Goal: Task Accomplishment & Management: Manage account settings

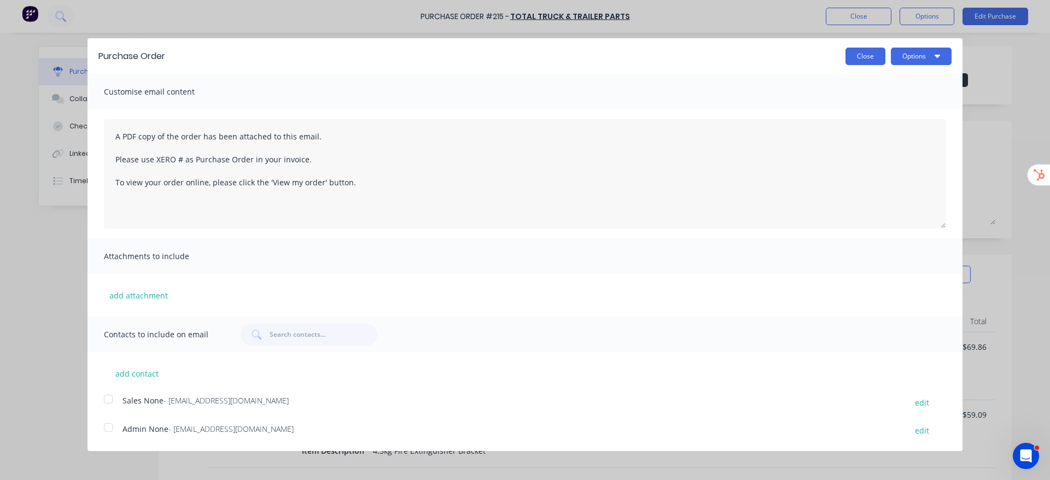
click at [873, 55] on button "Close" at bounding box center [866, 57] width 40 height 18
type textarea "x"
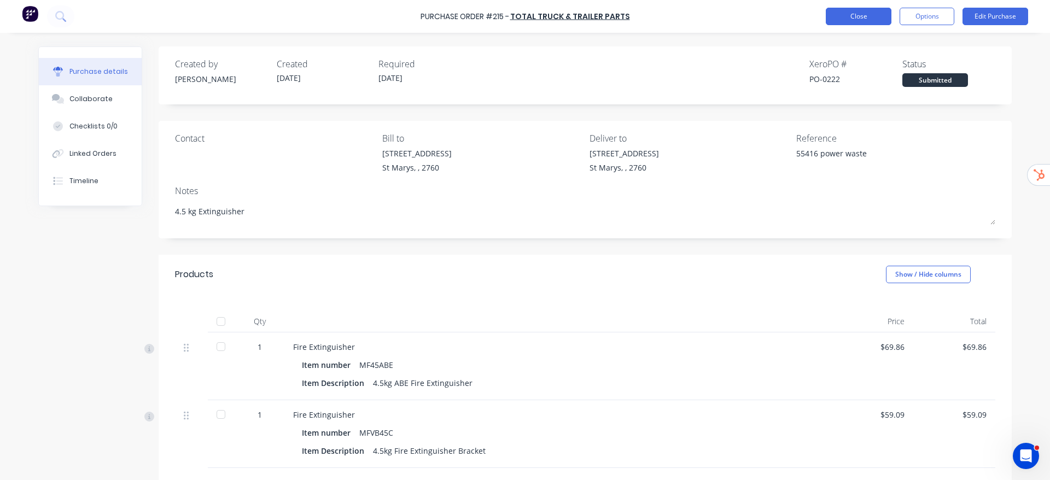
click at [875, 24] on button "Close" at bounding box center [859, 17] width 66 height 18
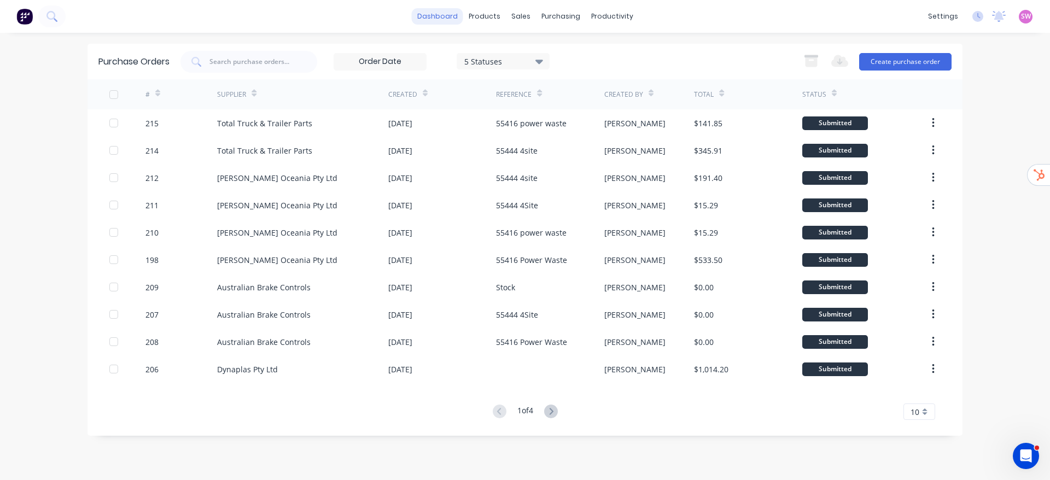
click at [434, 20] on link "dashboard" at bounding box center [437, 16] width 51 height 16
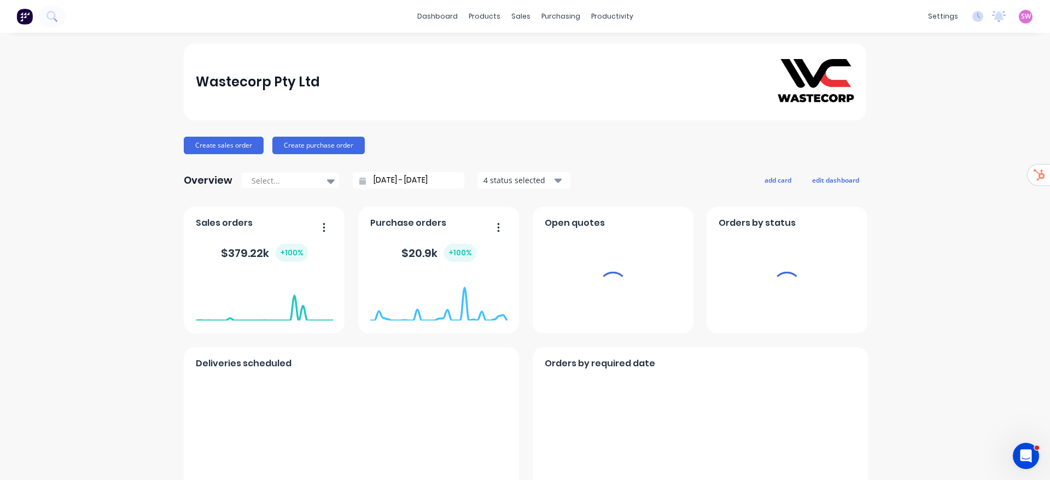
click at [1019, 22] on div "SW Wastecorp Pty Ltd Stuart Wheatley Administrator Profile Sign out" at bounding box center [1026, 17] width 14 height 14
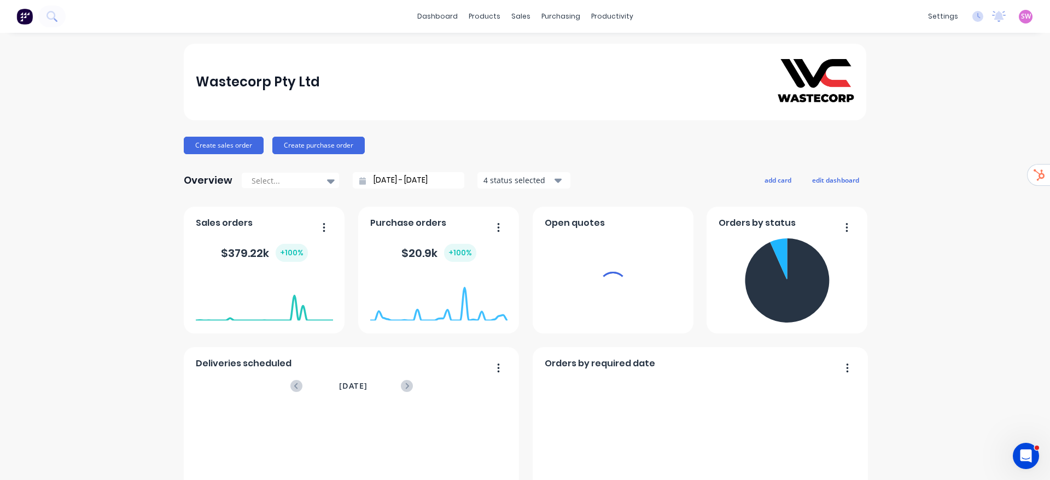
click at [1021, 21] on span "SW" at bounding box center [1026, 16] width 10 height 10
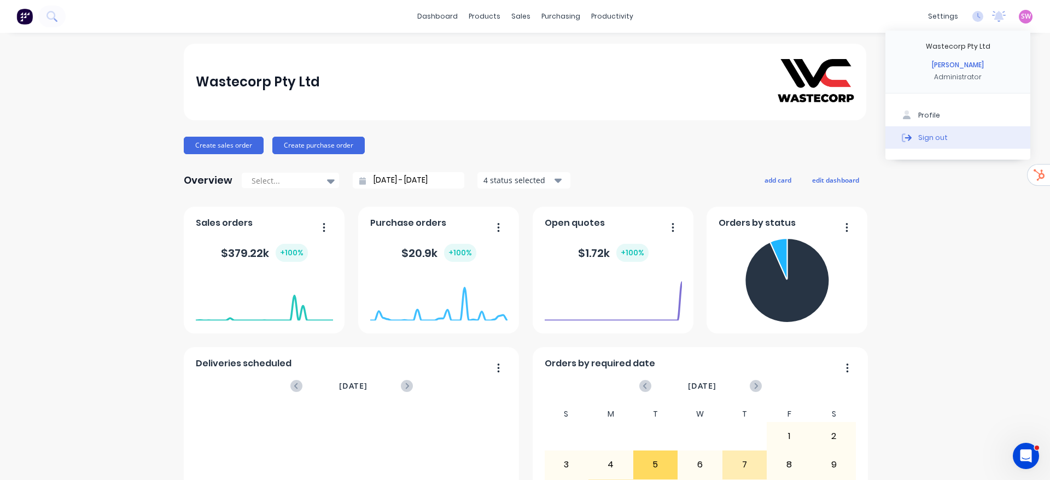
click at [919, 135] on div "Sign out" at bounding box center [934, 137] width 30 height 10
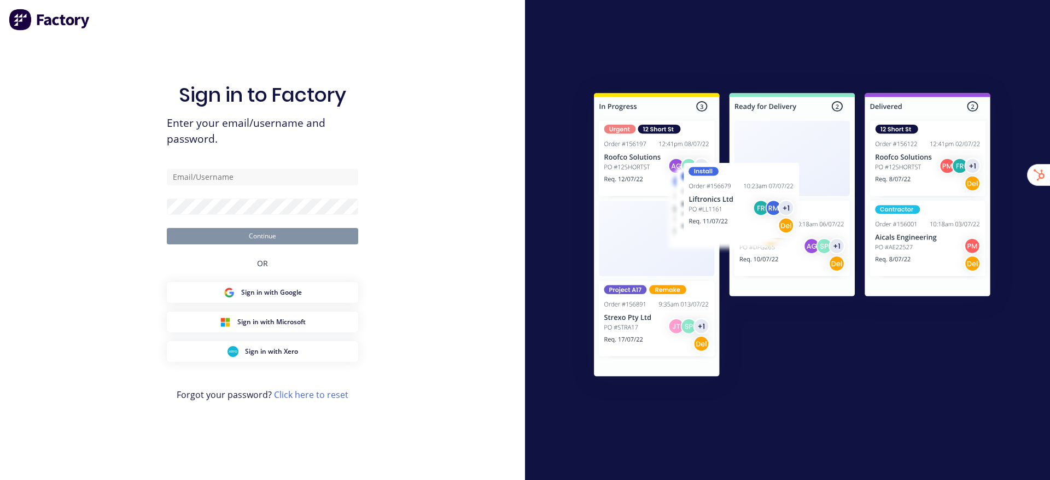
type input "[EMAIL_ADDRESS][DOMAIN_NAME]"
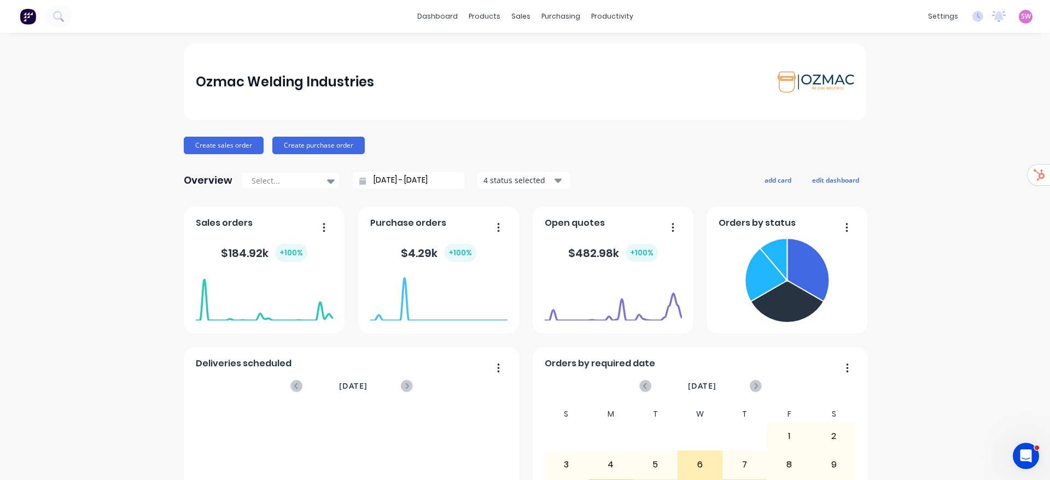
click at [527, 55] on div at bounding box center [521, 53] width 16 height 10
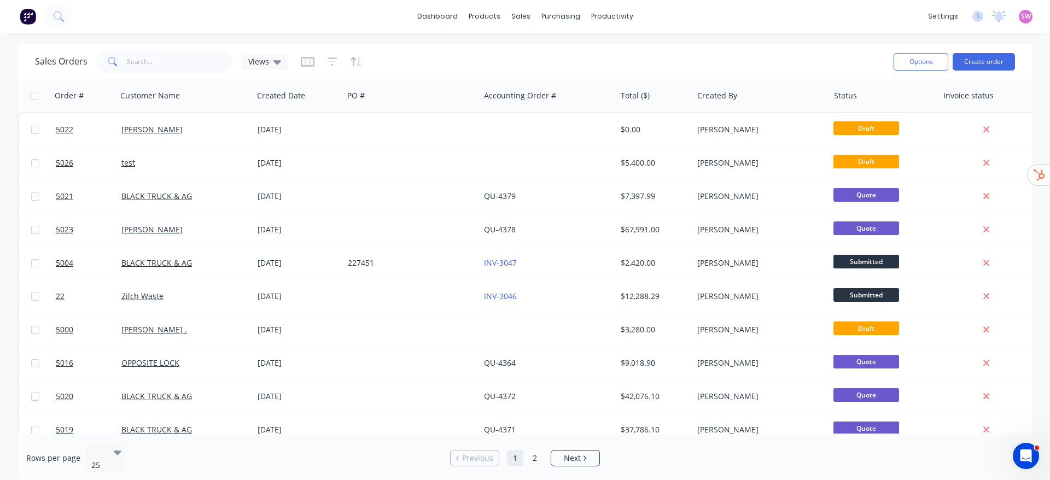
drag, startPoint x: 914, startPoint y: 434, endPoint x: 957, endPoint y: 434, distance: 43.2
click at [963, 434] on div "Rows per page 25 Previous 1 2 Next" at bounding box center [525, 458] width 1015 height 49
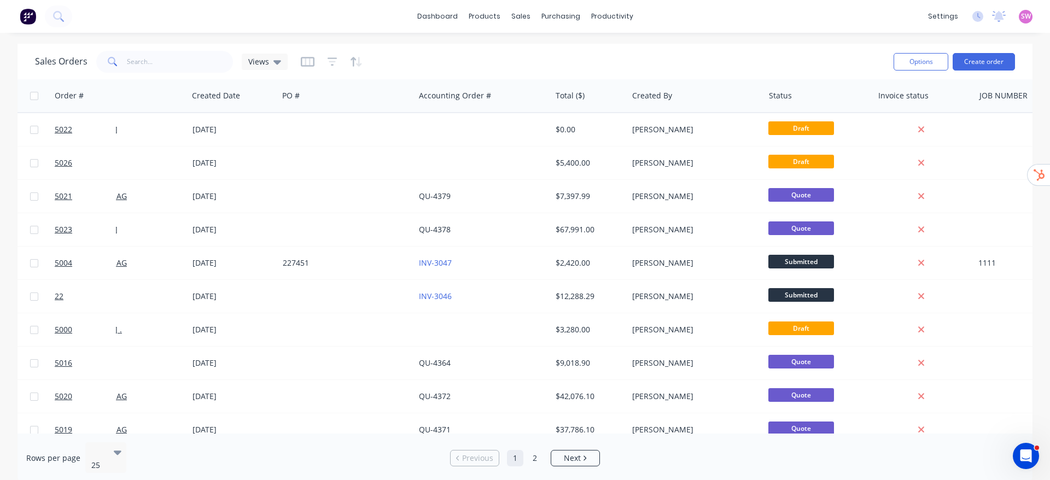
scroll to position [0, 100]
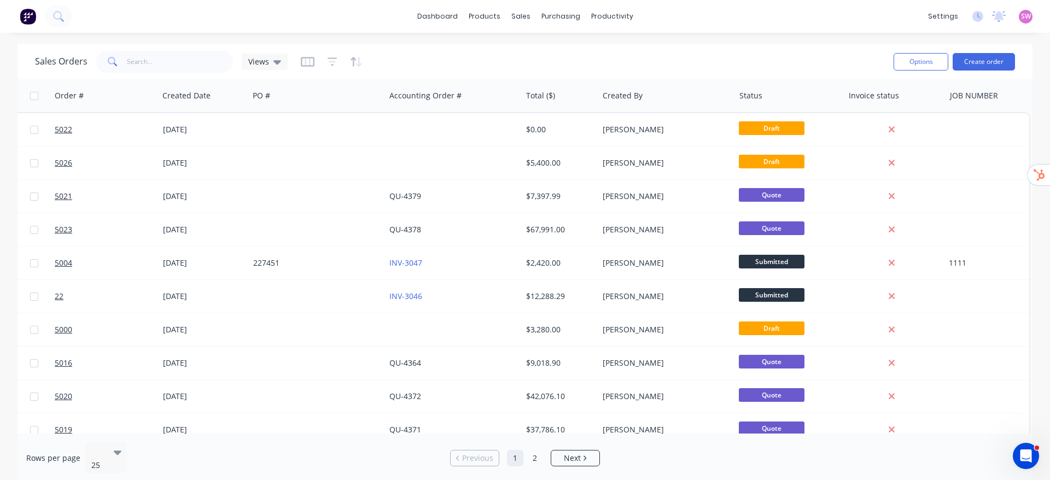
click at [507, 49] on div "Sales Orders Views" at bounding box center [460, 61] width 850 height 27
click at [303, 60] on icon "button" at bounding box center [308, 61] width 14 height 11
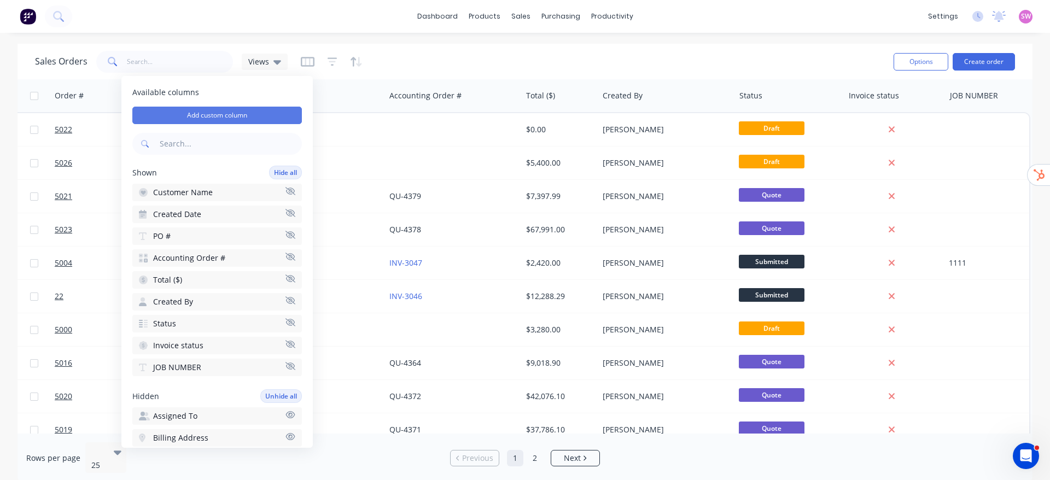
click at [211, 117] on button "Add custom column" at bounding box center [217, 116] width 170 height 18
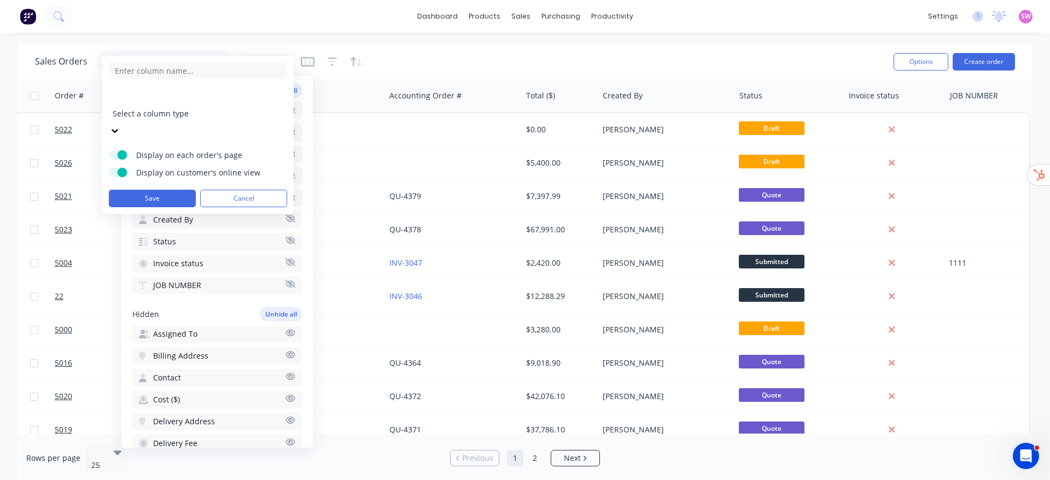
scroll to position [0, 0]
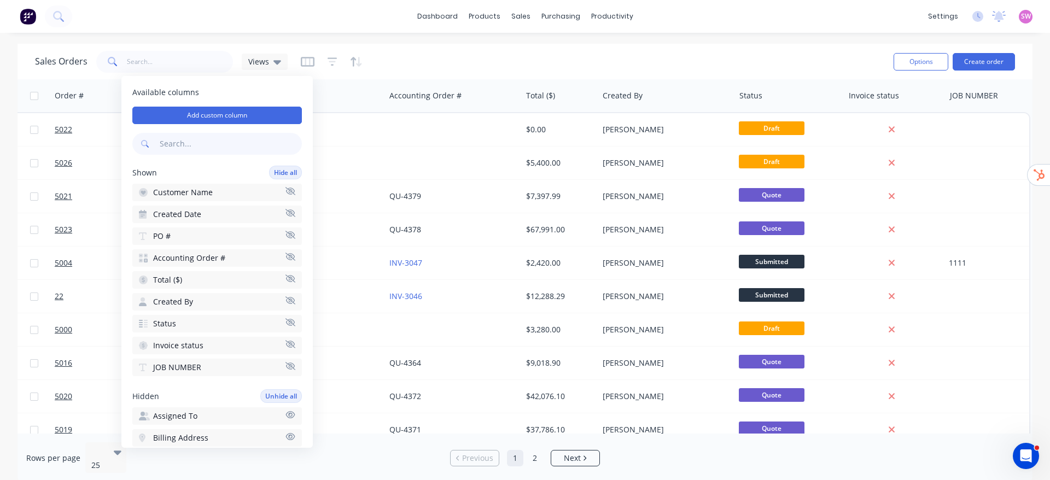
click at [208, 143] on input "text" at bounding box center [230, 144] width 144 height 22
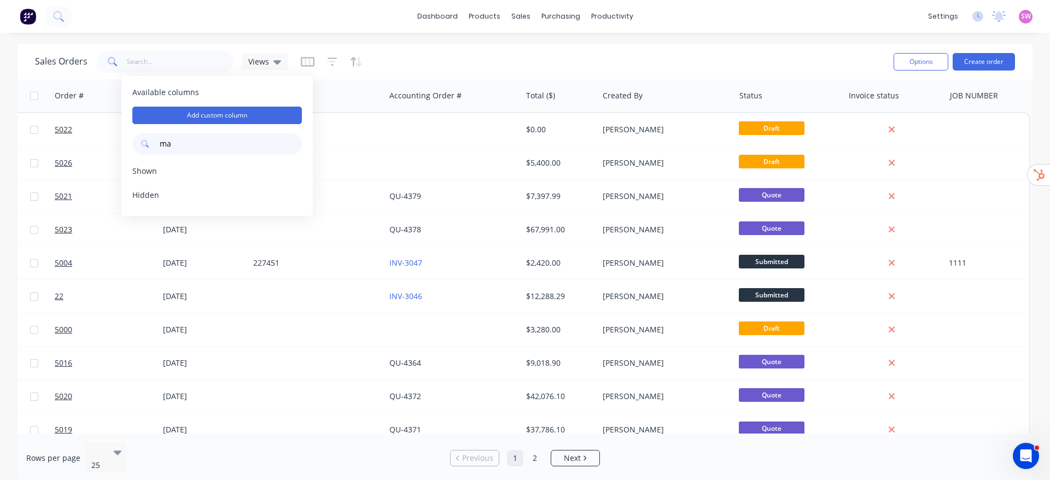
type input "m"
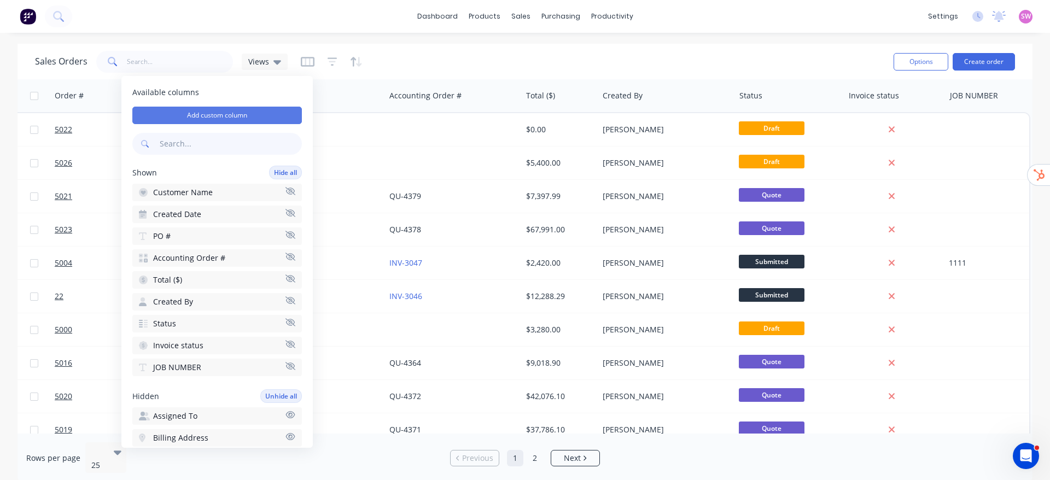
click at [225, 115] on button "Add custom column" at bounding box center [217, 116] width 170 height 18
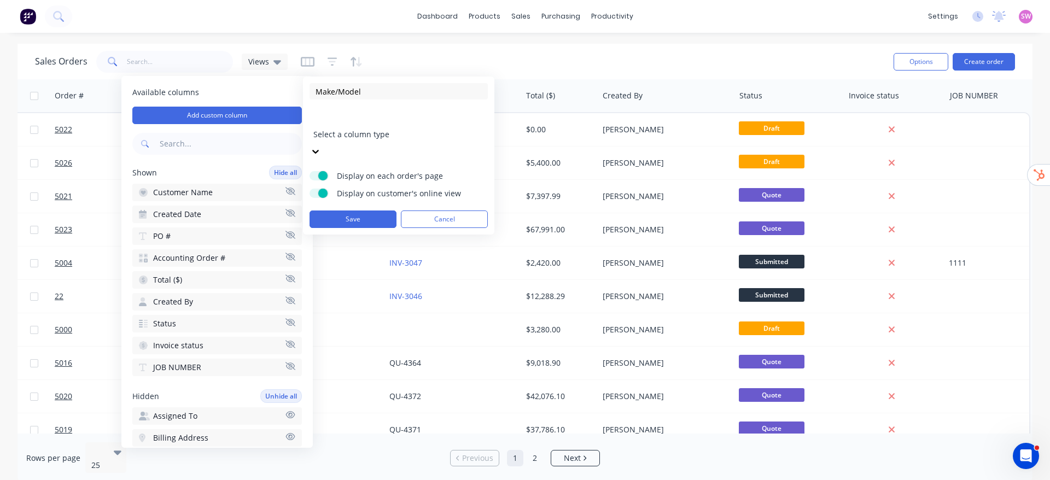
type input "Make/Model"
click at [342, 117] on div at bounding box center [392, 120] width 158 height 14
click at [346, 199] on div "Make/Model Text Display on each order's page Display on customer's online view …" at bounding box center [398, 156] width 191 height 158
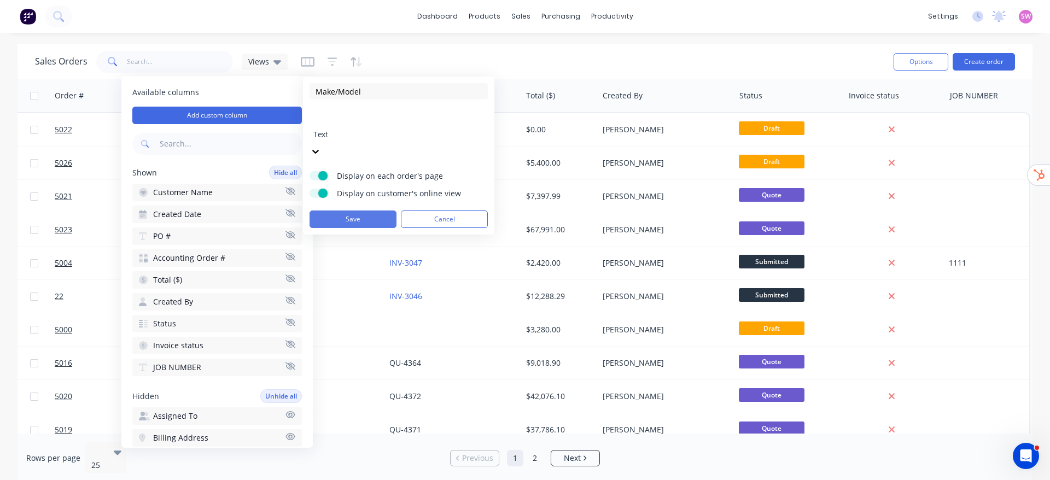
click at [347, 211] on button "Save" at bounding box center [353, 220] width 87 height 18
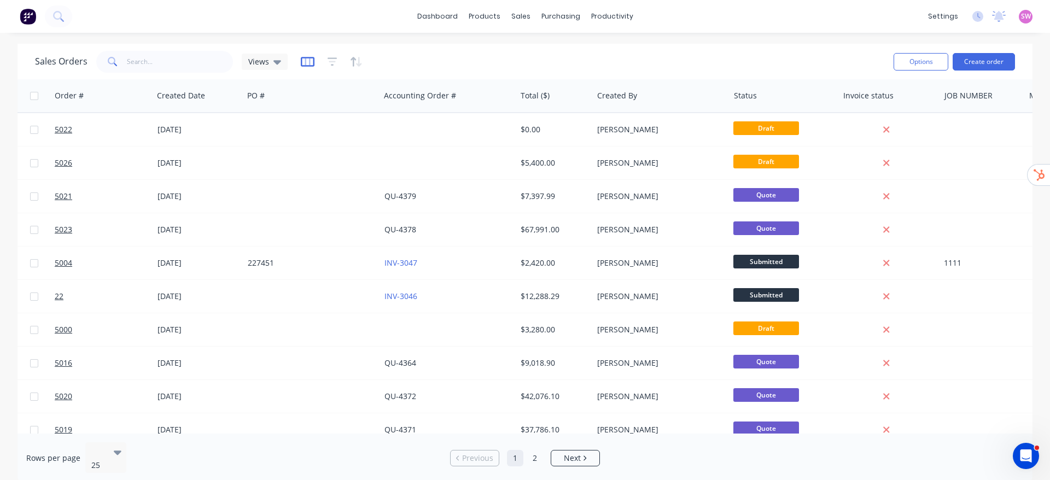
click at [301, 61] on icon "button" at bounding box center [308, 61] width 14 height 11
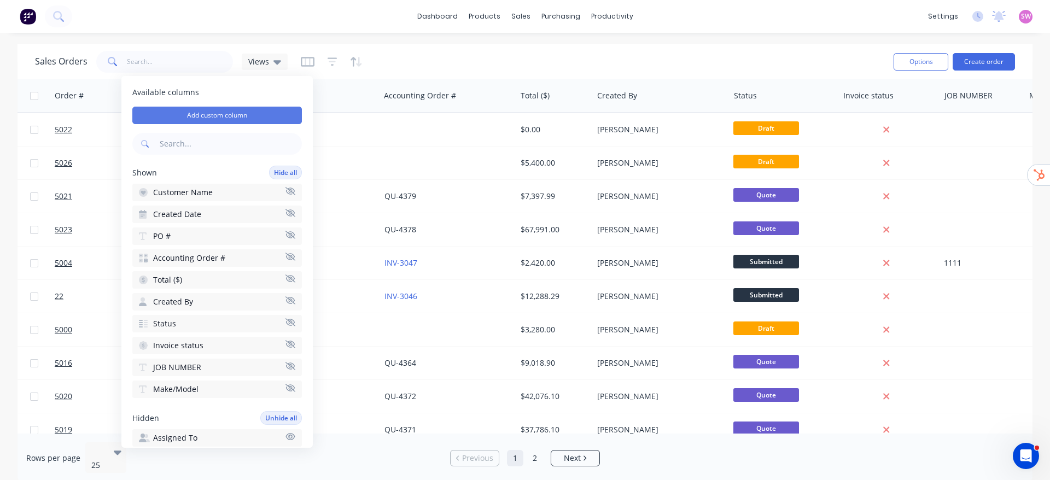
click at [231, 112] on button "Add custom column" at bounding box center [217, 116] width 170 height 18
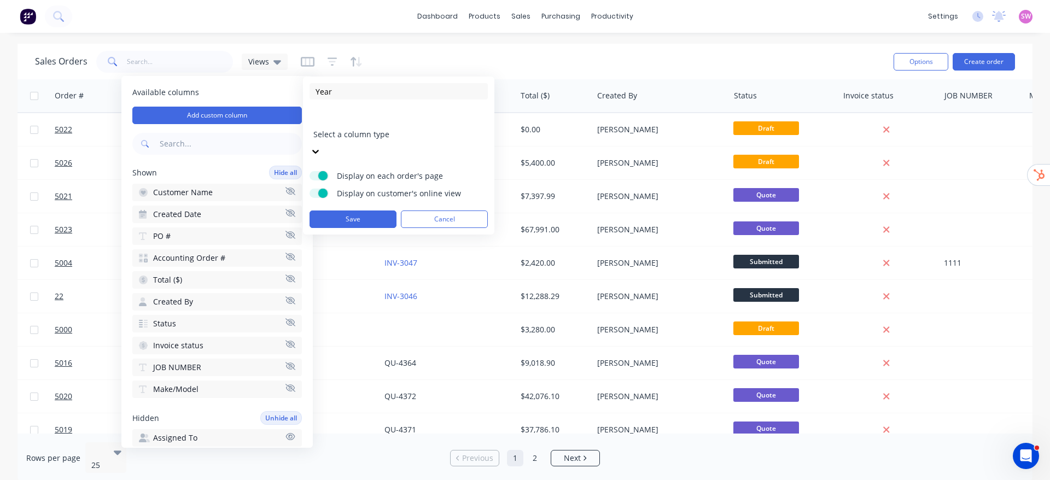
type input "Year"
click at [377, 125] on div at bounding box center [392, 120] width 158 height 14
click at [358, 211] on button "Save" at bounding box center [353, 220] width 87 height 18
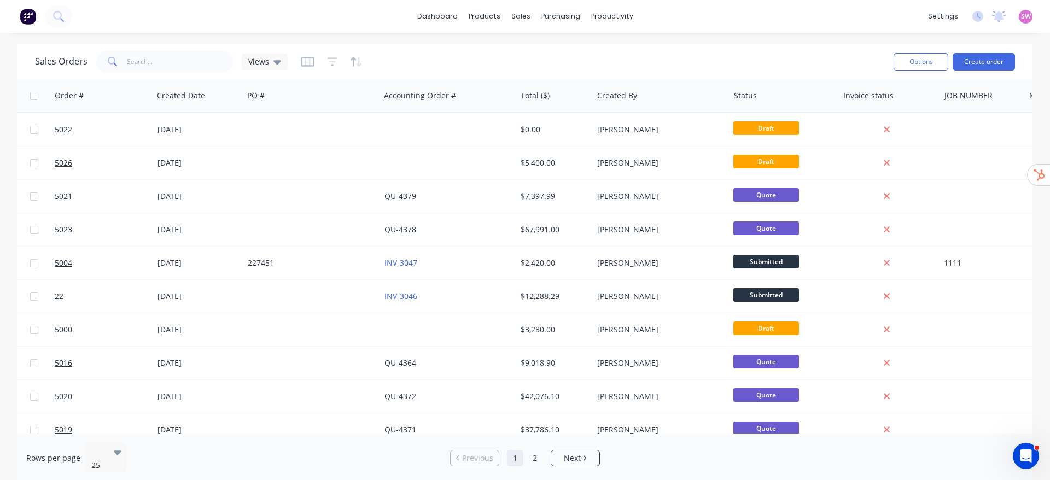
click at [310, 67] on button "button" at bounding box center [308, 62] width 14 height 18
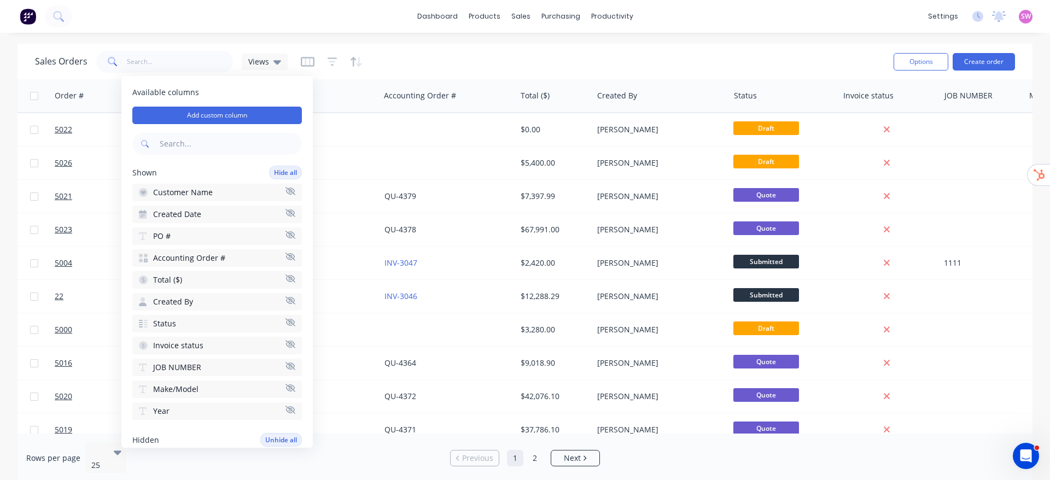
scroll to position [0, 234]
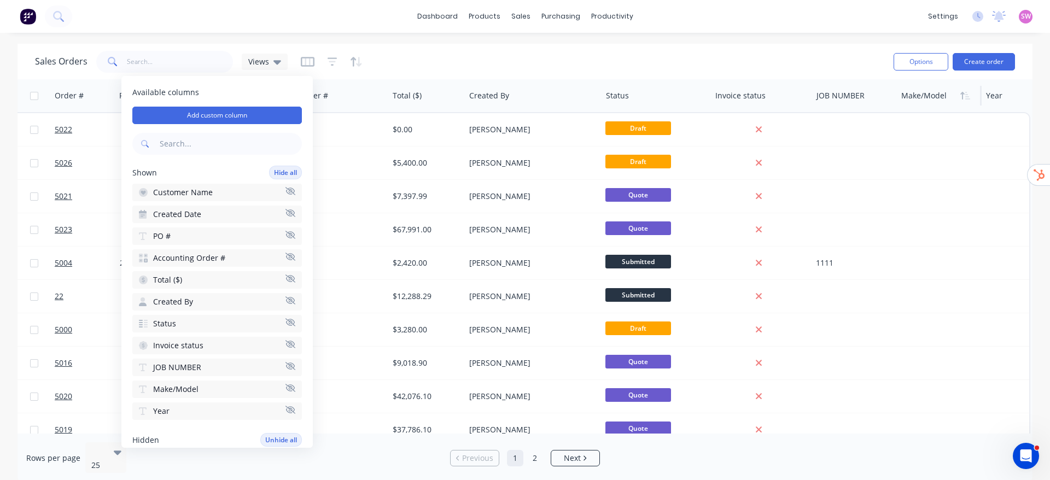
click at [930, 90] on div at bounding box center [938, 96] width 72 height 22
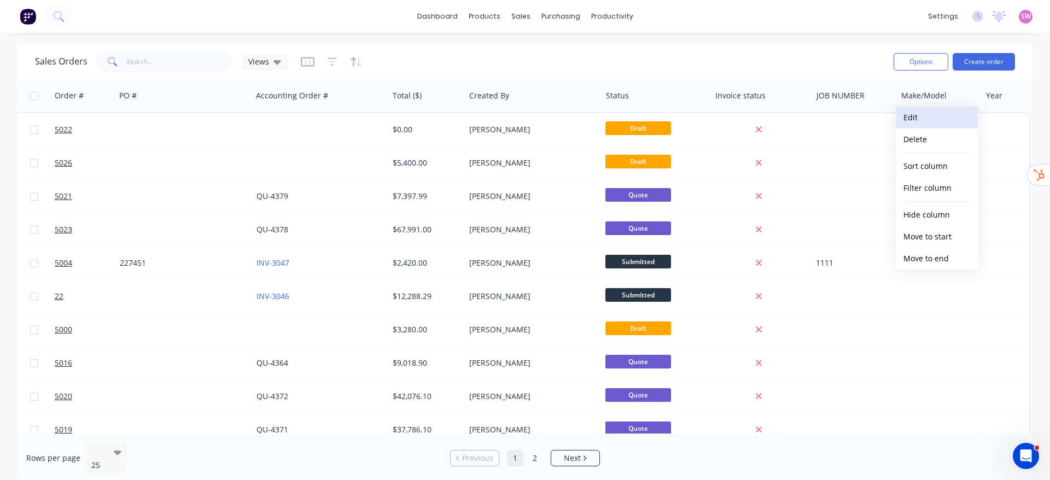
click at [926, 119] on button "Edit" at bounding box center [937, 118] width 82 height 22
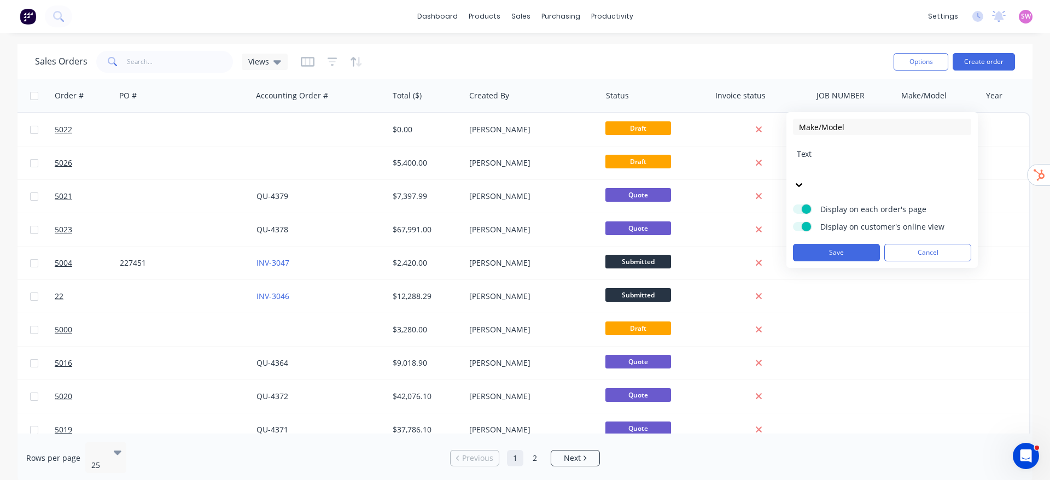
click at [888, 147] on div "Text" at bounding box center [882, 170] width 178 height 48
click at [888, 152] on div "Text" at bounding box center [882, 170] width 178 height 48
click at [921, 244] on button "Cancel" at bounding box center [928, 253] width 87 height 18
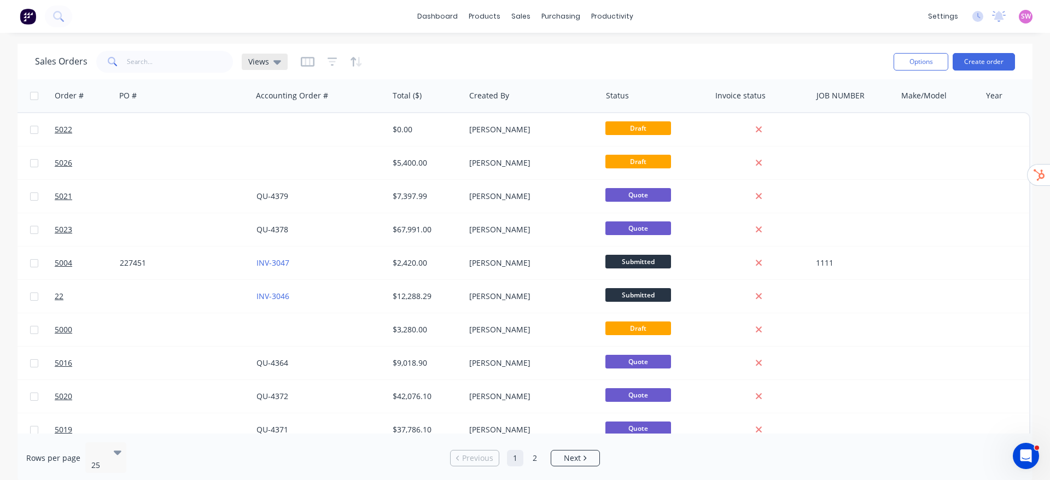
click at [279, 61] on icon at bounding box center [278, 62] width 8 height 4
click at [305, 132] on button "Save new view" at bounding box center [318, 131] width 147 height 16
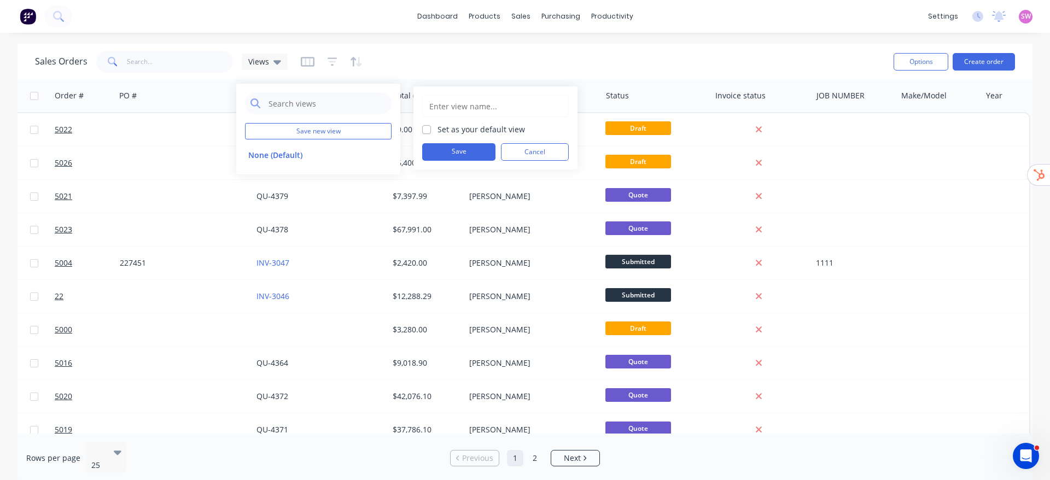
click at [496, 102] on input "text" at bounding box center [495, 106] width 135 height 21
type input "CAB"
click at [481, 153] on button "Save" at bounding box center [458, 152] width 73 height 18
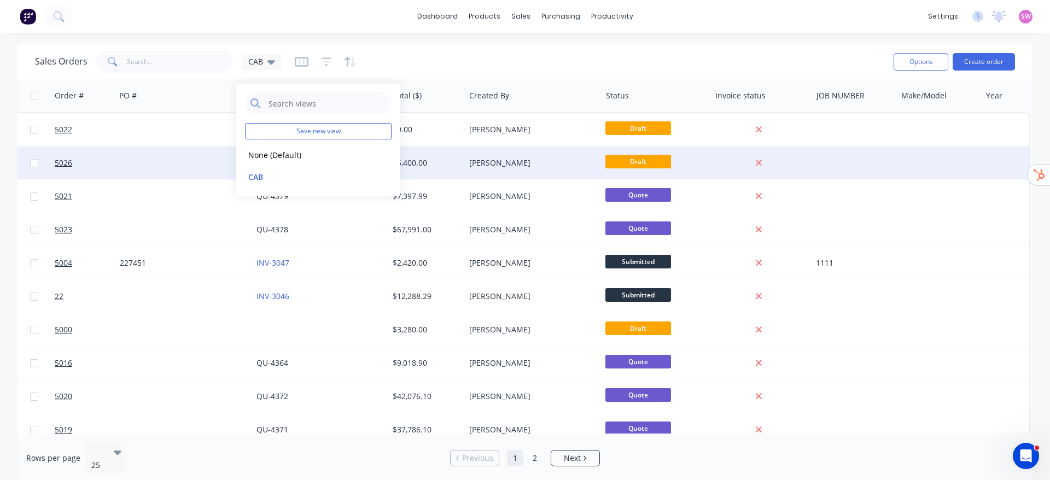
click at [272, 173] on button "CAB" at bounding box center [307, 177] width 125 height 13
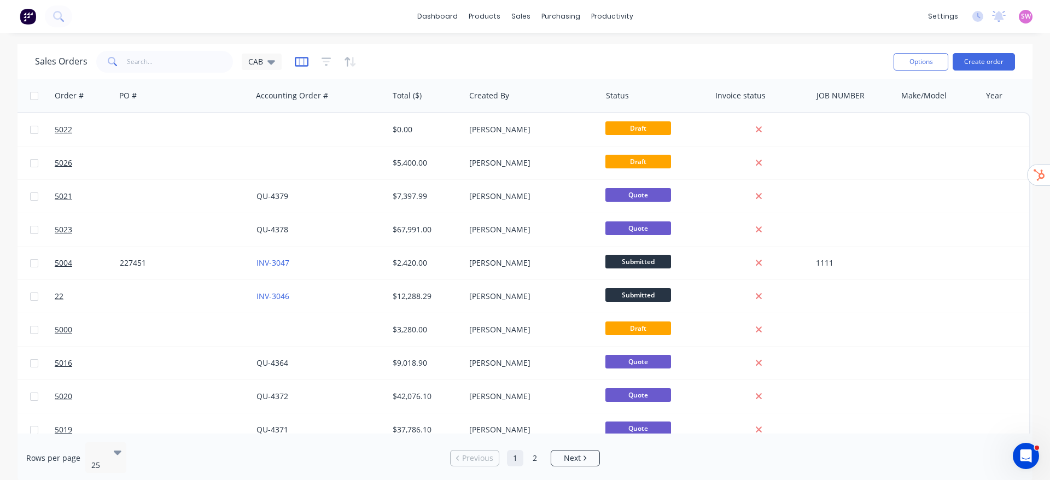
click at [295, 63] on icon "button" at bounding box center [302, 62] width 14 height 10
click at [269, 63] on icon at bounding box center [272, 62] width 8 height 4
click at [385, 171] on button "edit" at bounding box center [382, 176] width 14 height 11
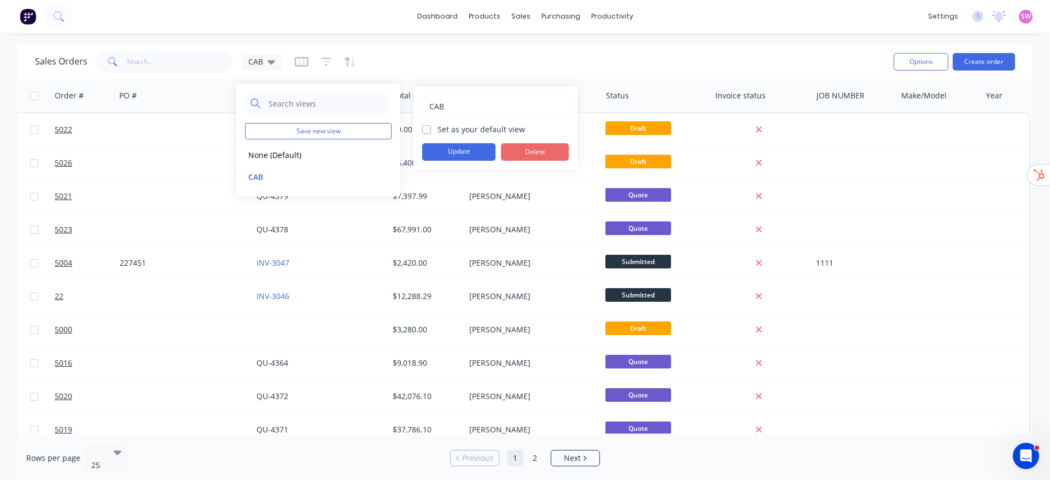
click at [547, 151] on button "Delete" at bounding box center [535, 152] width 68 height 18
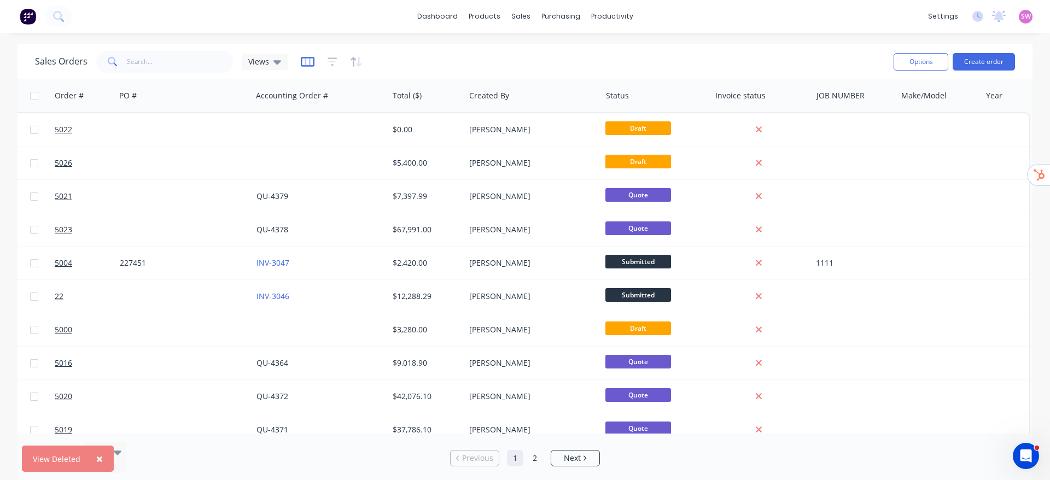
click at [304, 57] on icon "button" at bounding box center [308, 62] width 14 height 10
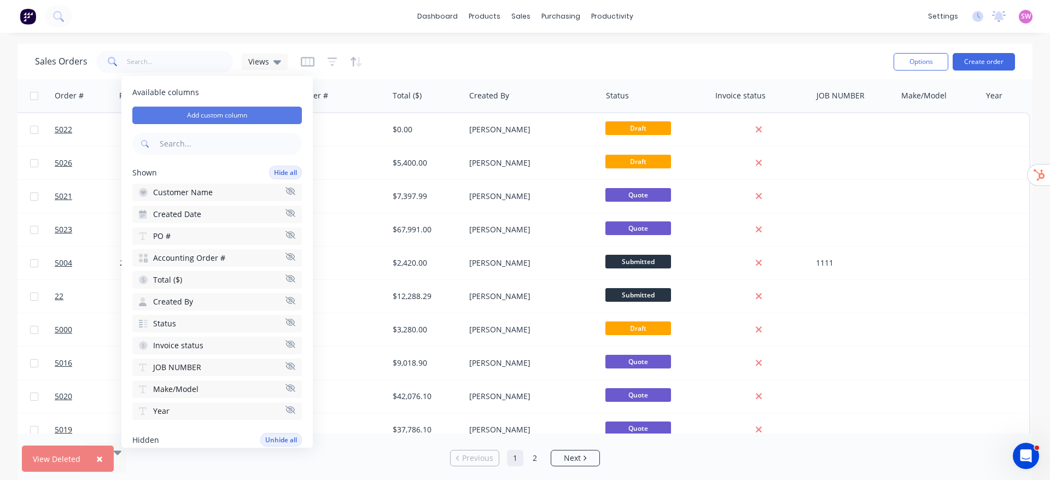
click at [211, 112] on button "Add custom column" at bounding box center [217, 116] width 170 height 18
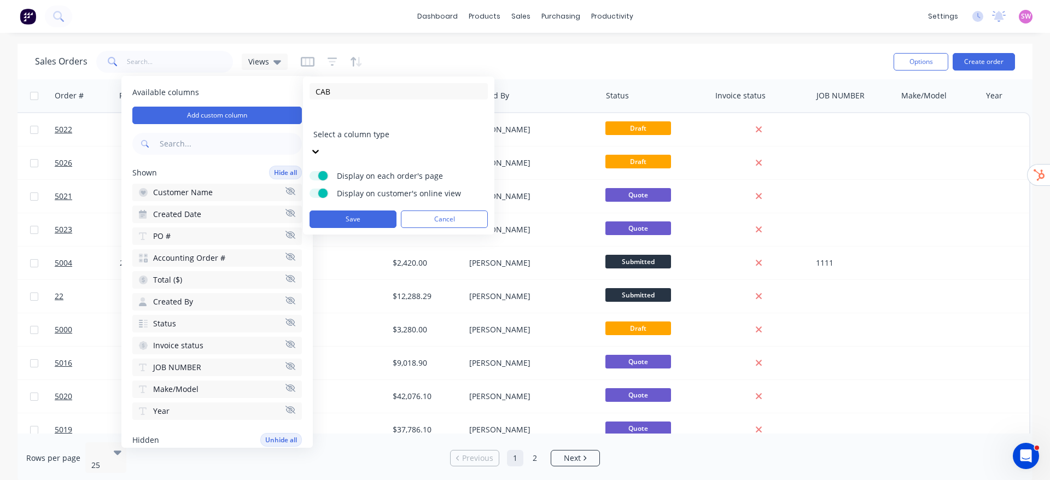
type input "CAB"
click at [321, 119] on div at bounding box center [392, 120] width 158 height 14
click at [364, 211] on button "Save" at bounding box center [353, 220] width 87 height 18
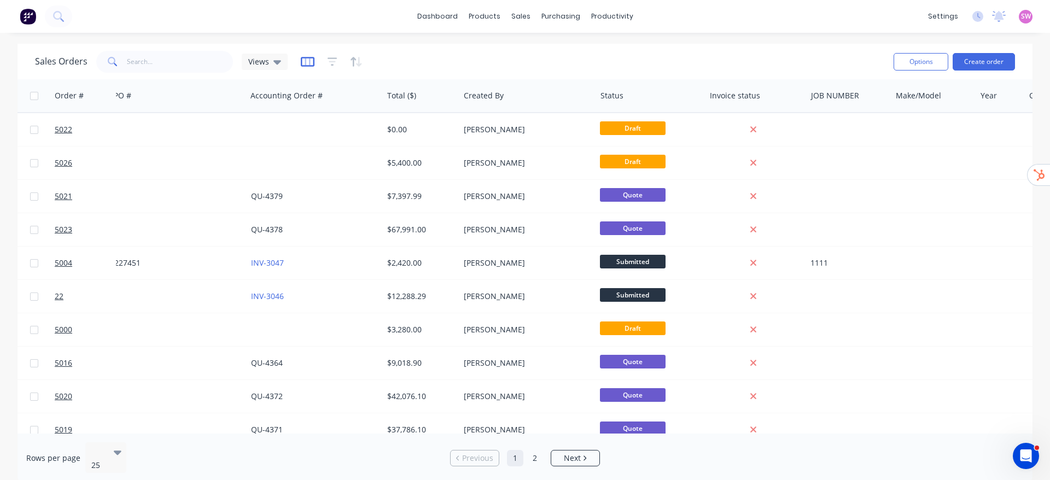
click at [310, 58] on icon "button" at bounding box center [308, 61] width 14 height 11
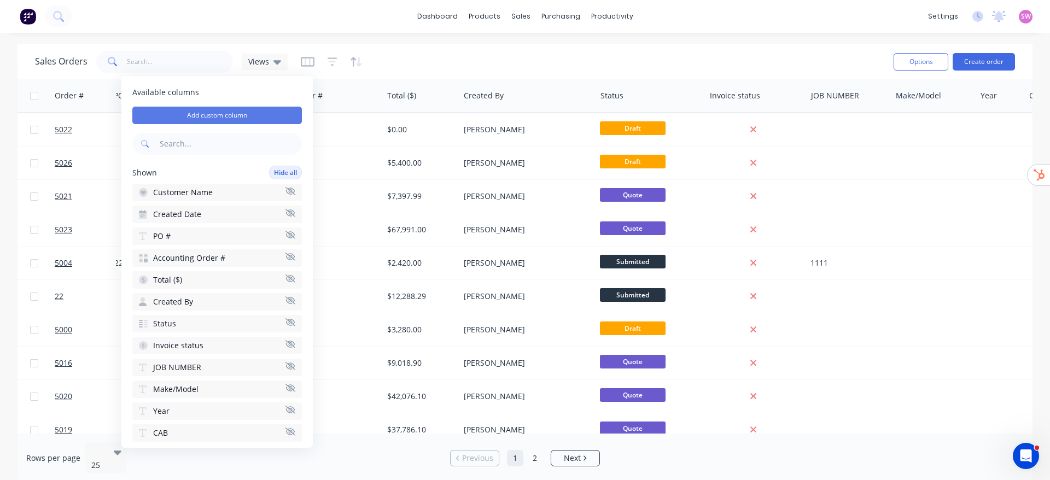
click at [249, 114] on button "Add custom column" at bounding box center [217, 116] width 170 height 18
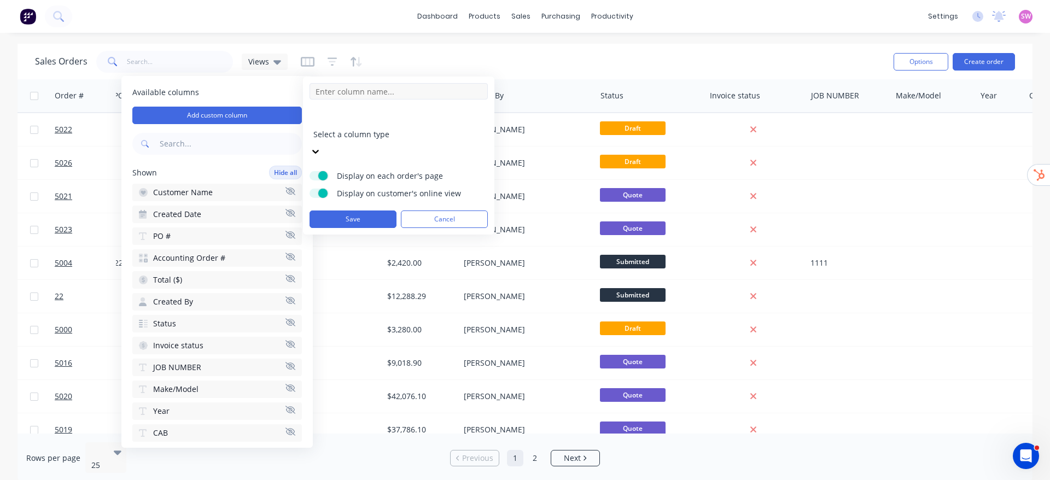
click at [352, 95] on input at bounding box center [399, 91] width 178 height 16
type input "Body Type"
click at [365, 211] on button "Save" at bounding box center [353, 220] width 87 height 18
click at [423, 113] on div at bounding box center [392, 120] width 158 height 14
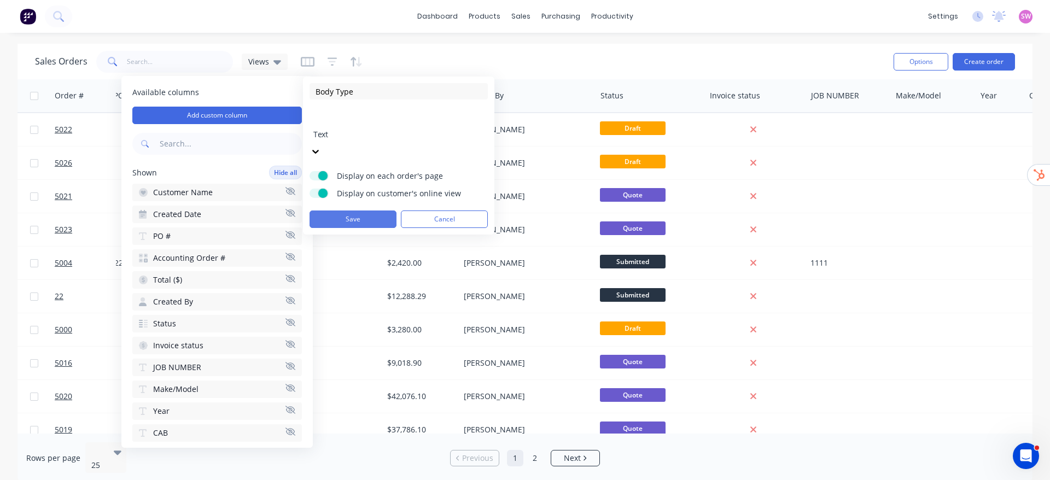
click at [350, 211] on button "Save" at bounding box center [353, 220] width 87 height 18
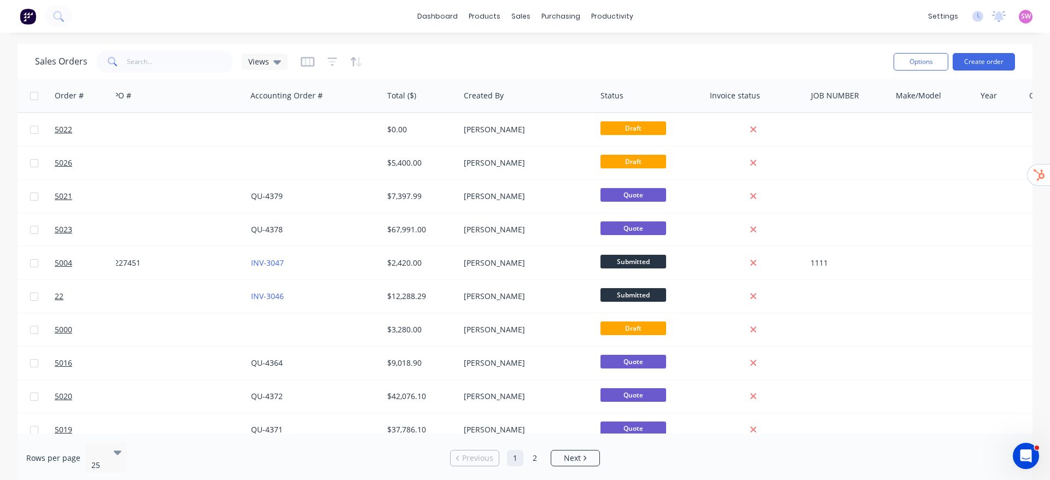
scroll to position [0, 355]
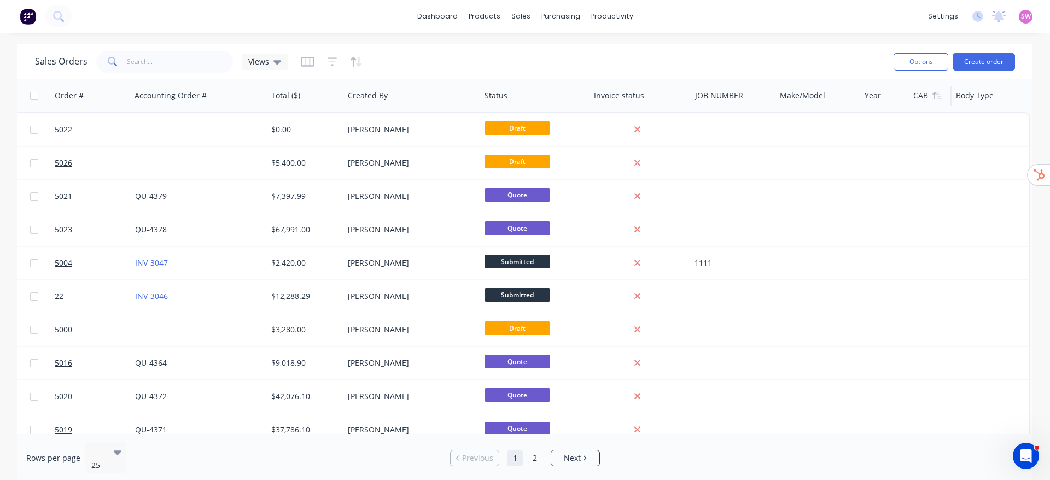
click at [915, 91] on div at bounding box center [930, 96] width 32 height 22
click at [946, 119] on button "Edit" at bounding box center [949, 118] width 82 height 22
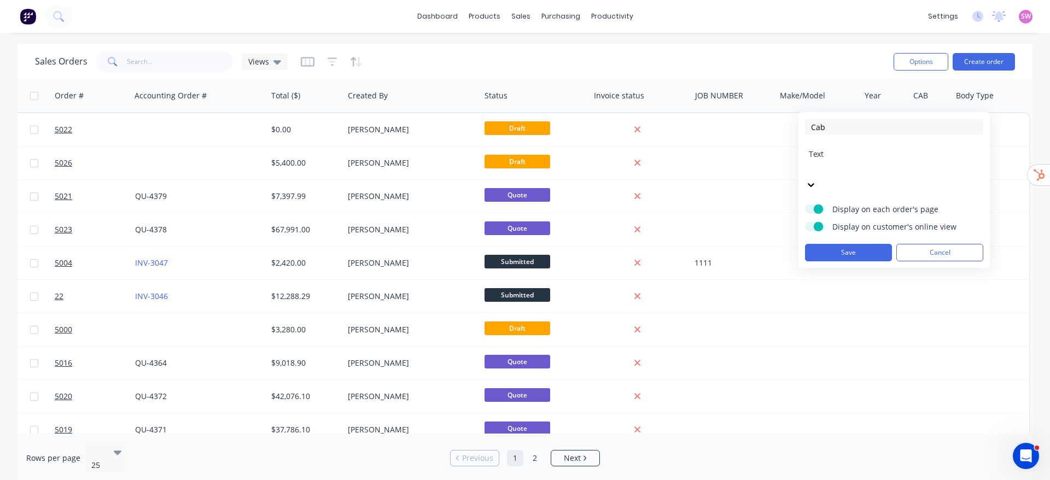
type input "Cab"
click at [862, 244] on button "Save" at bounding box center [848, 253] width 87 height 18
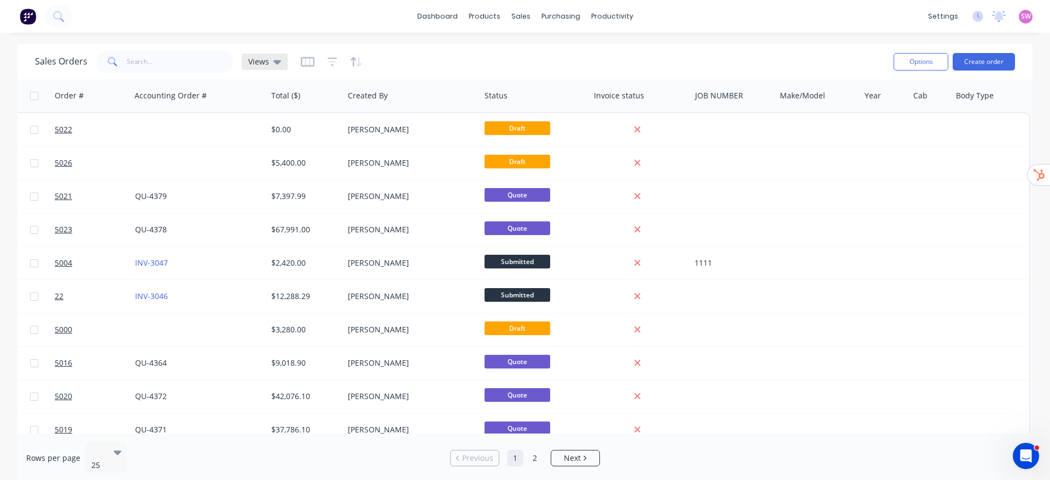
click at [274, 60] on icon at bounding box center [278, 62] width 8 height 4
click at [301, 63] on icon "button" at bounding box center [308, 62] width 14 height 10
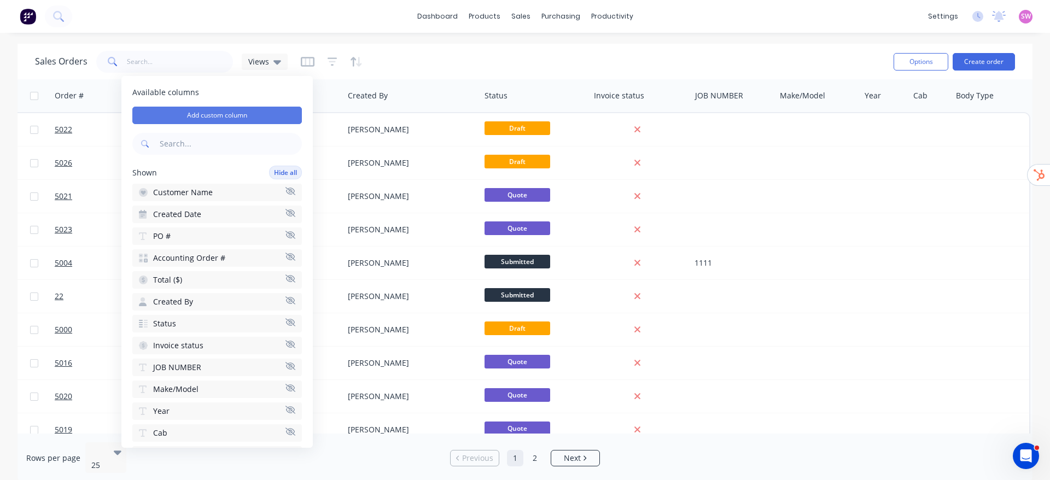
click at [210, 113] on button "Add custom column" at bounding box center [217, 116] width 170 height 18
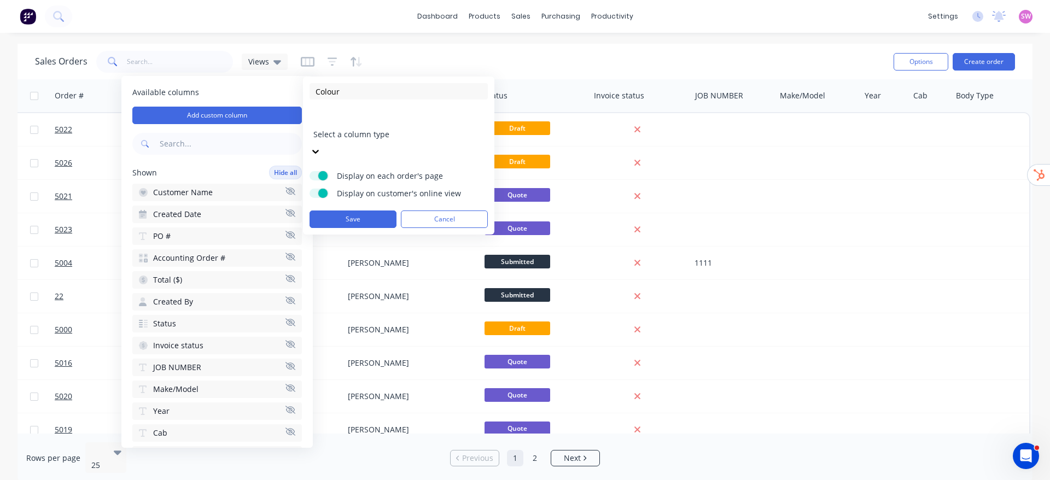
type input "Colour"
click at [409, 118] on div at bounding box center [392, 120] width 158 height 14
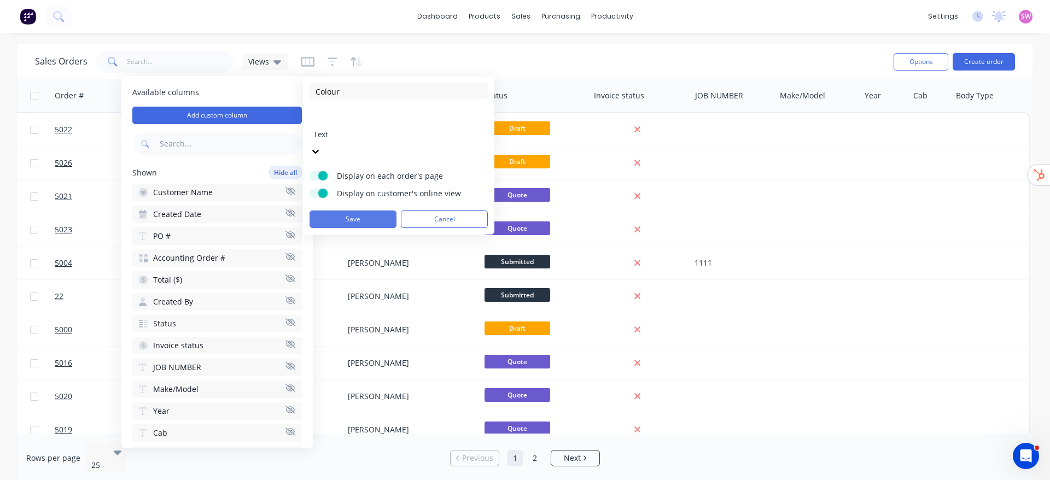
click at [363, 211] on button "Save" at bounding box center [353, 220] width 87 height 18
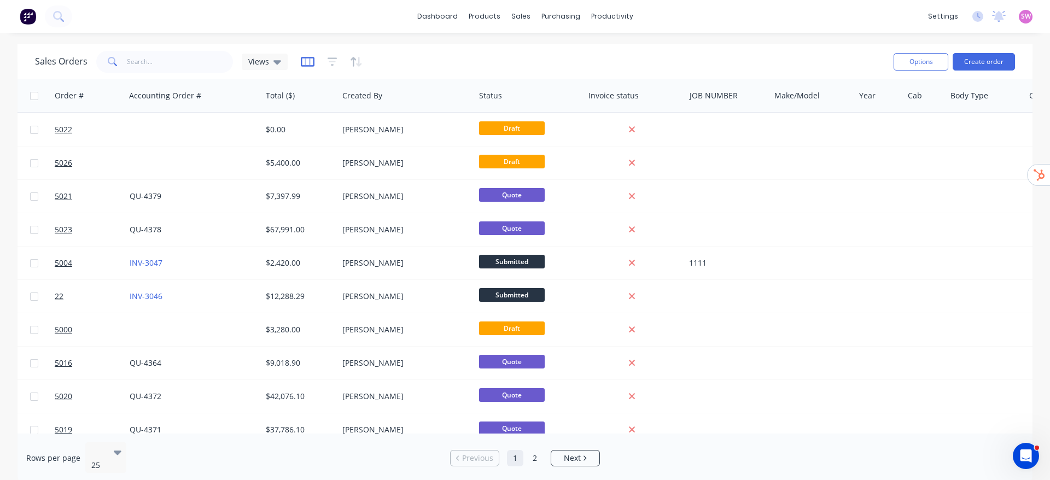
click at [301, 62] on icon "button" at bounding box center [308, 62] width 14 height 10
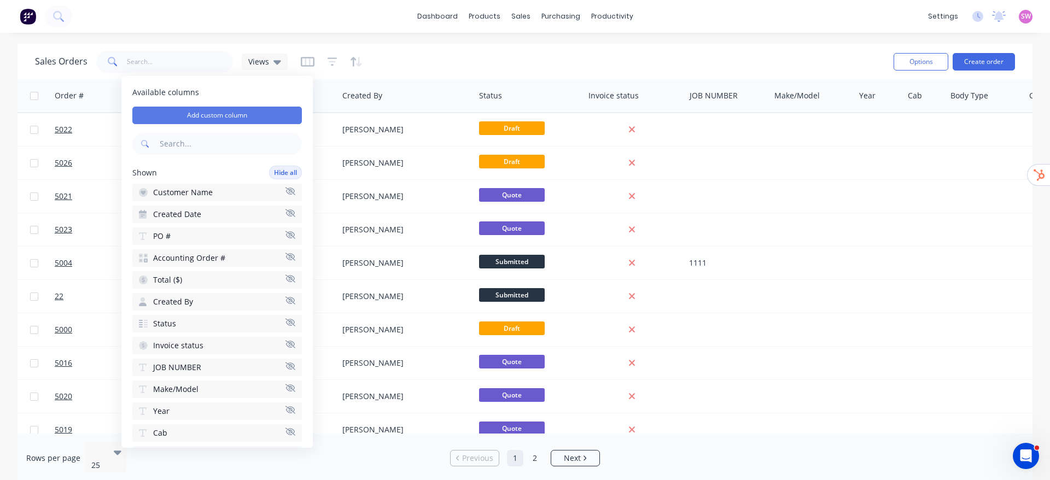
click at [217, 110] on button "Add custom column" at bounding box center [217, 116] width 170 height 18
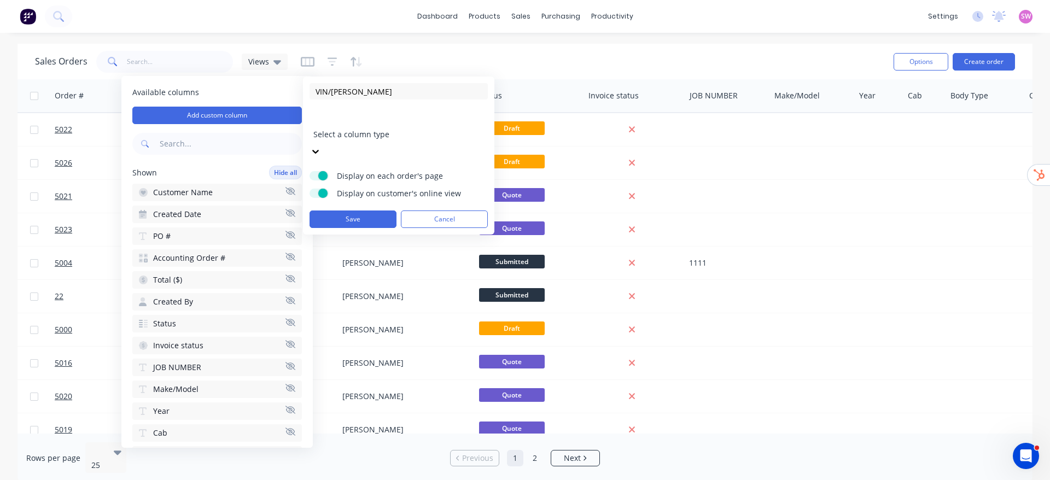
type input "VIN/[PERSON_NAME]"
click at [455, 120] on div at bounding box center [392, 120] width 158 height 14
click at [350, 211] on button "Save" at bounding box center [353, 220] width 87 height 18
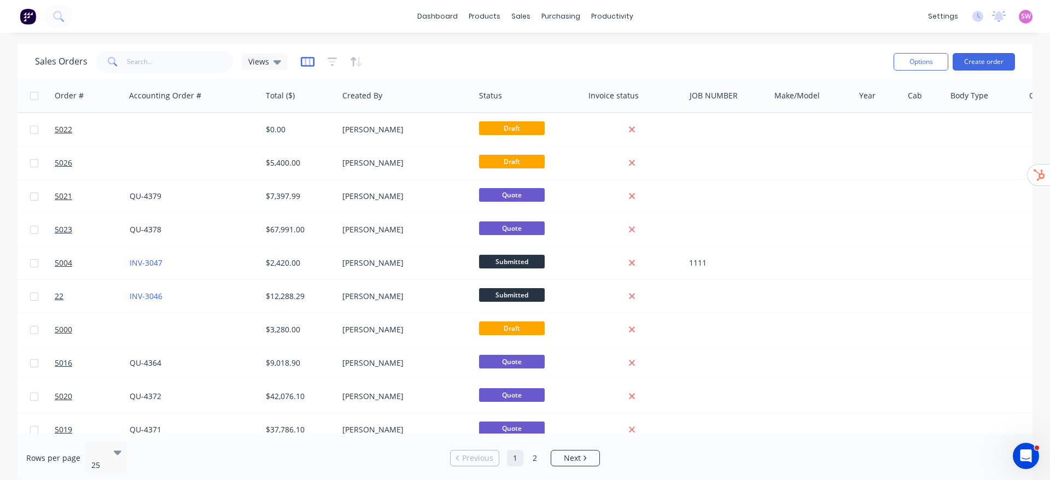
click at [304, 56] on icon "button" at bounding box center [308, 61] width 14 height 11
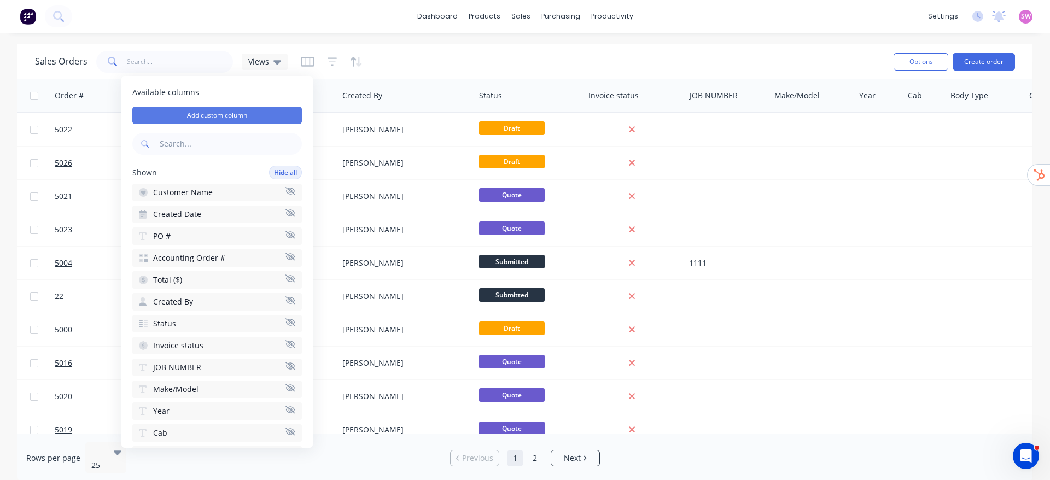
click at [219, 118] on button "Add custom column" at bounding box center [217, 116] width 170 height 18
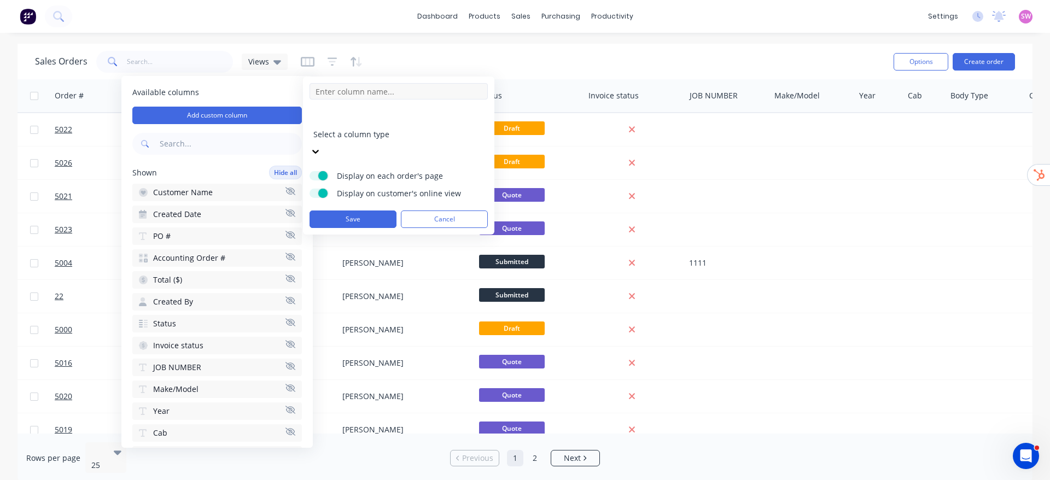
click at [408, 92] on input at bounding box center [399, 91] width 178 height 16
type input "Stock Number"
click at [419, 124] on div at bounding box center [392, 120] width 158 height 14
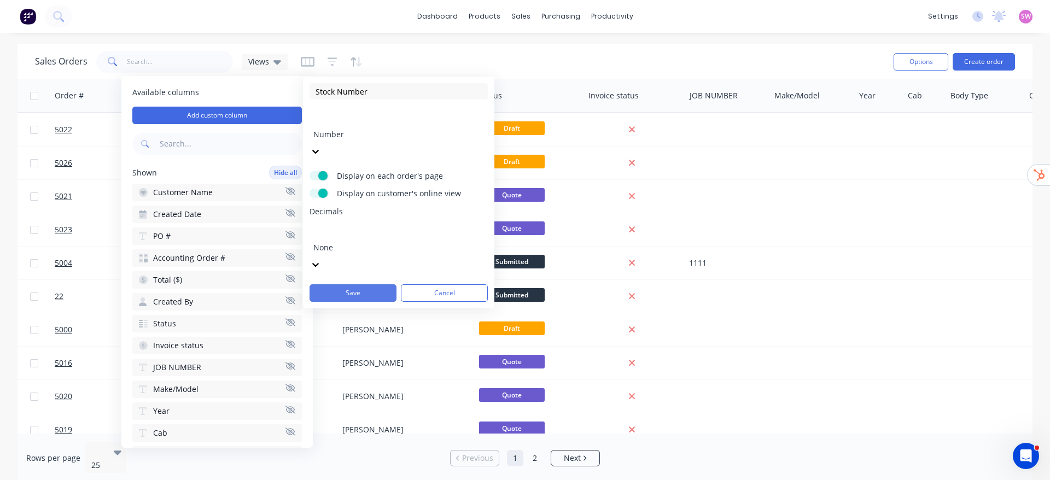
click at [353, 284] on button "Save" at bounding box center [353, 293] width 87 height 18
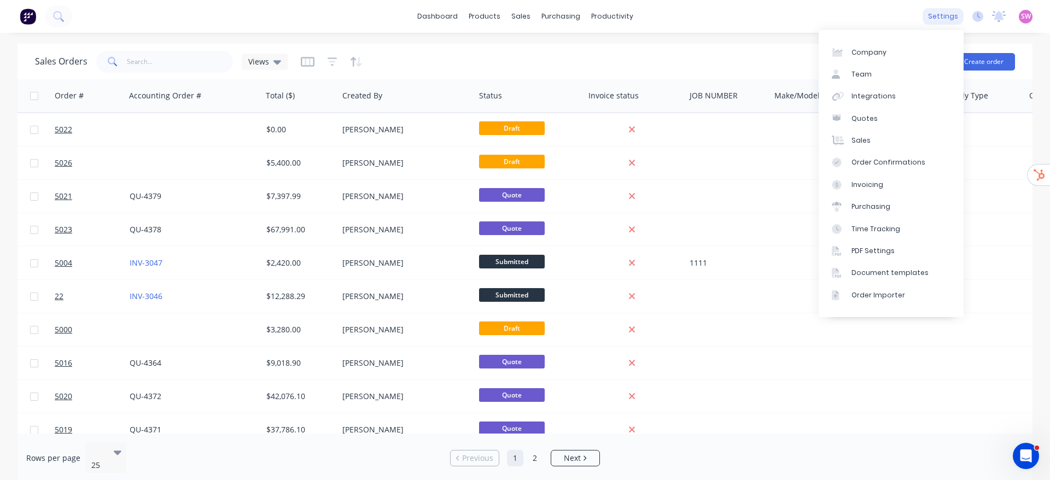
click at [950, 19] on div "settings" at bounding box center [943, 16] width 41 height 16
click at [903, 275] on div "Document templates" at bounding box center [890, 273] width 77 height 10
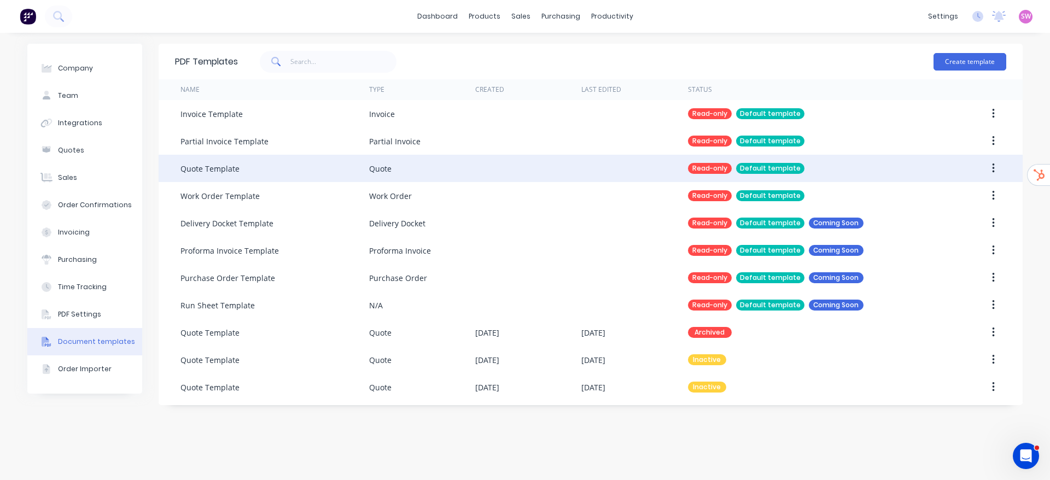
click at [994, 166] on icon "button" at bounding box center [993, 168] width 3 height 12
click at [935, 195] on div "Duplicate" at bounding box center [955, 197] width 84 height 16
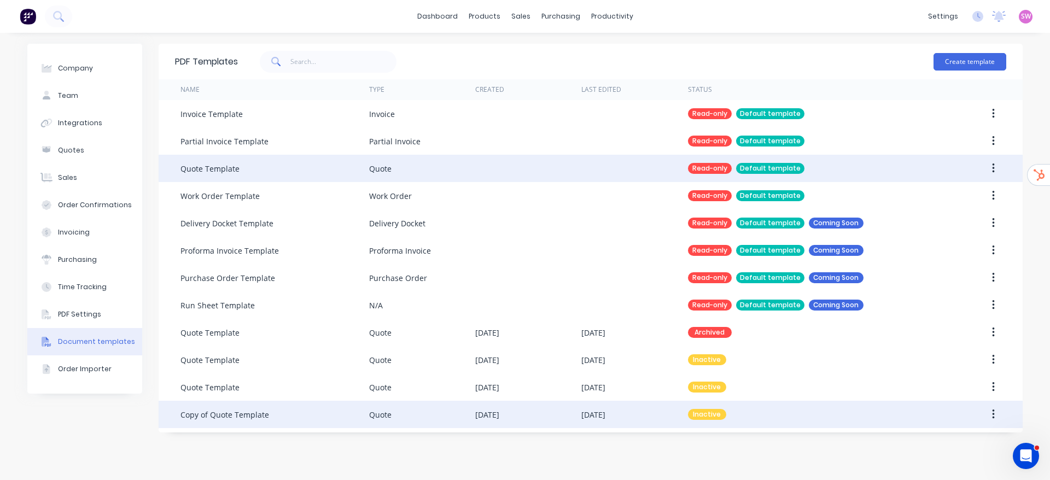
click at [490, 420] on div "[DATE]" at bounding box center [528, 414] width 106 height 27
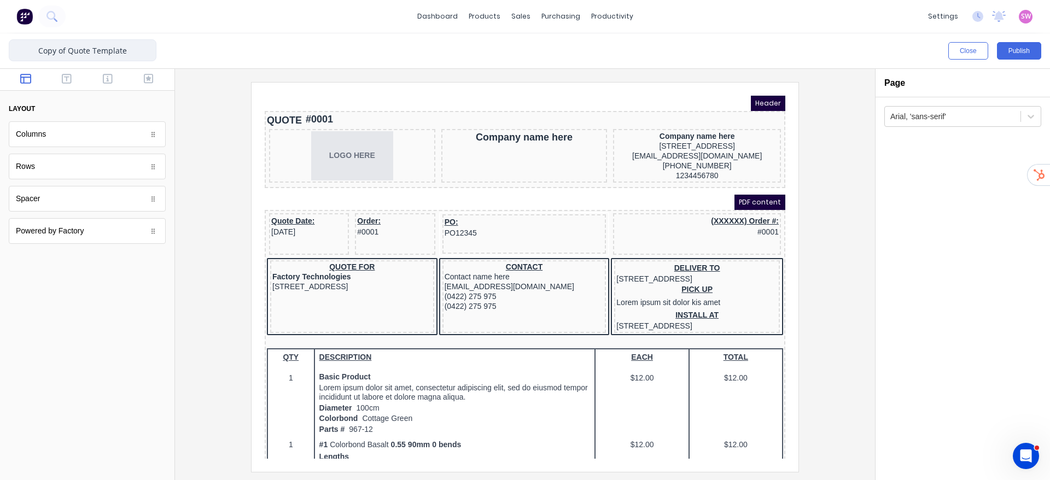
drag, startPoint x: 133, startPoint y: 48, endPoint x: 19, endPoint y: 51, distance: 115.0
click at [19, 51] on input "Copy of Quote Template" at bounding box center [83, 50] width 148 height 22
type input "Quote - For Review"
click at [820, 196] on div at bounding box center [525, 277] width 683 height 390
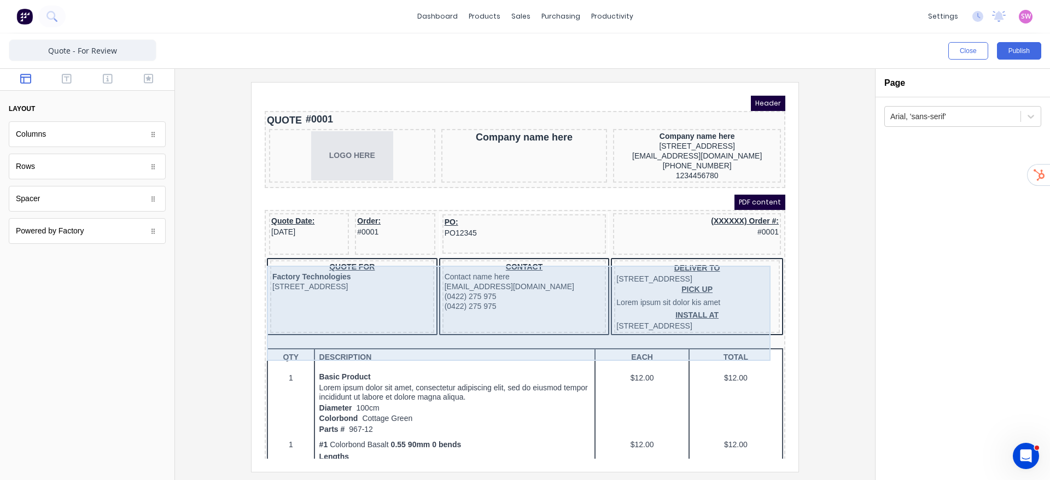
scroll to position [82, 0]
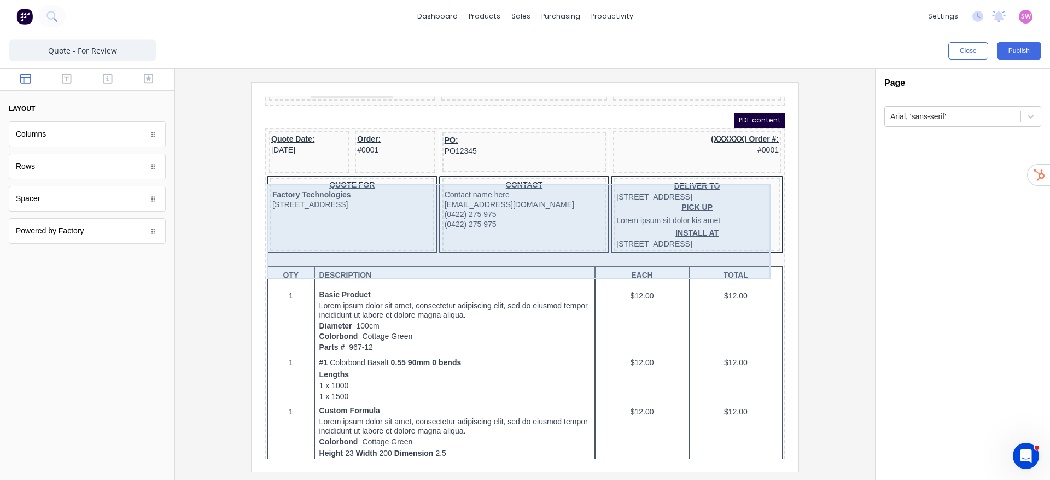
click at [748, 243] on div "QUOTE FOR Factory Technologies 234 Beach Road Gold Coast, Queensland, Australia…" at bounding box center [512, 203] width 516 height 80
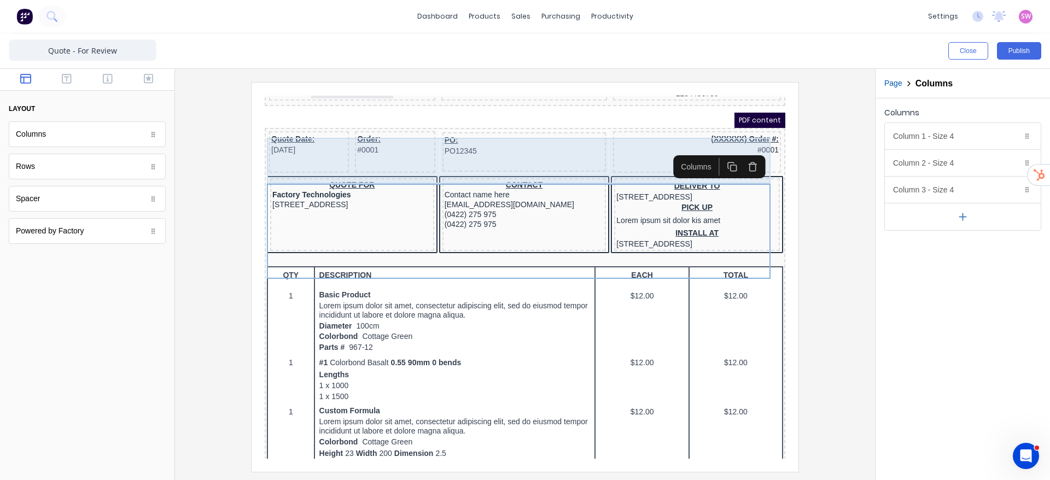
click at [590, 162] on div "Quote Date: 29/10/2024 Order: #0001 PO: PO12345 (XXXXXX) Order #: #0001" at bounding box center [512, 140] width 516 height 46
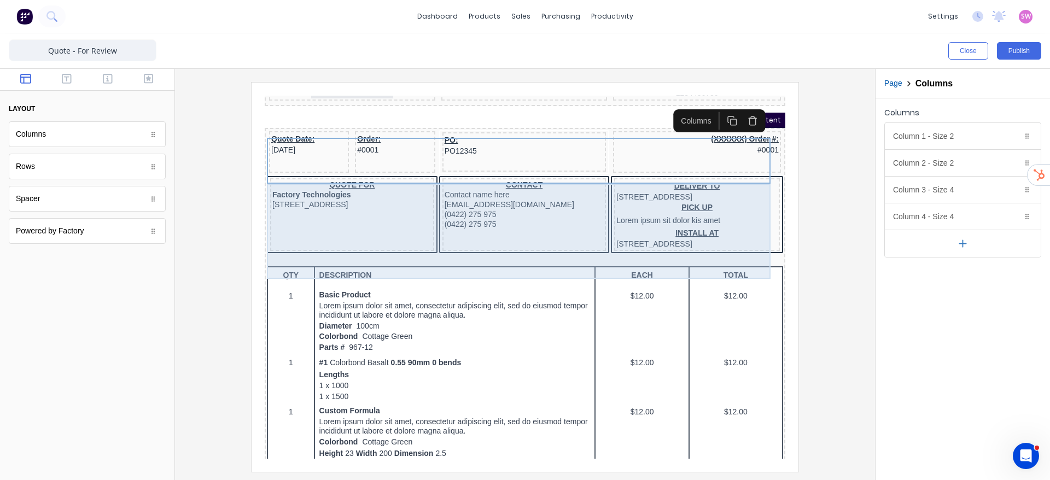
click at [589, 243] on div "QUOTE FOR Factory Technologies 234 Beach Road Gold Coast, Queensland, Australia…" at bounding box center [512, 203] width 516 height 80
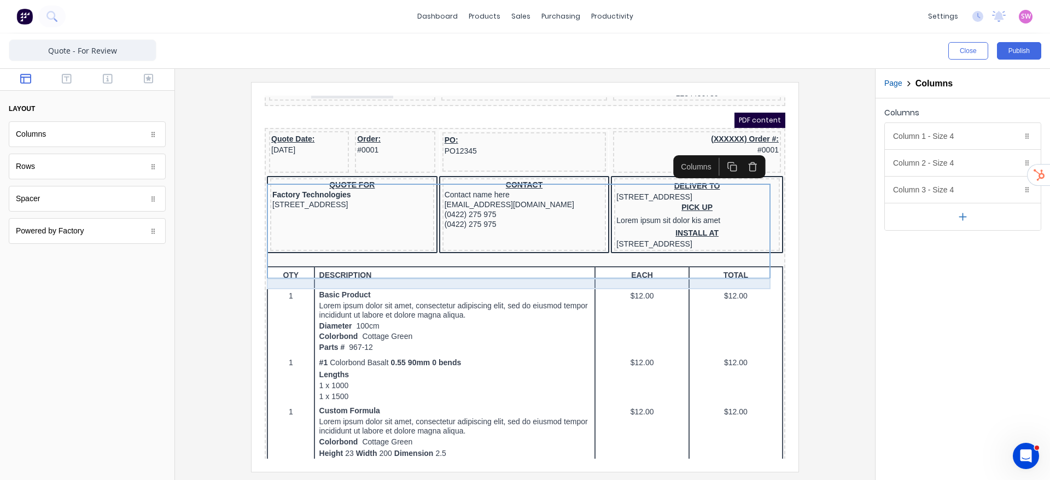
click at [588, 253] on div at bounding box center [512, 247] width 516 height 11
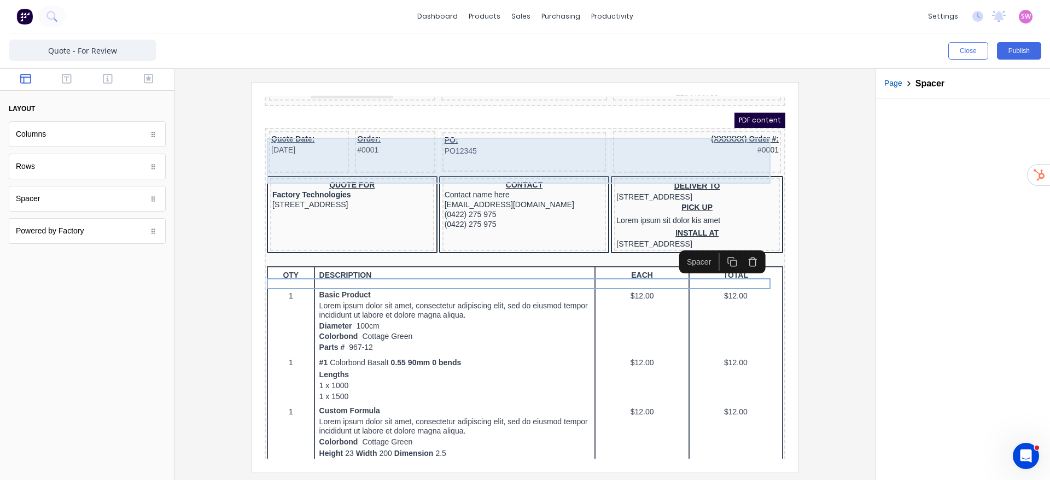
click at [583, 132] on div "PO: PO12345" at bounding box center [511, 138] width 164 height 39
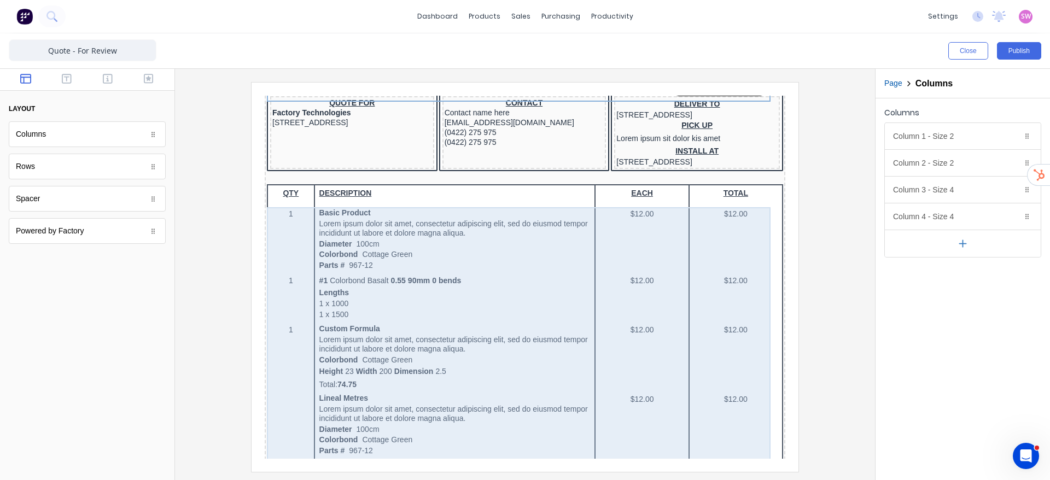
scroll to position [0, 0]
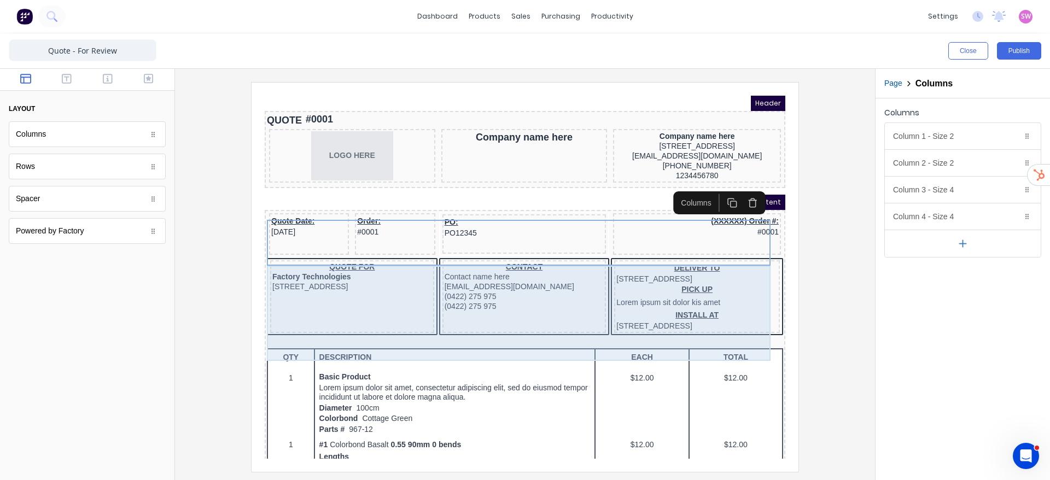
click at [595, 325] on div "QUOTE FOR Factory Technologies 234 Beach Road Gold Coast, Queensland, Australia…" at bounding box center [512, 285] width 516 height 80
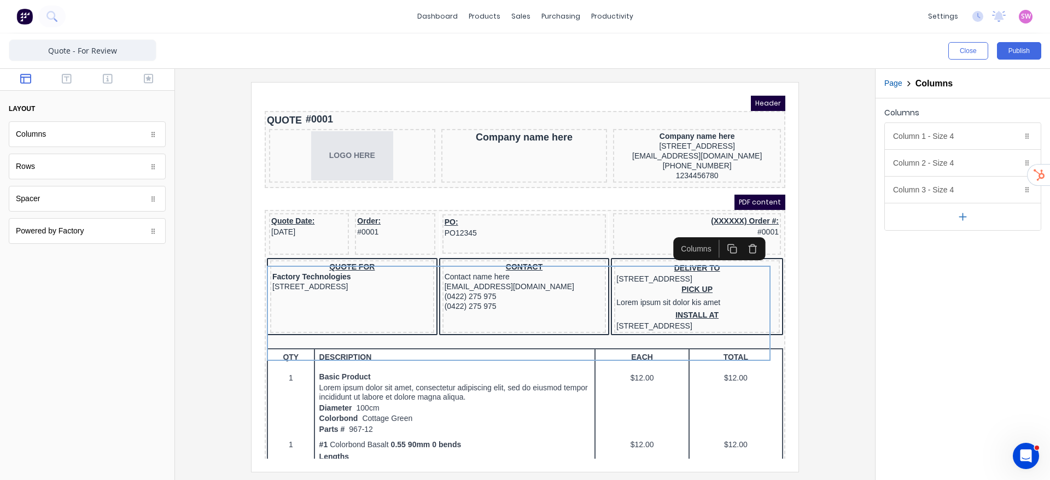
click at [961, 217] on icon "button" at bounding box center [962, 216] width 11 height 11
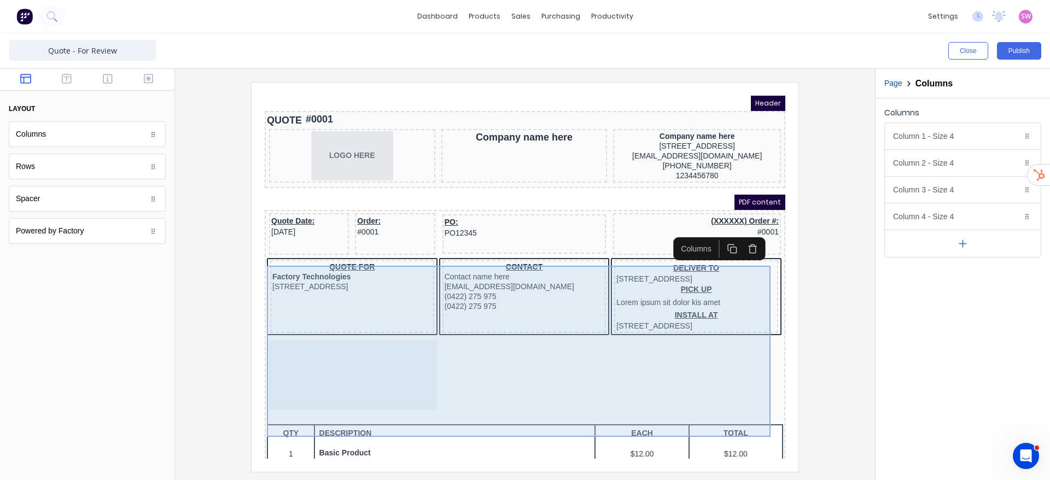
click at [377, 380] on div at bounding box center [340, 362] width 168 height 70
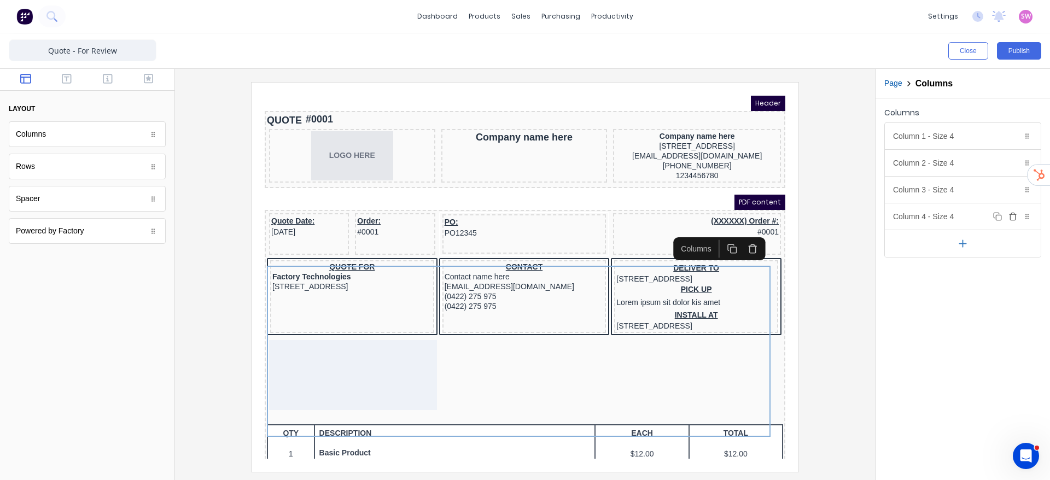
click at [961, 206] on div "Column 4 - Size 4 Duplicate Delete" at bounding box center [963, 217] width 156 height 26
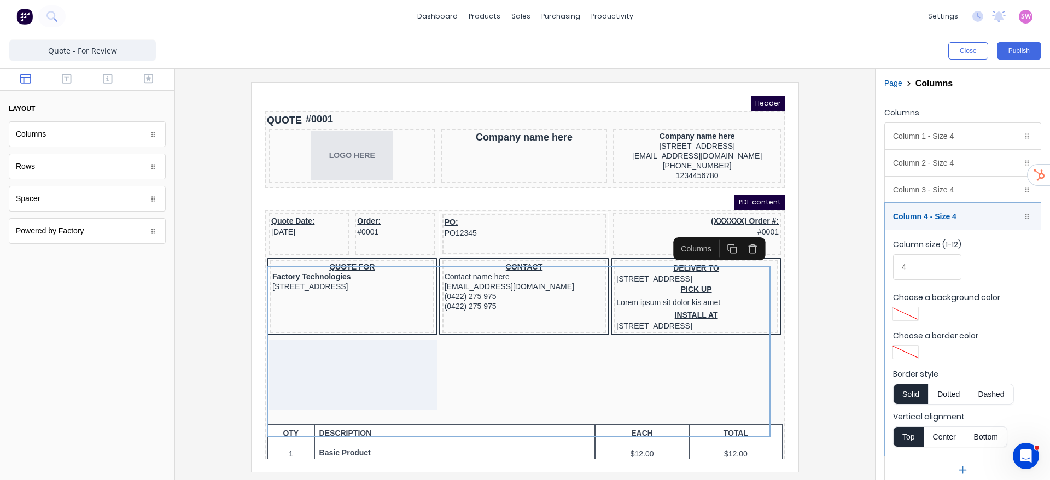
click at [901, 353] on div at bounding box center [906, 352] width 20 height 8
click at [898, 454] on div at bounding box center [940, 443] width 93 height 40
click at [901, 454] on div at bounding box center [905, 452] width 12 height 12
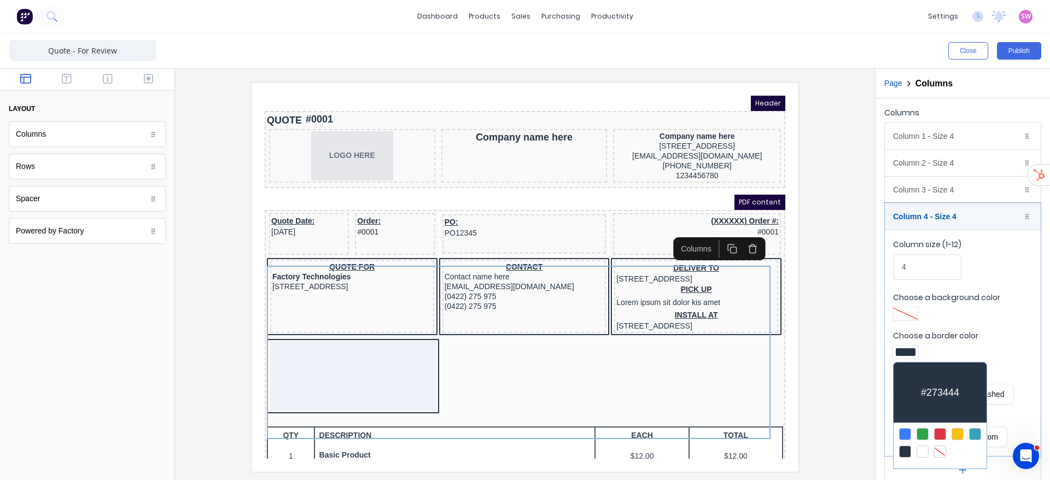
click at [929, 271] on div at bounding box center [525, 240] width 1050 height 480
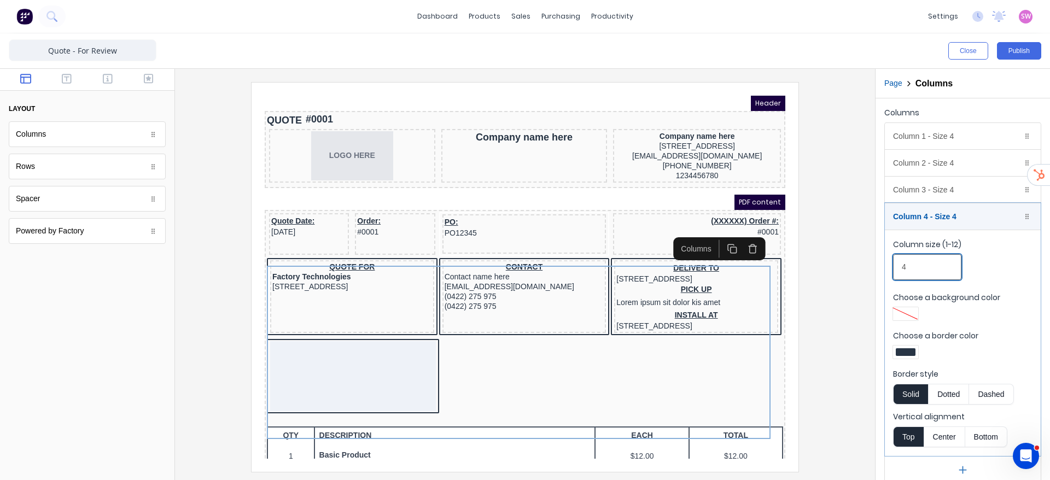
drag, startPoint x: 917, startPoint y: 270, endPoint x: 907, endPoint y: 270, distance: 9.9
click at [907, 270] on input "4" at bounding box center [927, 267] width 68 height 26
drag, startPoint x: 907, startPoint y: 270, endPoint x: 877, endPoint y: 270, distance: 30.1
click at [877, 270] on div "Columns Column 1 - Size 4 Duplicate Delete Column size (1-12) 4 Choose a backgr…" at bounding box center [963, 294] width 175 height 392
type input "3"
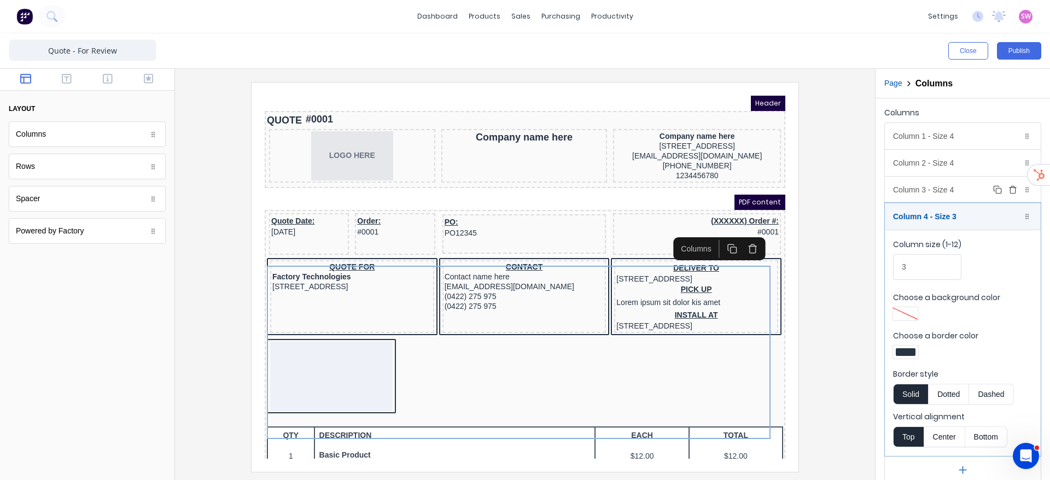
click at [962, 180] on div "Column 3 - Size 4 Duplicate Delete" at bounding box center [963, 190] width 156 height 26
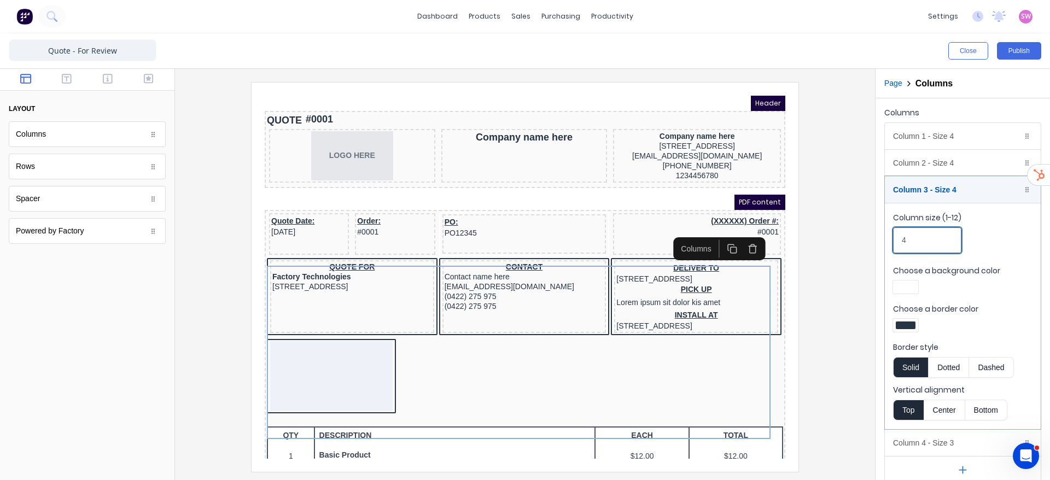
drag, startPoint x: 910, startPoint y: 243, endPoint x: 861, endPoint y: 243, distance: 49.8
click at [861, 243] on div "Close Publish Components layout Columns Columns Rows Rows Spacer Spacer Powered…" at bounding box center [525, 256] width 1050 height 447
type input "3"
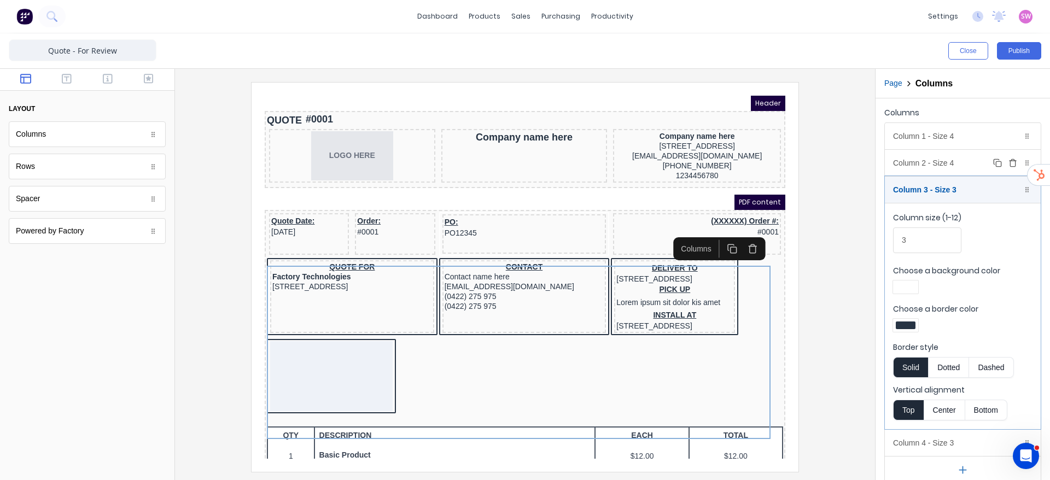
click at [962, 162] on div "Column 2 - Size 4 Duplicate Delete" at bounding box center [963, 163] width 156 height 26
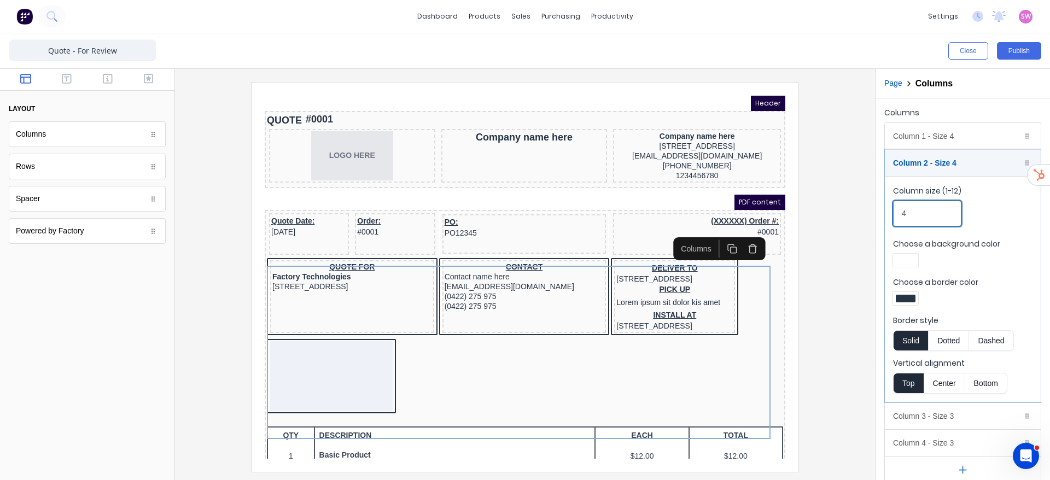
drag, startPoint x: 925, startPoint y: 214, endPoint x: 864, endPoint y: 216, distance: 60.2
click at [864, 216] on div "Close Publish Components layout Columns Columns Rows Rows Spacer Spacer Powered…" at bounding box center [525, 256] width 1050 height 447
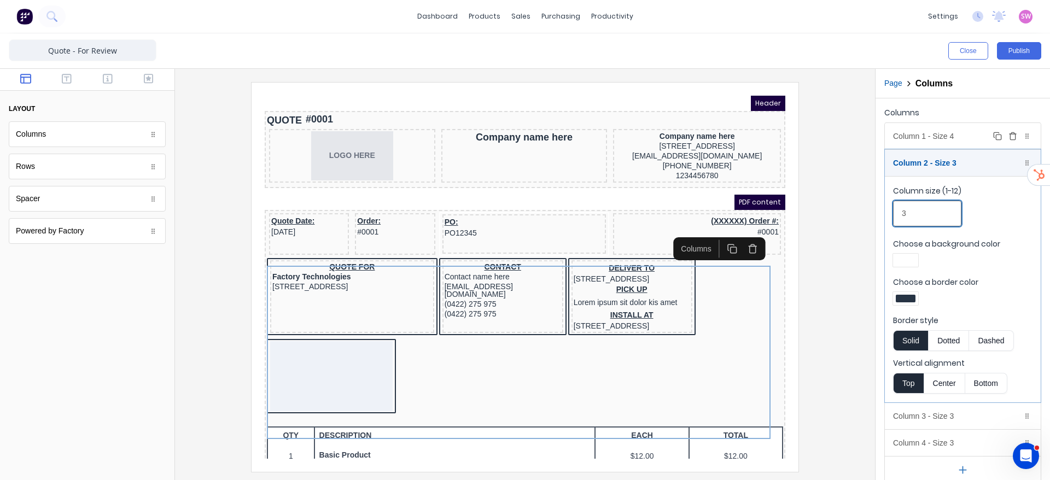
type input "3"
click at [961, 134] on div "Column 1 - Size 4 Duplicate Delete" at bounding box center [963, 136] width 156 height 26
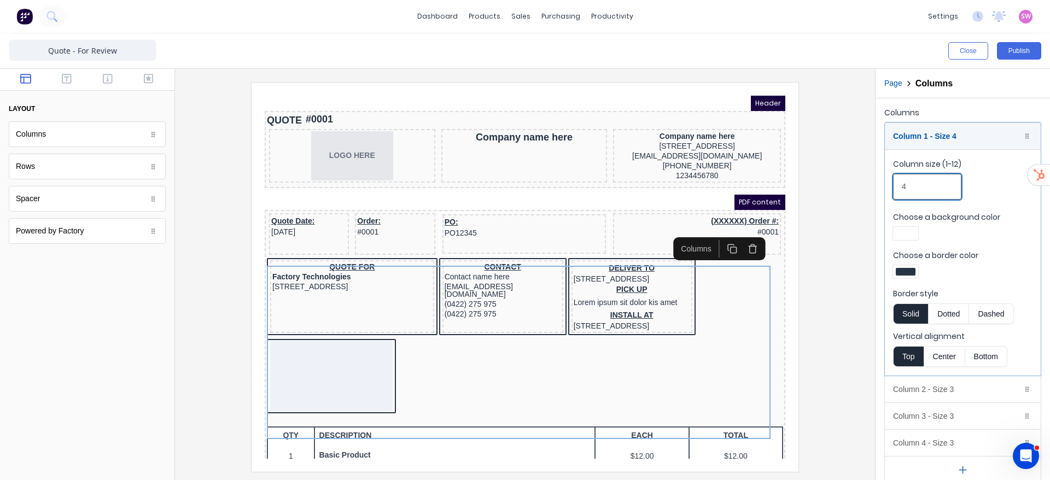
drag, startPoint x: 907, startPoint y: 176, endPoint x: 888, endPoint y: 177, distance: 18.1
click at [888, 177] on fieldset "Column size (1-12) 4 Choose a background color Choose a border color Border sty…" at bounding box center [963, 262] width 156 height 226
type input "3"
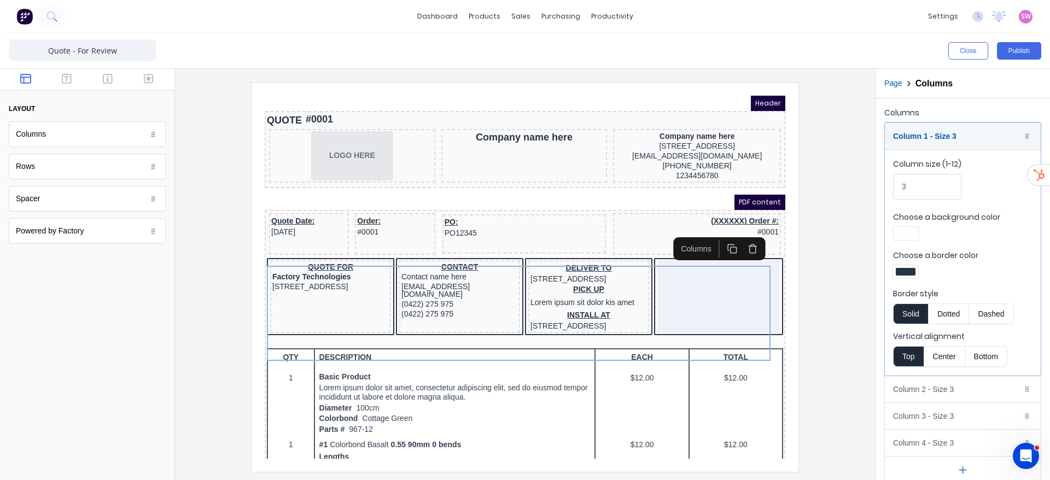
click at [820, 211] on div at bounding box center [525, 277] width 683 height 390
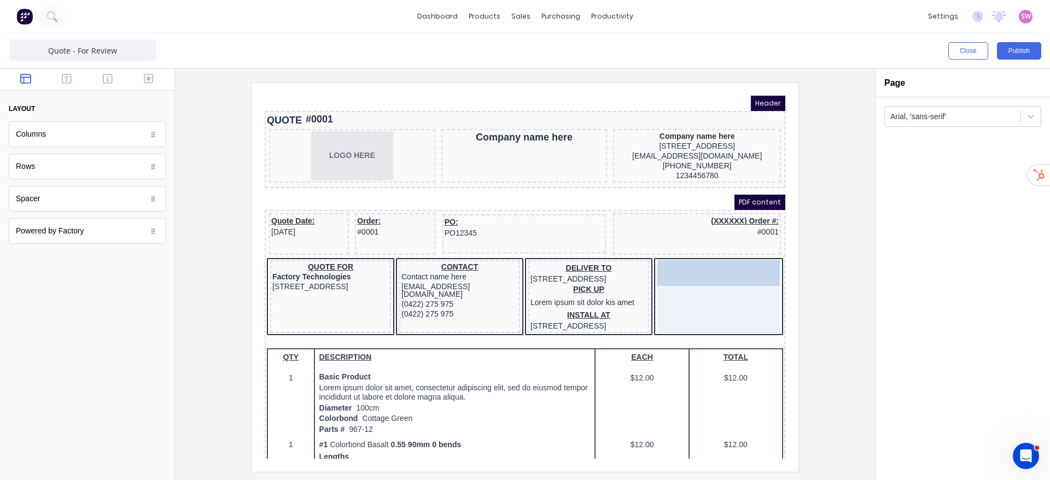
drag, startPoint x: 50, startPoint y: 172, endPoint x: 738, endPoint y: 304, distance: 700.1
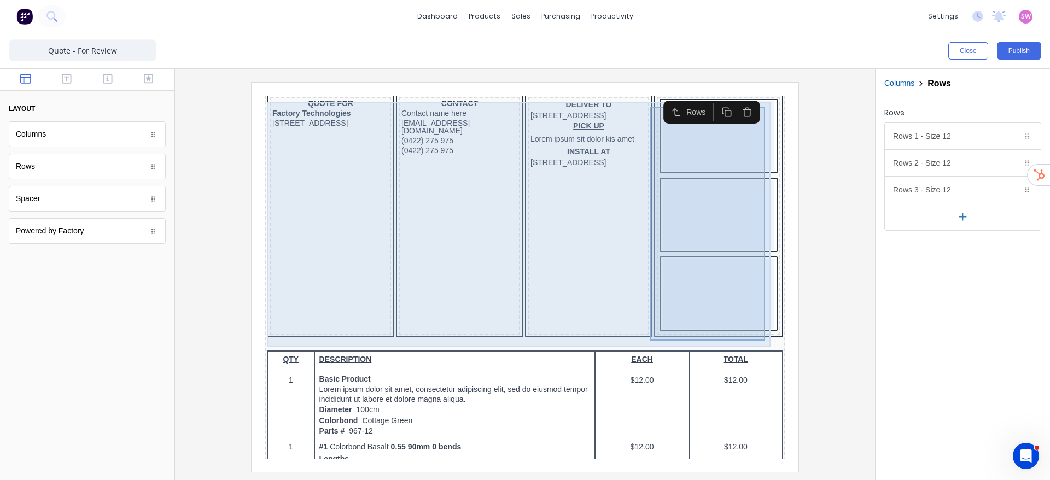
scroll to position [164, 0]
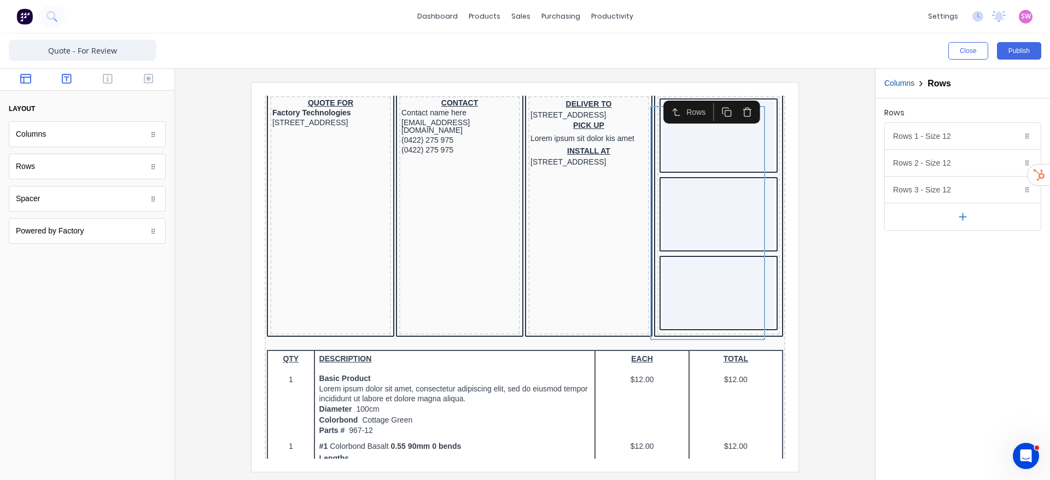
click at [60, 80] on button "button" at bounding box center [67, 79] width 34 height 13
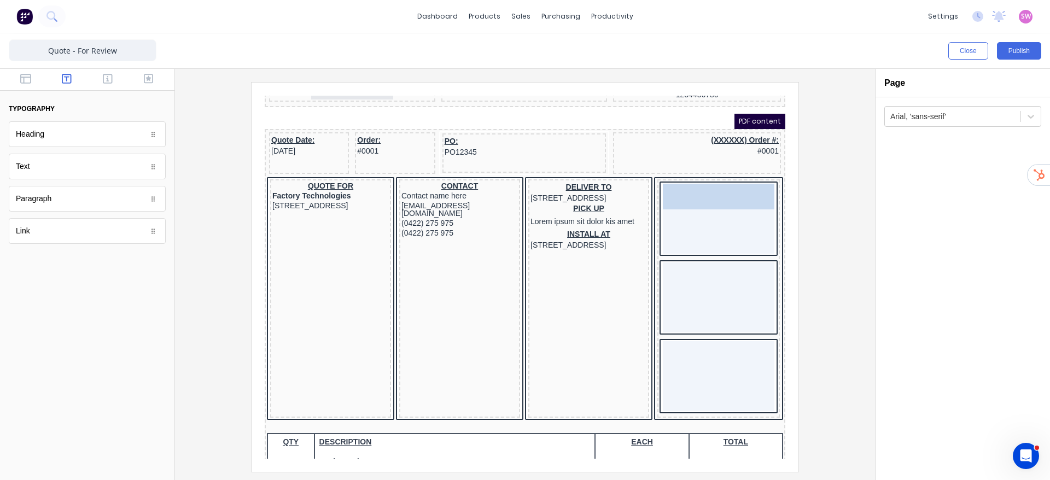
scroll to position [71, 0]
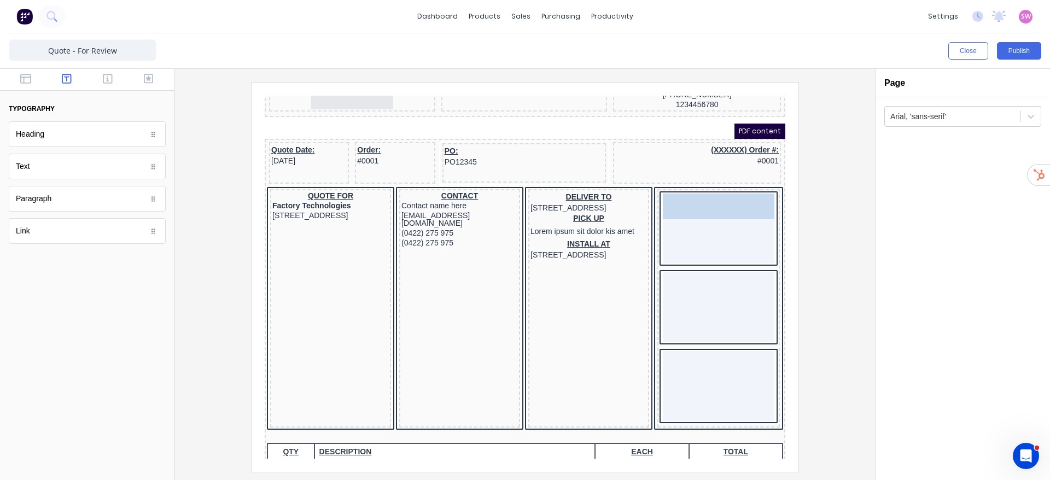
drag, startPoint x: 76, startPoint y: 178, endPoint x: 711, endPoint y: 223, distance: 636.8
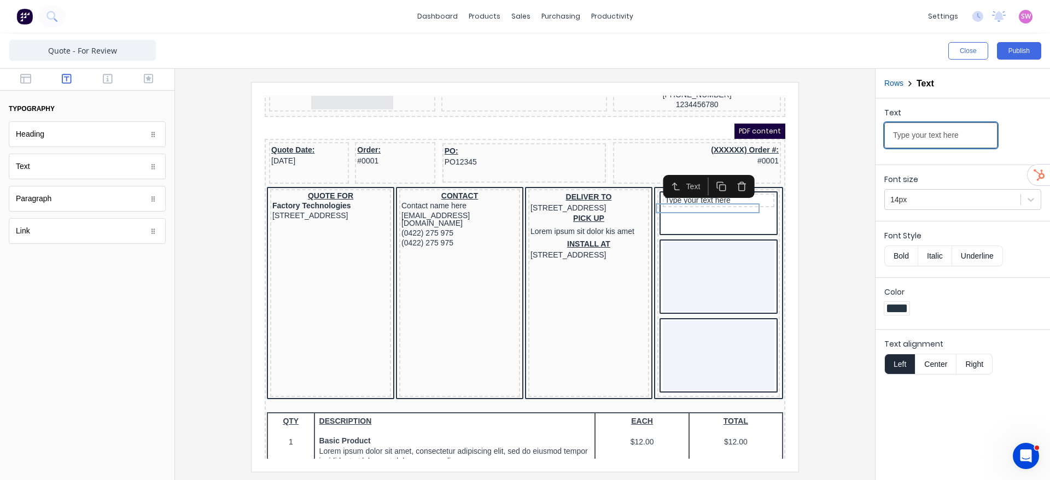
click at [969, 132] on input "Type your text here" at bounding box center [941, 136] width 113 height 26
type input "VEHICLE DETAILS"
click at [951, 203] on div at bounding box center [953, 200] width 125 height 14
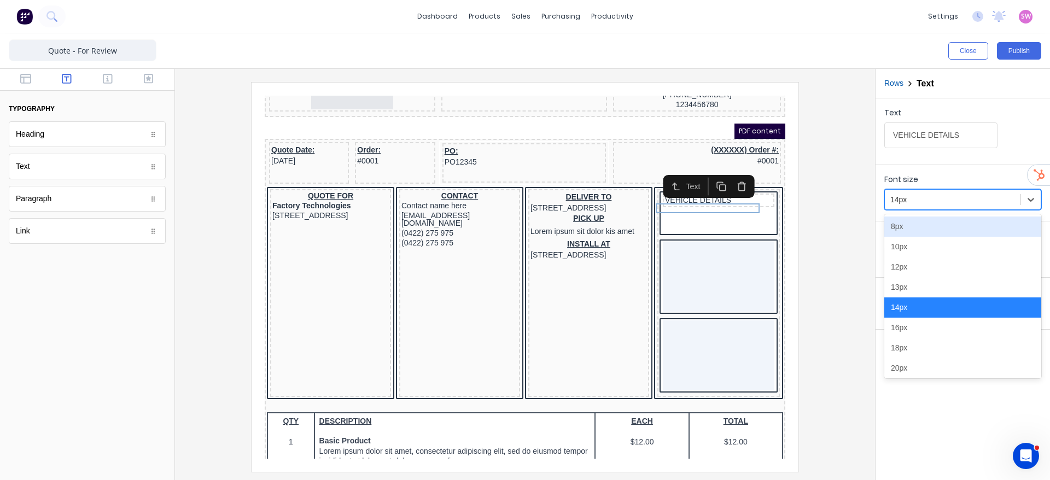
click at [997, 165] on div "Font size 14 results available. Use Up and Down to choose options, press Enter …" at bounding box center [963, 191] width 175 height 52
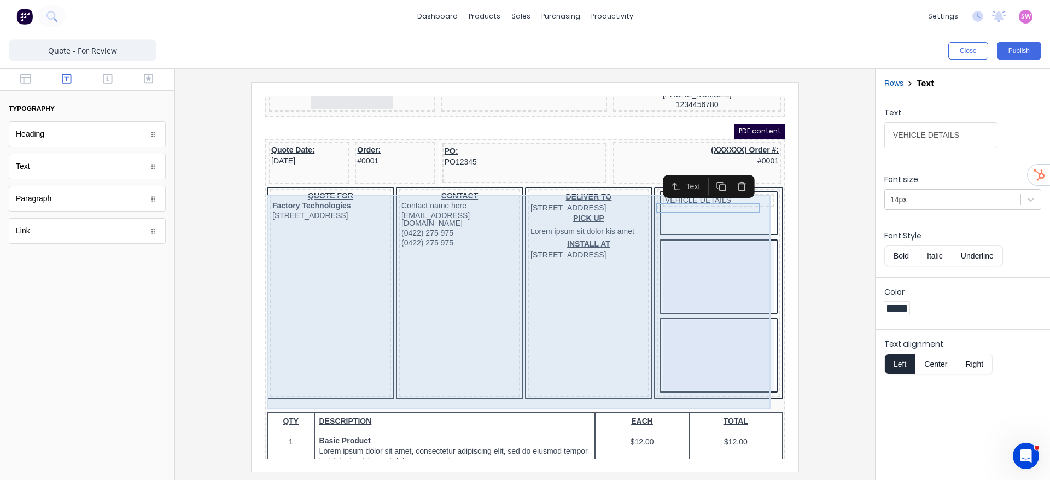
click at [734, 218] on div "VEHICLE DETAILS" at bounding box center [706, 280] width 118 height 204
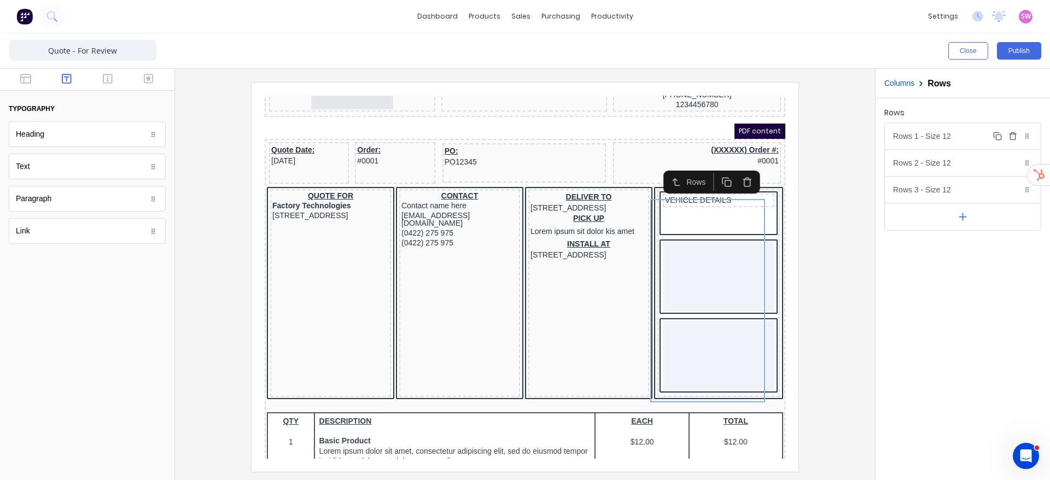
click at [955, 141] on div "Rows 1 - Size 12 Duplicate Delete" at bounding box center [963, 136] width 156 height 26
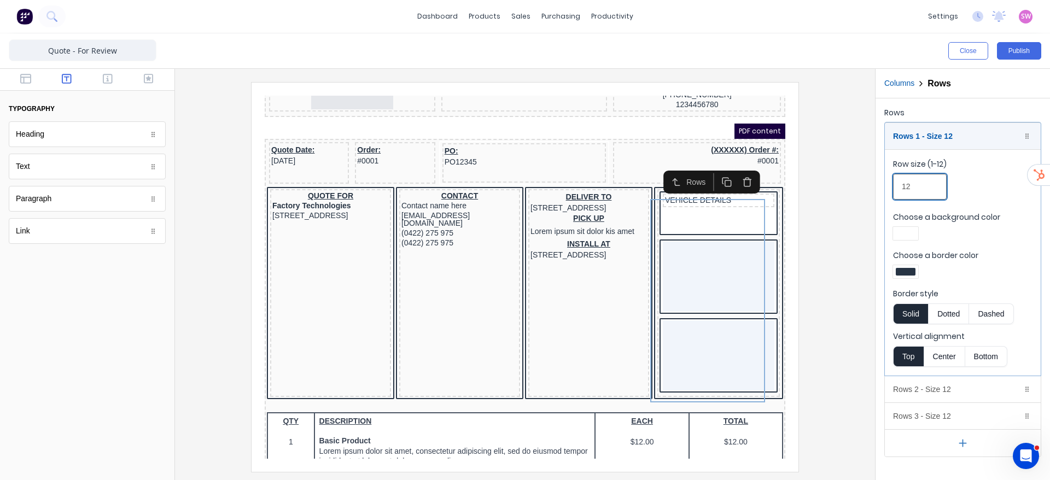
drag, startPoint x: 916, startPoint y: 188, endPoint x: 877, endPoint y: 187, distance: 39.4
click at [877, 187] on div "Rows Rows 1 - Size 12 Duplicate Delete Row size (1-12) 12 Choose a background c…" at bounding box center [963, 280] width 175 height 365
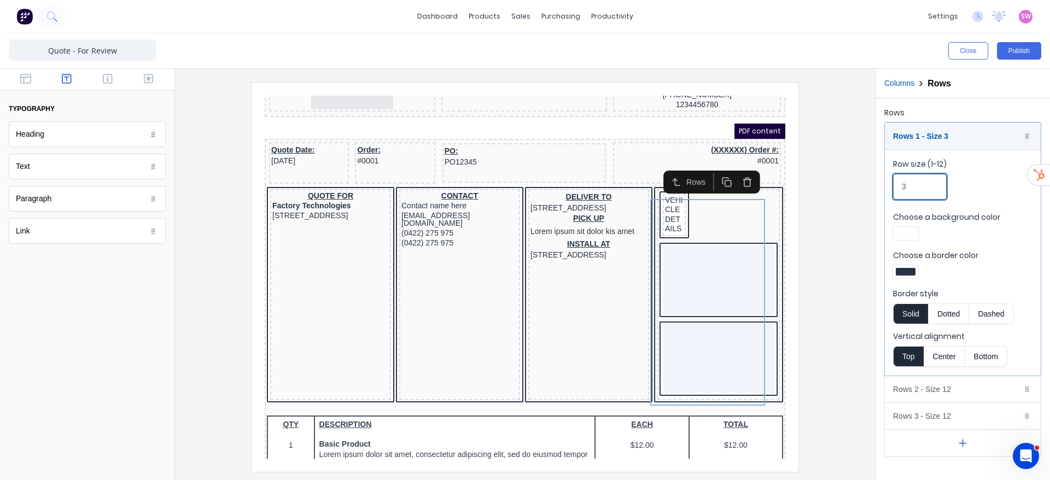
click at [914, 189] on input "3" at bounding box center [920, 187] width 54 height 26
drag, startPoint x: 916, startPoint y: 188, endPoint x: 882, endPoint y: 192, distance: 34.1
click at [882, 192] on div "Rows Rows 1 - Size 3 Duplicate Delete Row size (1-12) 3 Choose a background col…" at bounding box center [963, 280] width 175 height 365
type input "12"
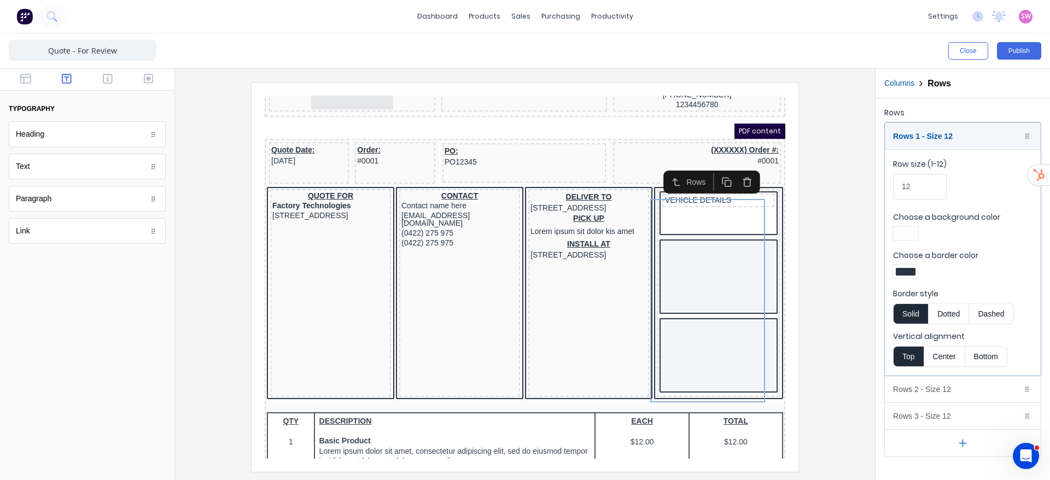
click at [821, 254] on div at bounding box center [525, 277] width 683 height 390
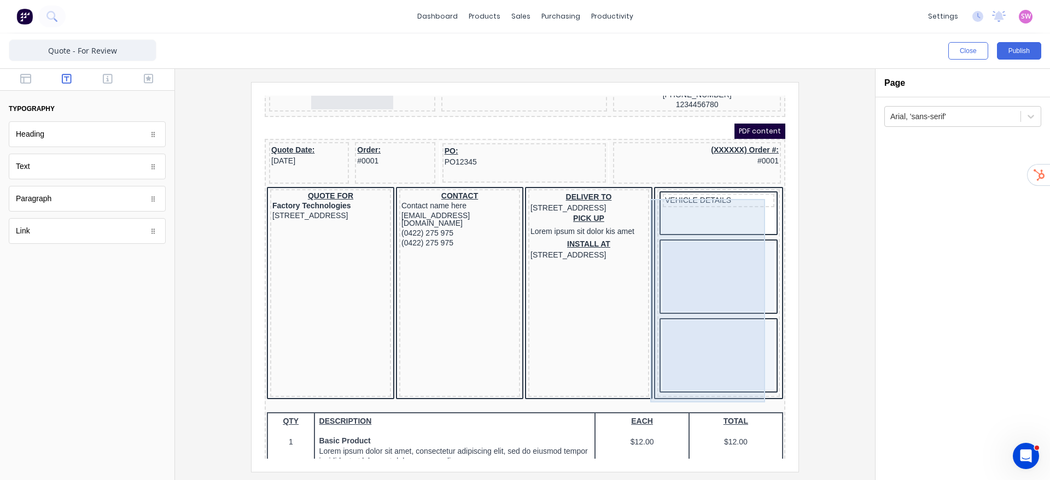
click at [718, 210] on div "VEHICLE DETAILS" at bounding box center [706, 280] width 118 height 204
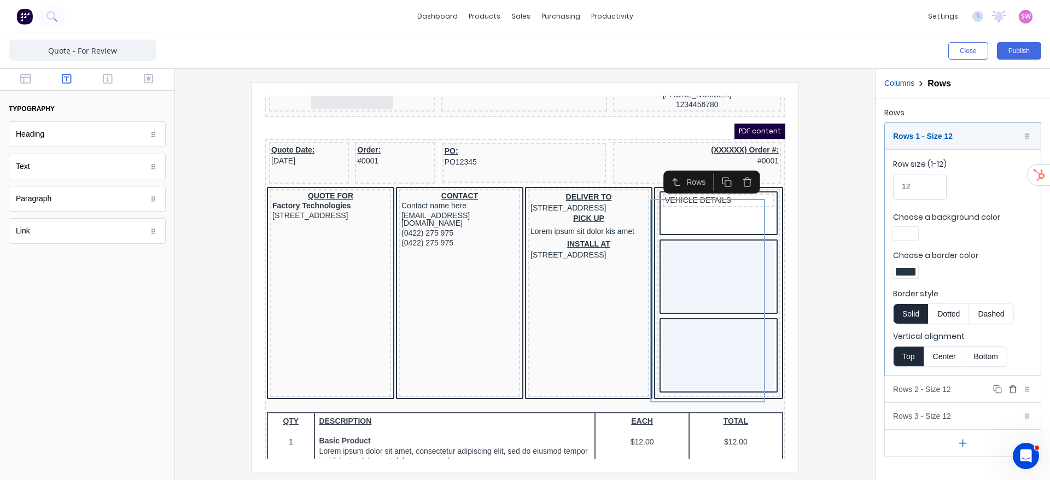
click at [967, 388] on div "Rows 2 - Size 12 Duplicate Delete" at bounding box center [963, 389] width 156 height 26
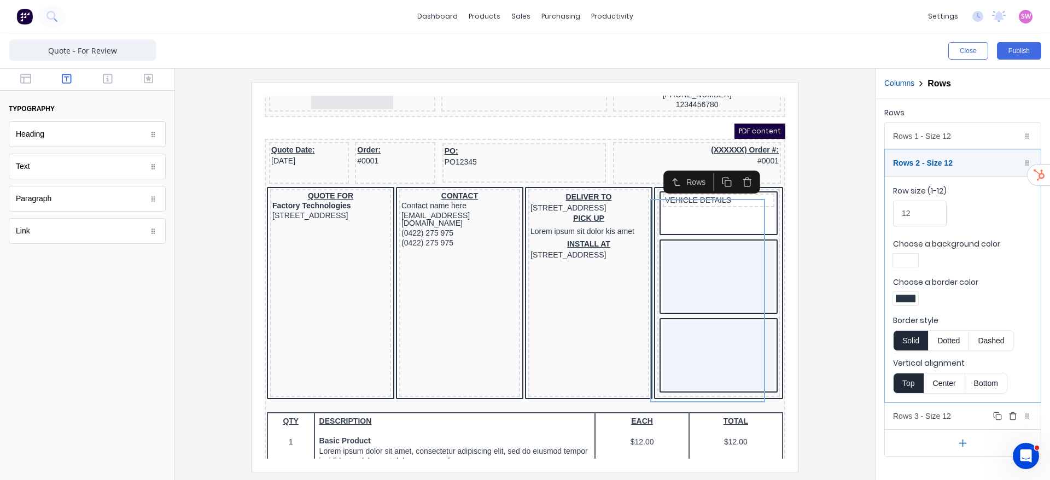
click at [962, 408] on div "Rows 3 - Size 12 Duplicate Delete" at bounding box center [963, 416] width 156 height 26
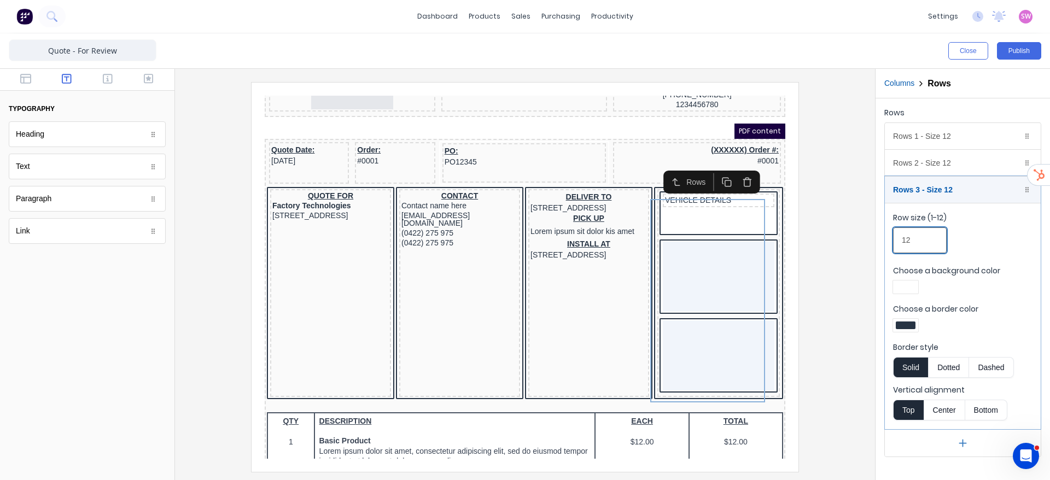
drag, startPoint x: 926, startPoint y: 240, endPoint x: 861, endPoint y: 240, distance: 64.6
click at [861, 240] on div "Close Publish Components typography Heading Heading Text Text Paragraph Paragra…" at bounding box center [525, 256] width 1050 height 447
drag, startPoint x: 905, startPoint y: 234, endPoint x: 881, endPoint y: 237, distance: 24.2
click at [881, 237] on div "Rows Rows 1 - Size 12 Duplicate Delete Row size (1-12) 12 Choose a background c…" at bounding box center [963, 280] width 175 height 365
type input "12"
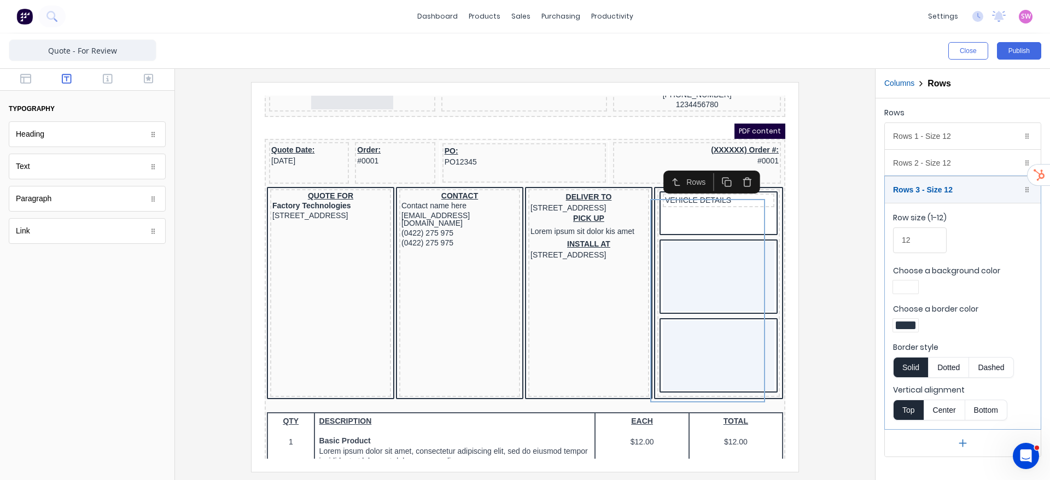
click at [824, 230] on div at bounding box center [525, 277] width 683 height 390
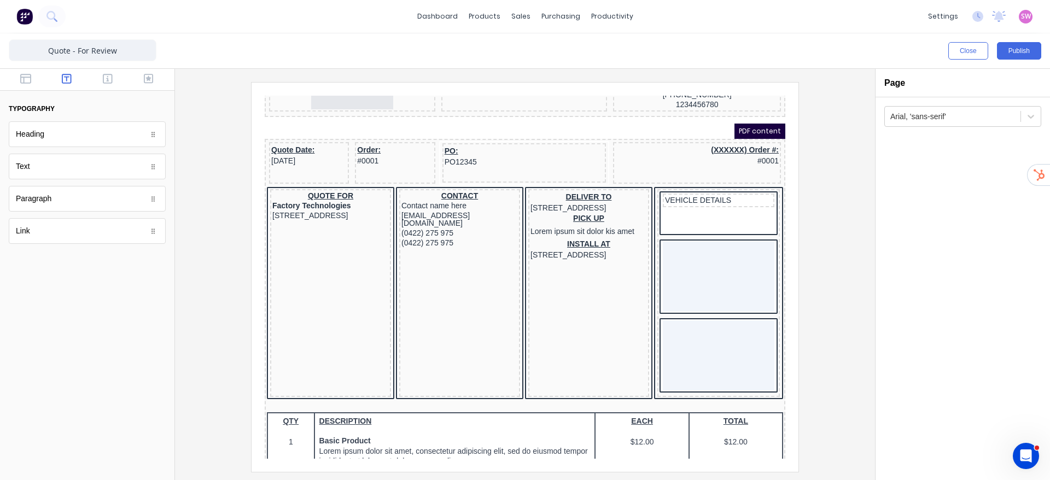
click at [32, 86] on div at bounding box center [87, 80] width 175 height 22
click at [28, 79] on icon "button" at bounding box center [25, 78] width 11 height 11
drag, startPoint x: 84, startPoint y: 138, endPoint x: 757, endPoint y: 289, distance: 689.8
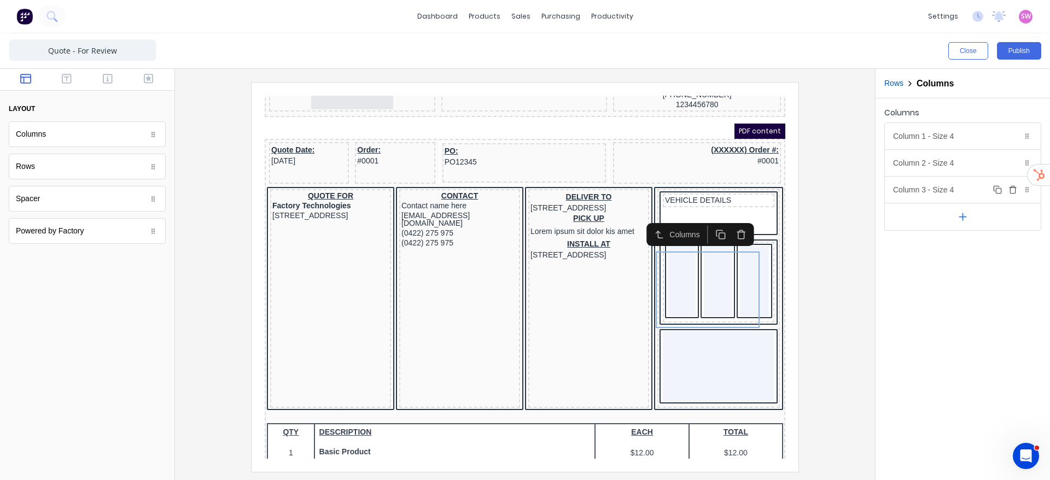
click at [1010, 191] on icon "button" at bounding box center [1012, 191] width 5 height 6
click at [980, 165] on div "Column 2 - Size 4 Duplicate Delete" at bounding box center [963, 163] width 156 height 26
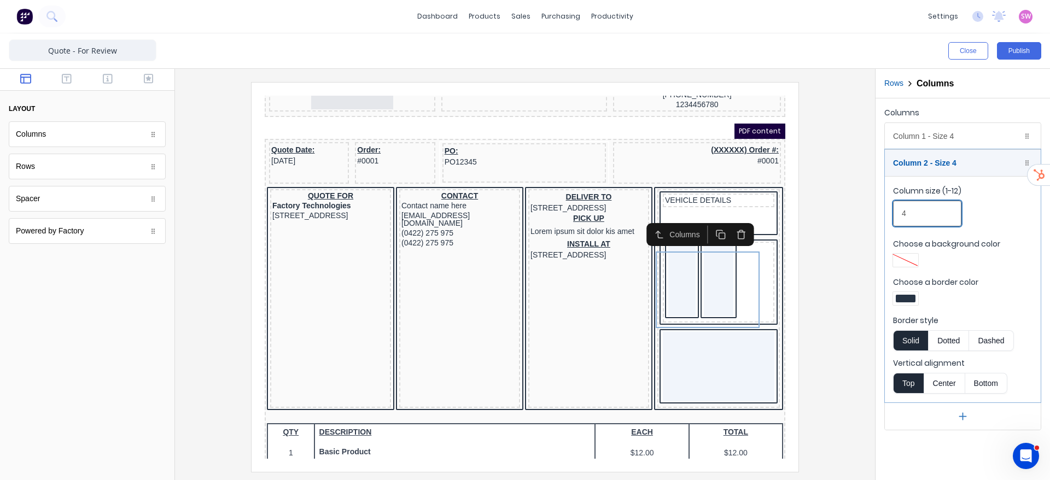
drag, startPoint x: 913, startPoint y: 225, endPoint x: 841, endPoint y: 235, distance: 71.8
click at [844, 234] on div "Close Publish Components layout Columns Columns Rows Rows Spacer Spacer Powered…" at bounding box center [525, 256] width 1050 height 447
type input "6"
click at [975, 138] on div "Column 1 - Size 4 Duplicate Delete" at bounding box center [963, 136] width 156 height 26
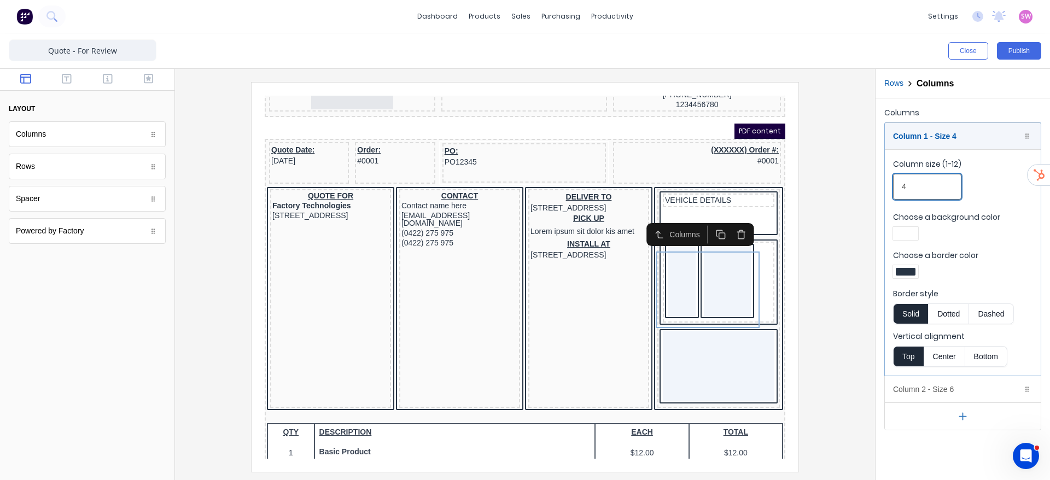
drag, startPoint x: 903, startPoint y: 181, endPoint x: 862, endPoint y: 183, distance: 41.1
click at [862, 183] on div "Close Publish Components layout Columns Columns Rows Rows Spacer Spacer Powered…" at bounding box center [525, 256] width 1050 height 447
type input "6"
click at [1001, 247] on fieldset "Column size (1-12) 6 Choose a background color Choose a border color Border sty…" at bounding box center [963, 262] width 156 height 226
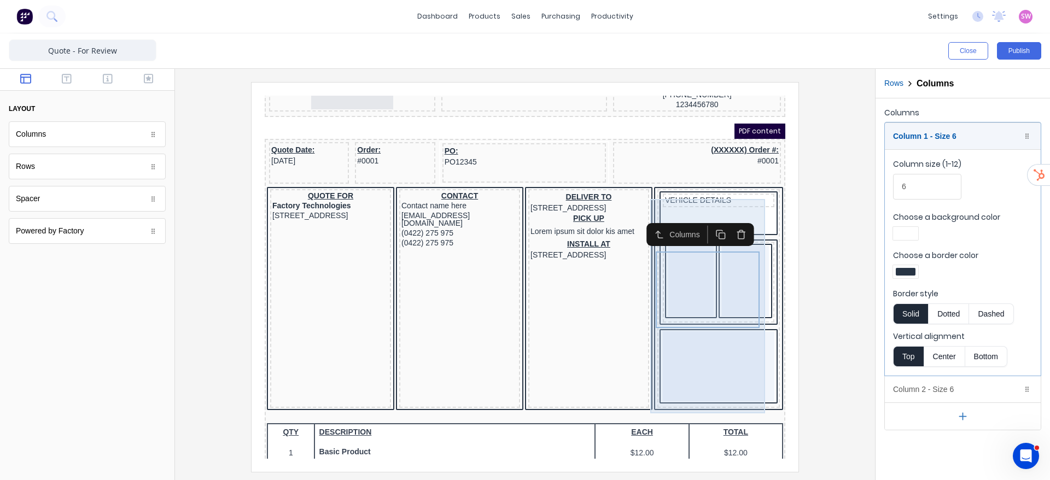
click at [717, 370] on div at bounding box center [706, 353] width 112 height 70
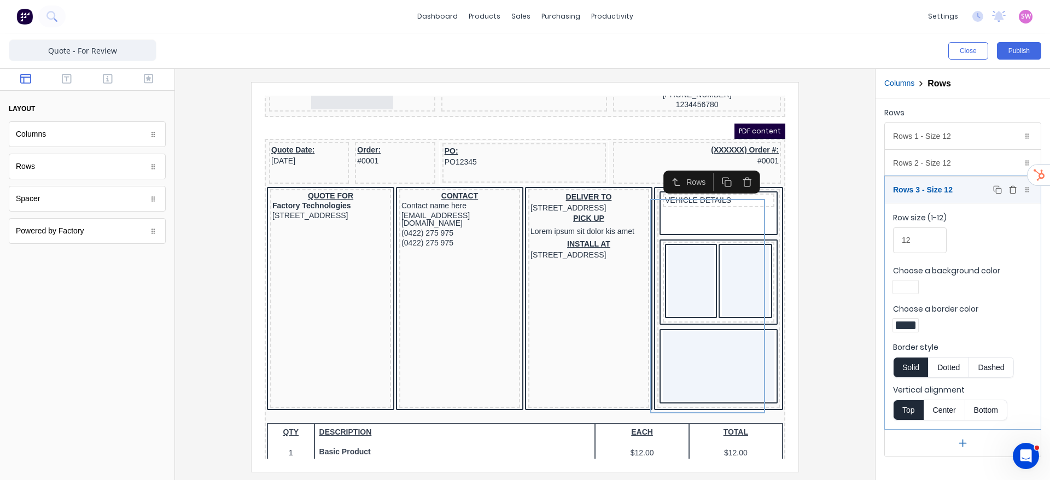
click at [1010, 191] on icon "button" at bounding box center [1013, 189] width 9 height 9
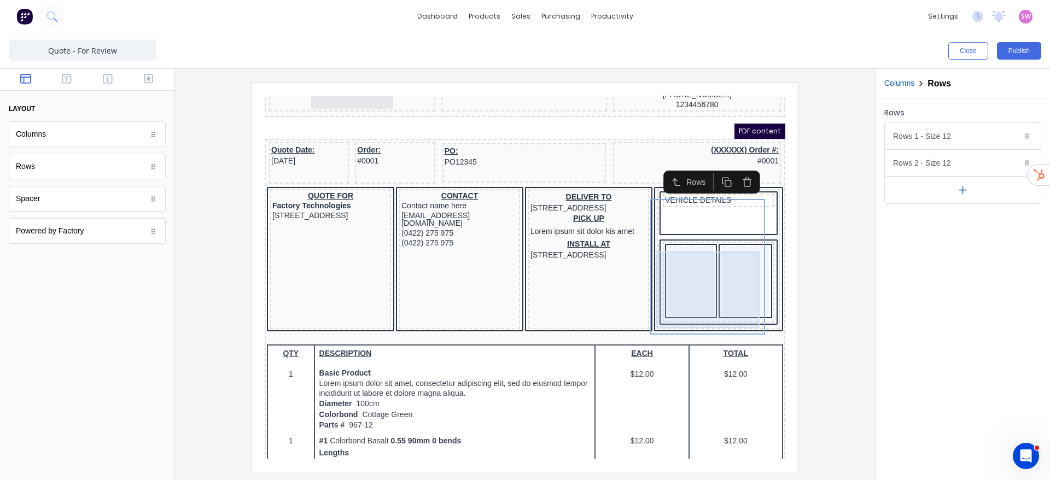
click at [742, 270] on div at bounding box center [732, 268] width 47 height 70
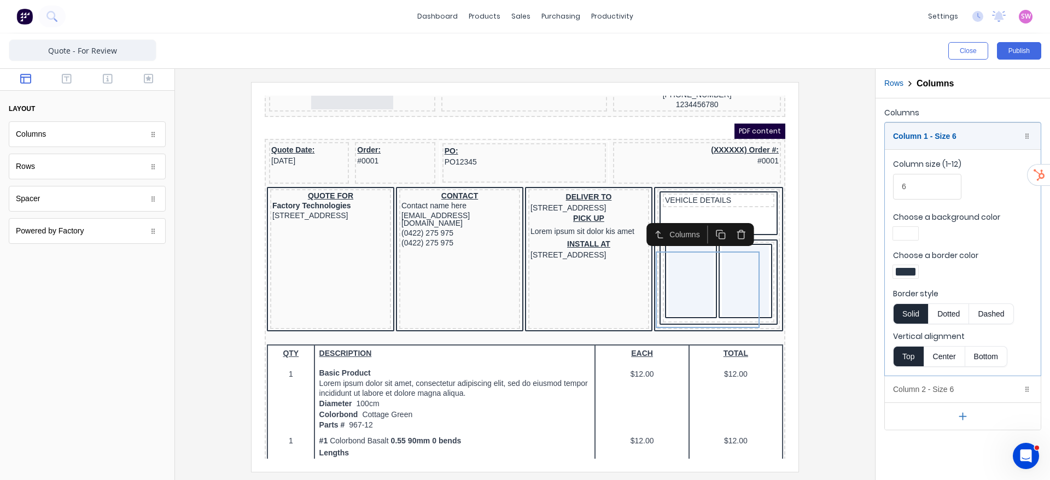
click at [731, 223] on icon "button" at bounding box center [729, 222] width 6 height 7
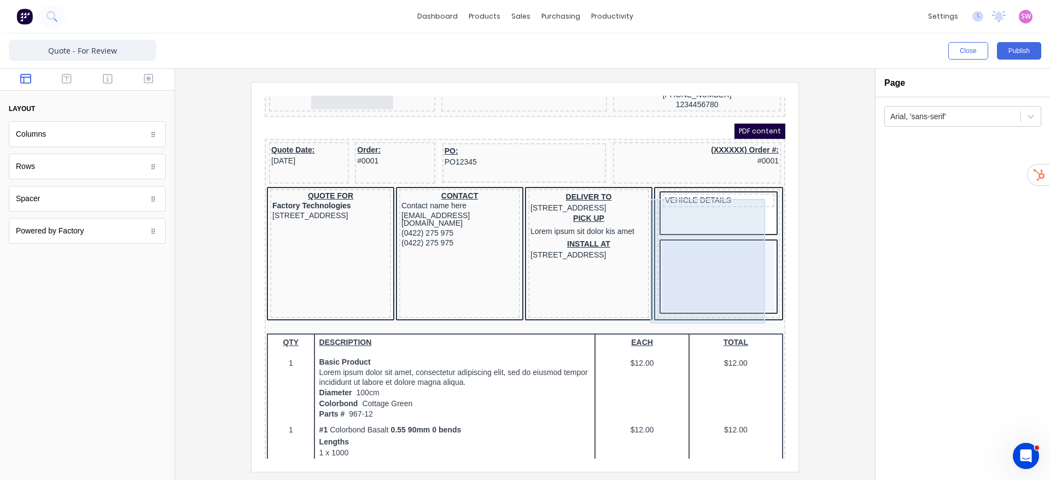
click at [704, 270] on div at bounding box center [706, 264] width 112 height 70
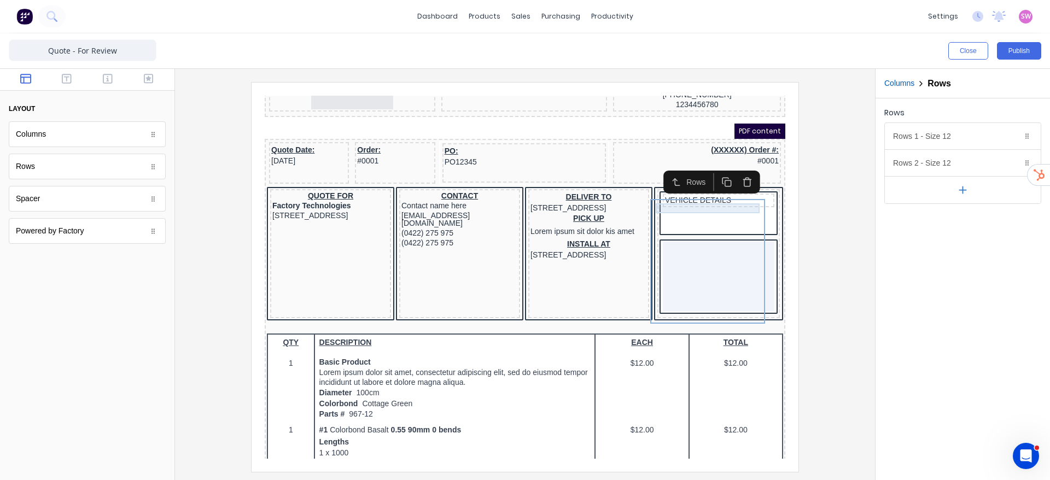
drag, startPoint x: 695, startPoint y: 193, endPoint x: 1077, endPoint y: 297, distance: 395.9
click at [695, 193] on div "VEHICLE DETAILS" at bounding box center [705, 188] width 107 height 10
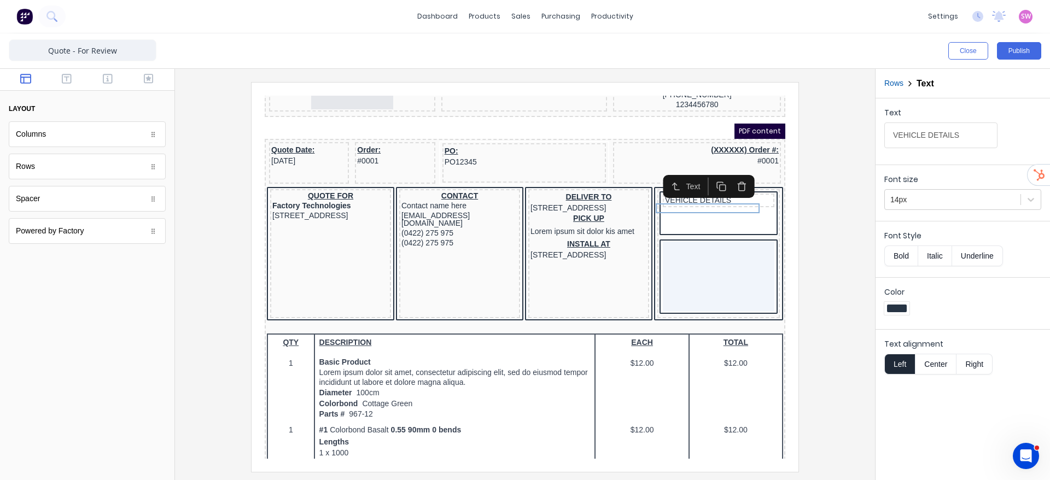
click at [891, 258] on button "Bold" at bounding box center [901, 256] width 33 height 21
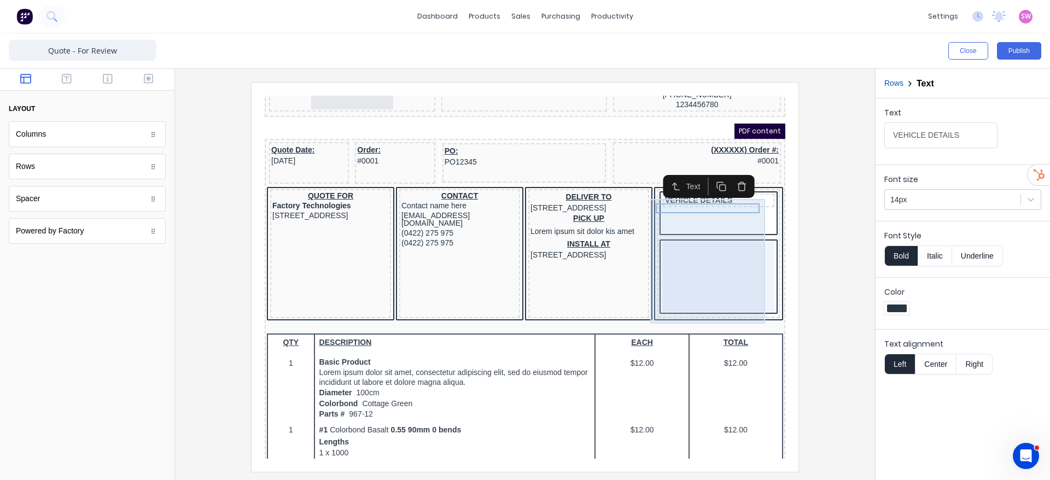
click at [706, 284] on div at bounding box center [706, 264] width 112 height 70
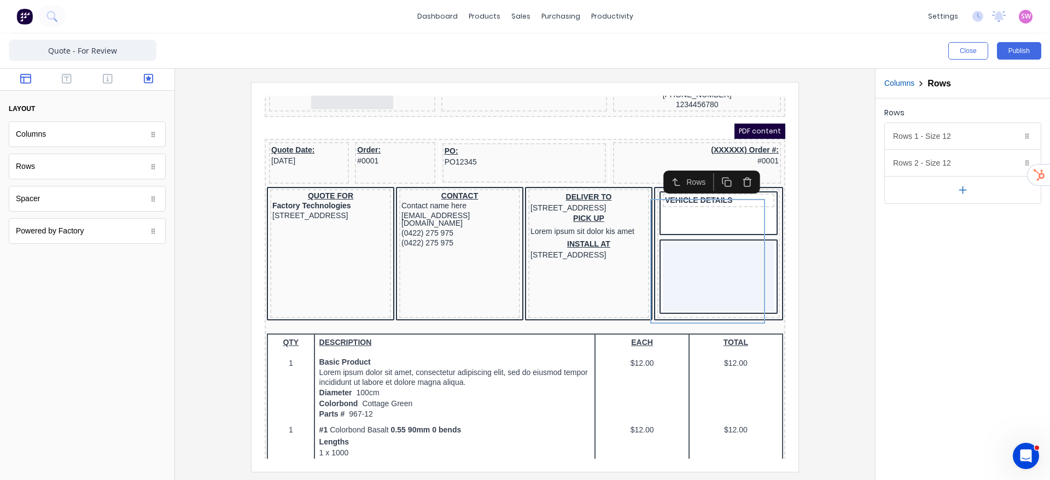
click at [140, 73] on button "button" at bounding box center [148, 79] width 34 height 13
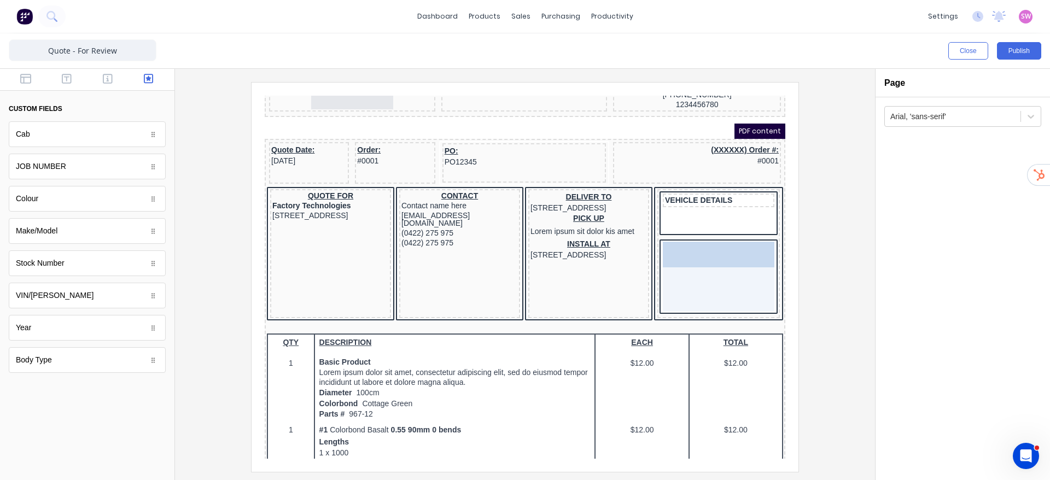
drag, startPoint x: 68, startPoint y: 234, endPoint x: 422, endPoint y: 164, distance: 361.4
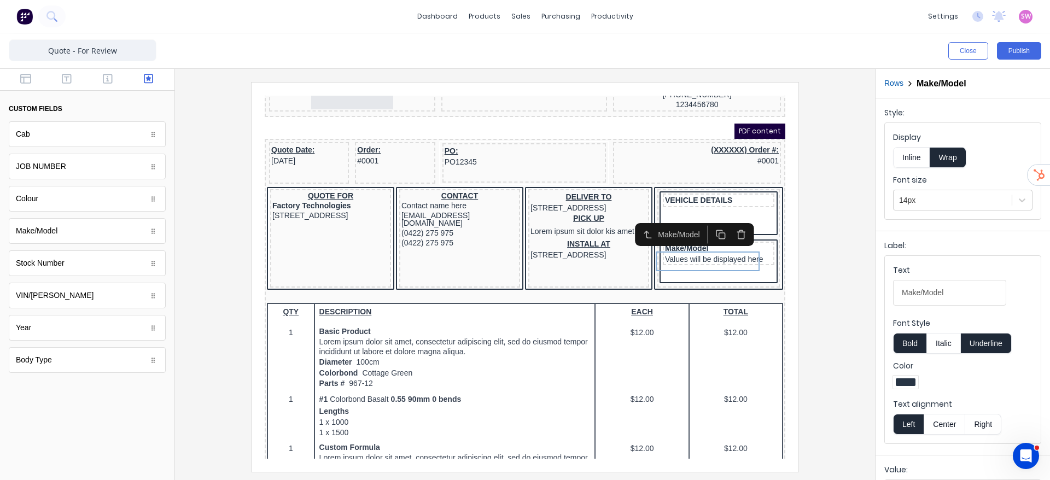
click at [920, 154] on button "Inline" at bounding box center [911, 157] width 37 height 21
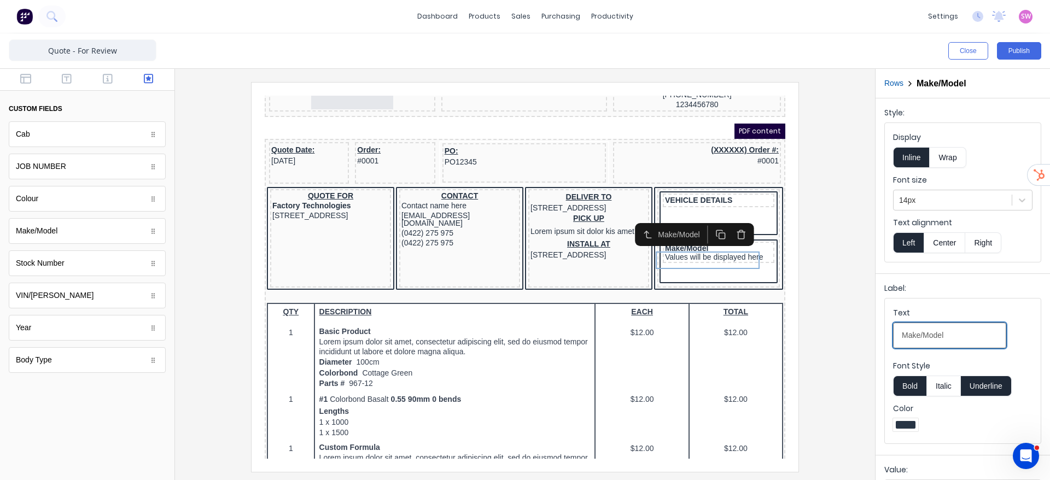
click at [962, 329] on input "Make/Model" at bounding box center [949, 336] width 113 height 26
type input "Make/Model:"
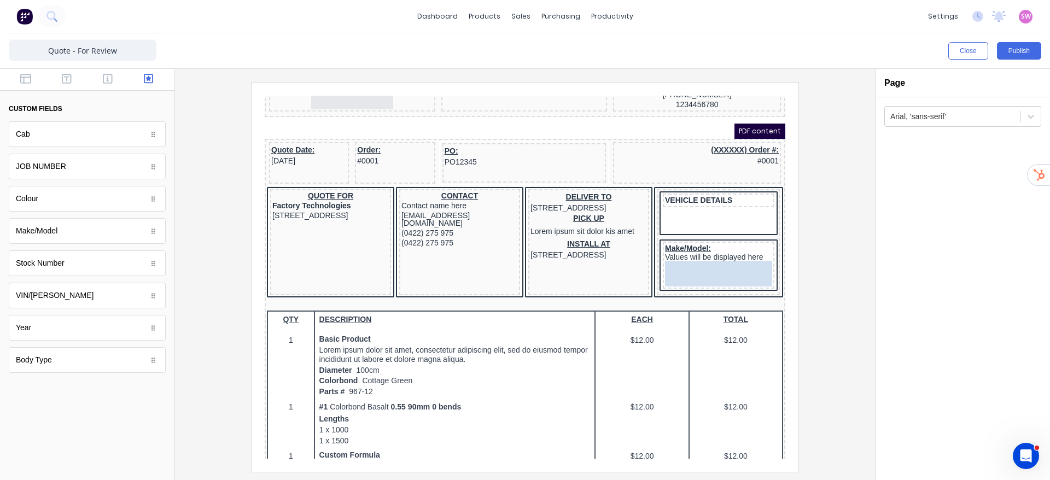
drag, startPoint x: 50, startPoint y: 322, endPoint x: 712, endPoint y: 277, distance: 664.0
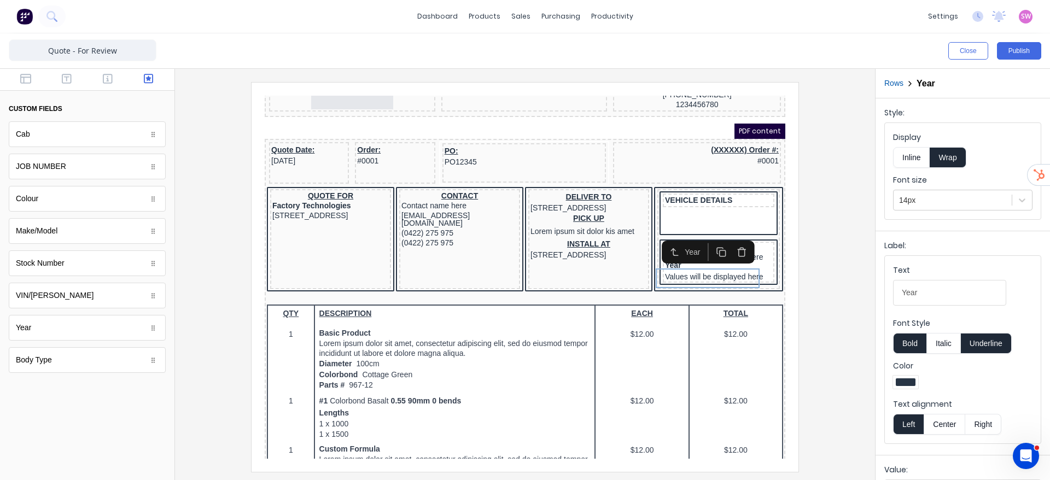
click at [988, 345] on button "Underline" at bounding box center [986, 343] width 51 height 21
click at [743, 248] on div "Make/Model: Values will be displayed here" at bounding box center [705, 240] width 107 height 18
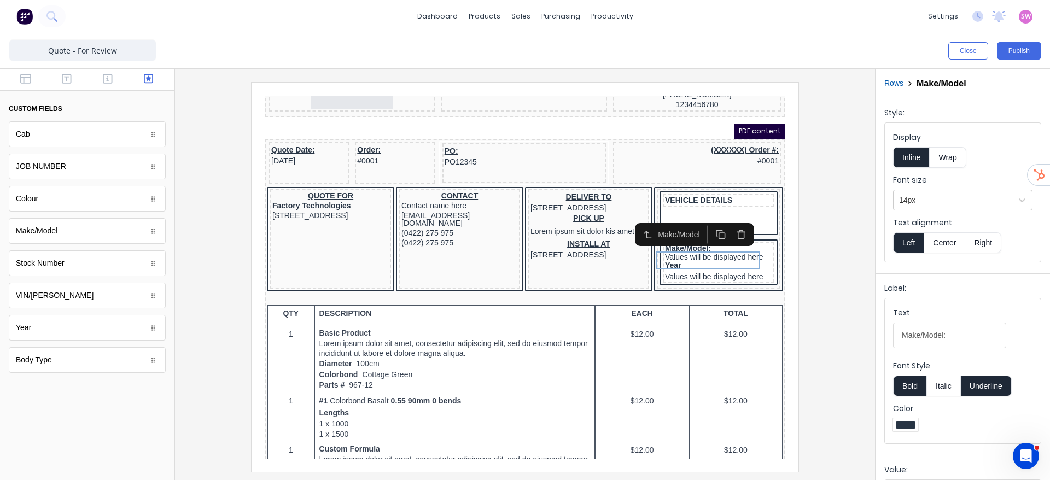
click at [992, 387] on button "Underline" at bounding box center [986, 386] width 51 height 21
click at [701, 268] on div "Year Values will be displayed here" at bounding box center [705, 258] width 107 height 20
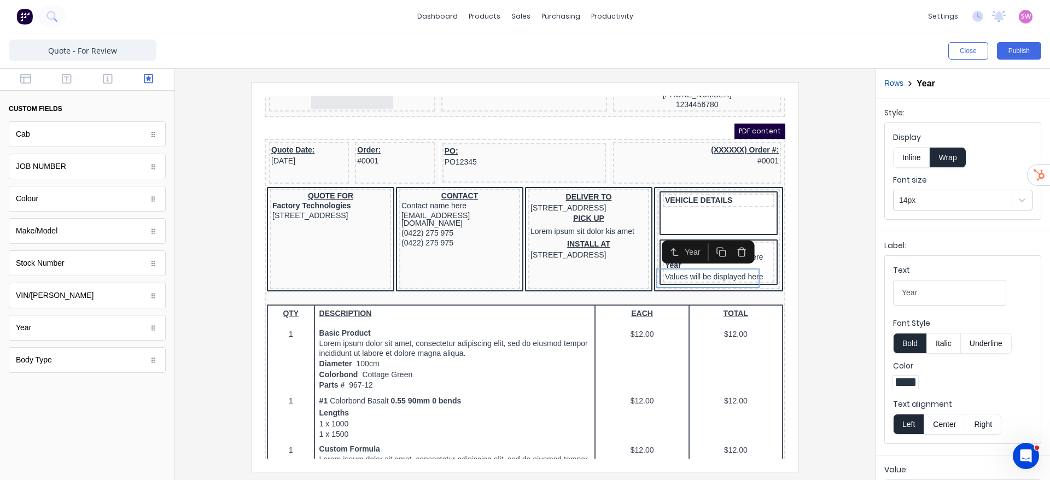
click at [905, 156] on button "Inline" at bounding box center [911, 157] width 37 height 21
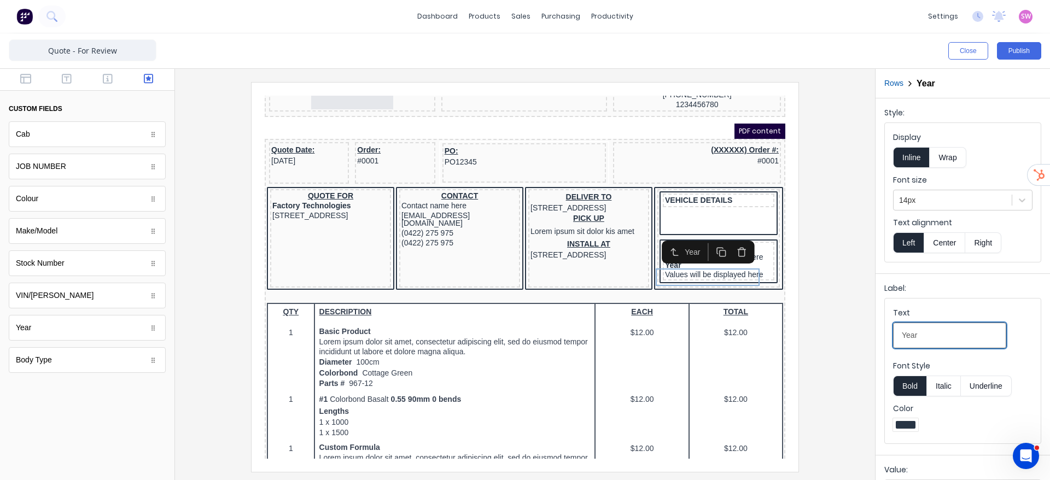
click at [963, 326] on input "Year" at bounding box center [949, 336] width 113 height 26
type input "Year:"
click at [814, 307] on div at bounding box center [525, 277] width 683 height 390
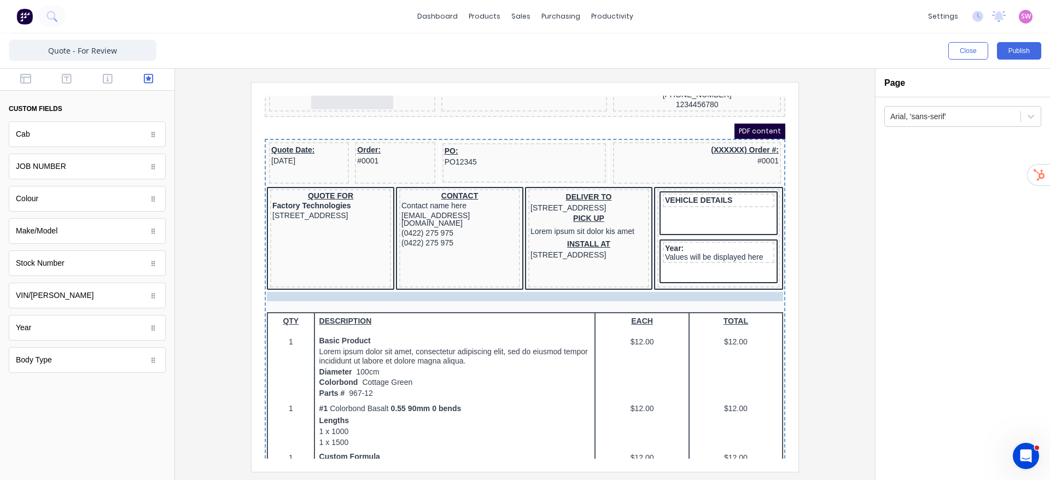
drag, startPoint x: 682, startPoint y: 249, endPoint x: 464, endPoint y: 295, distance: 222.4
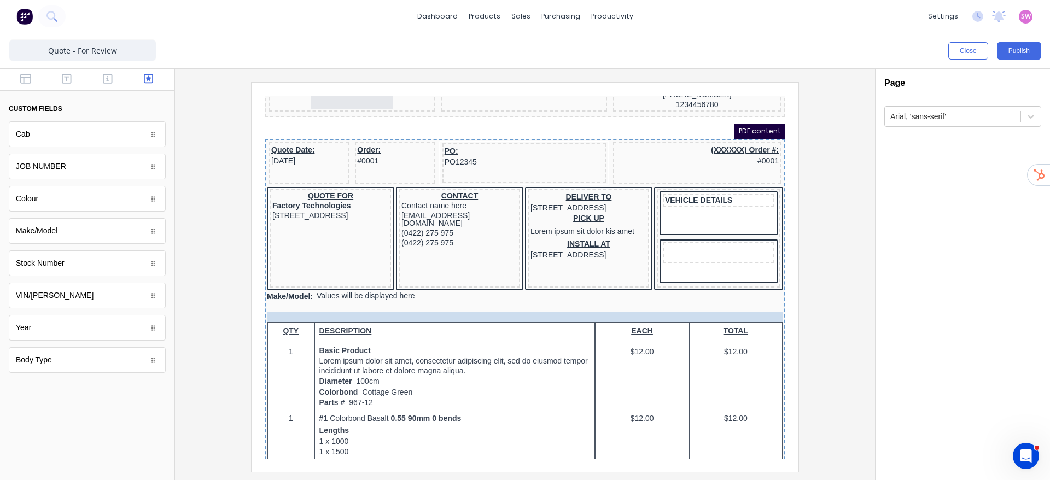
drag, startPoint x: 690, startPoint y: 241, endPoint x: 433, endPoint y: 299, distance: 263.1
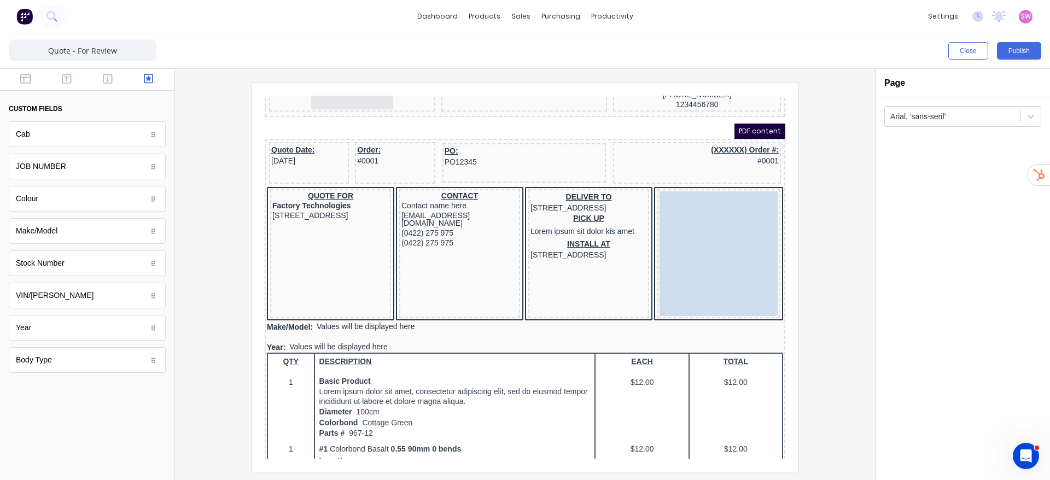
drag, startPoint x: 705, startPoint y: 189, endPoint x: 724, endPoint y: 211, distance: 29.5
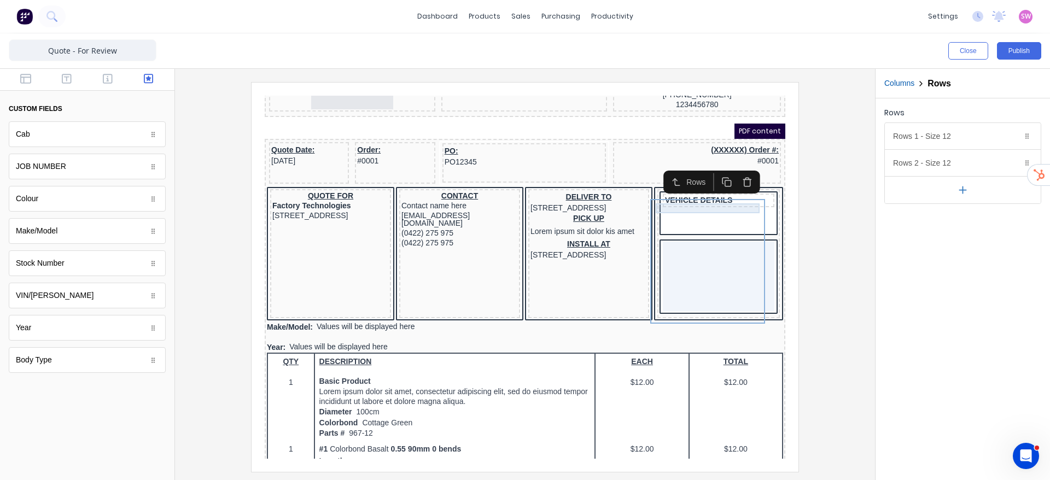
click at [704, 193] on div "VEHICLE DETAILS" at bounding box center [705, 188] width 107 height 10
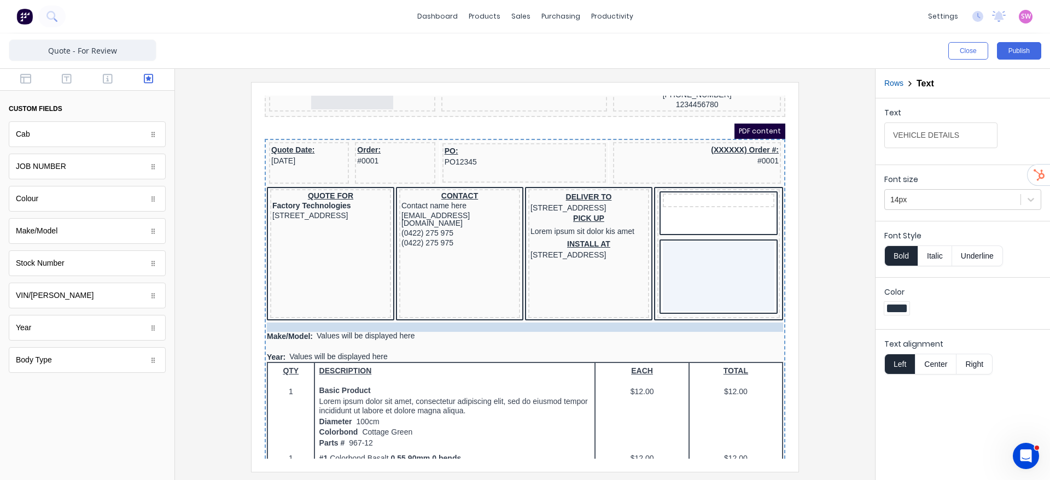
drag, startPoint x: 707, startPoint y: 198, endPoint x: 392, endPoint y: 319, distance: 338.2
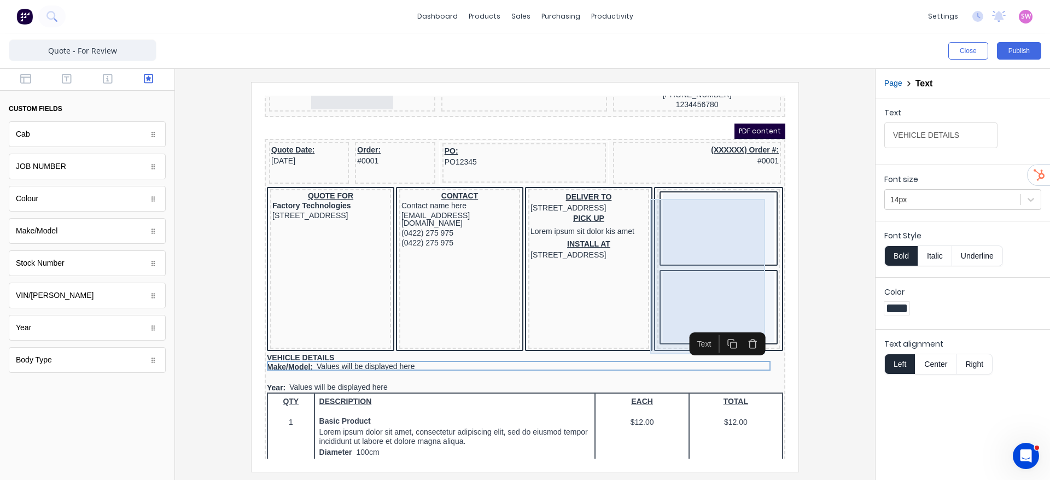
click at [732, 219] on div at bounding box center [706, 216] width 112 height 70
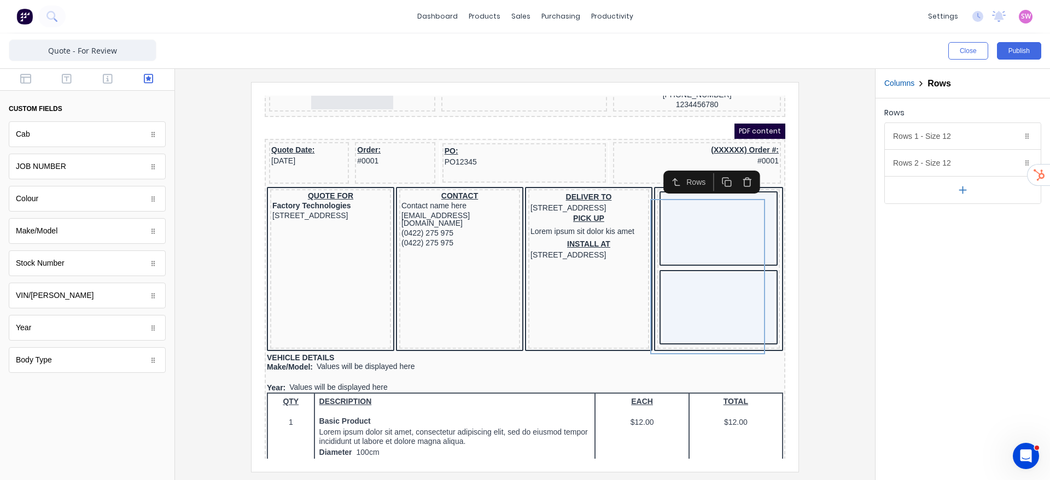
click at [732, 164] on icon "button" at bounding box center [734, 169] width 10 height 10
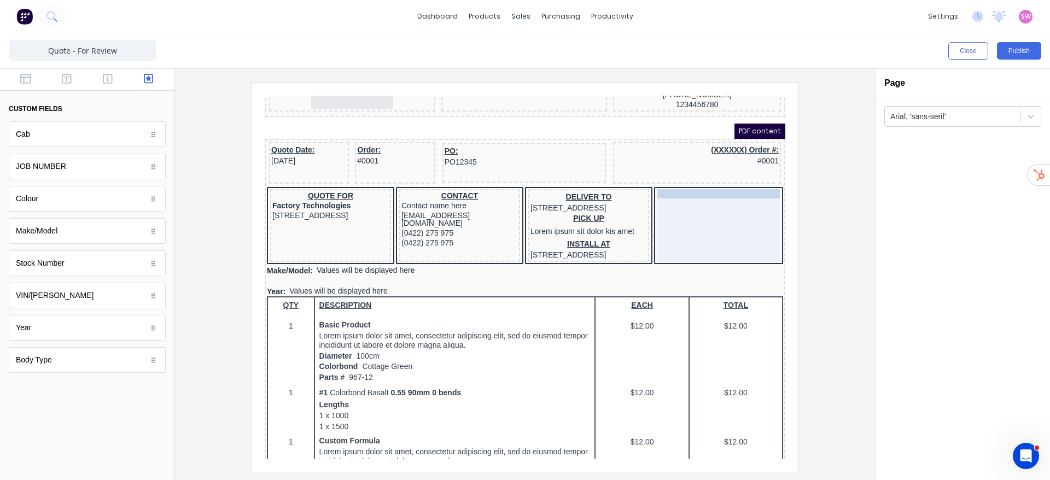
drag, startPoint x: 313, startPoint y: 278, endPoint x: 678, endPoint y: 206, distance: 372.1
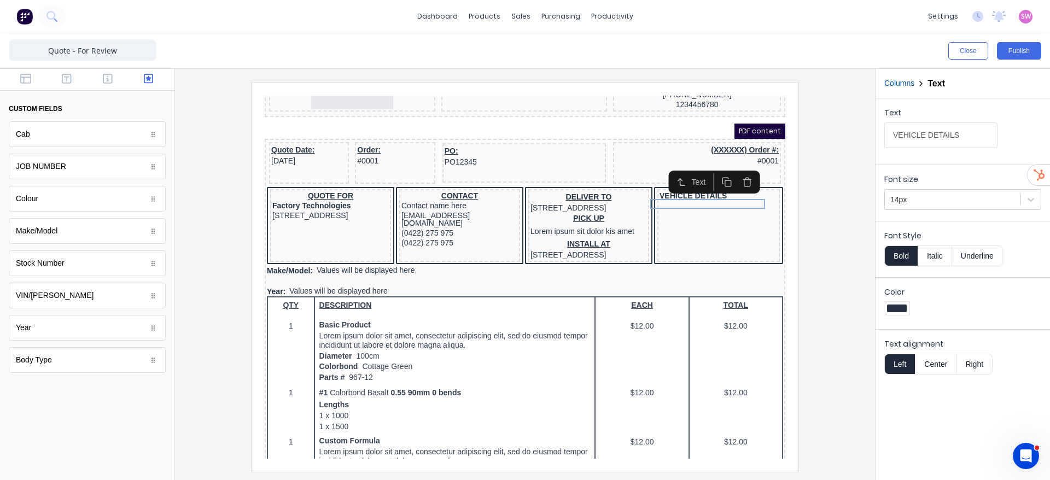
click at [931, 365] on button "Center" at bounding box center [936, 364] width 42 height 21
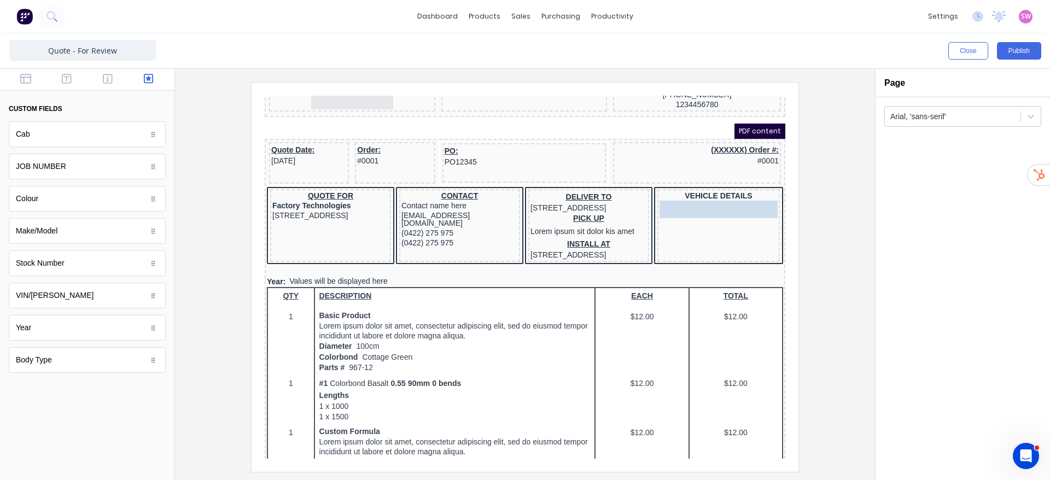
drag, startPoint x: 297, startPoint y: 279, endPoint x: 669, endPoint y: 211, distance: 378.3
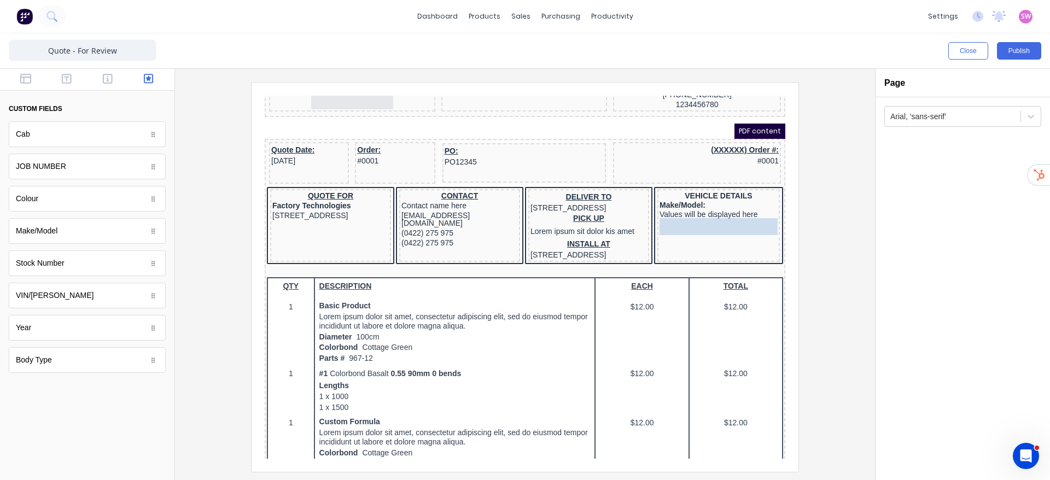
drag, startPoint x: 293, startPoint y: 292, endPoint x: 681, endPoint y: 230, distance: 392.8
drag, startPoint x: 67, startPoint y: 144, endPoint x: 454, endPoint y: 172, distance: 387.8
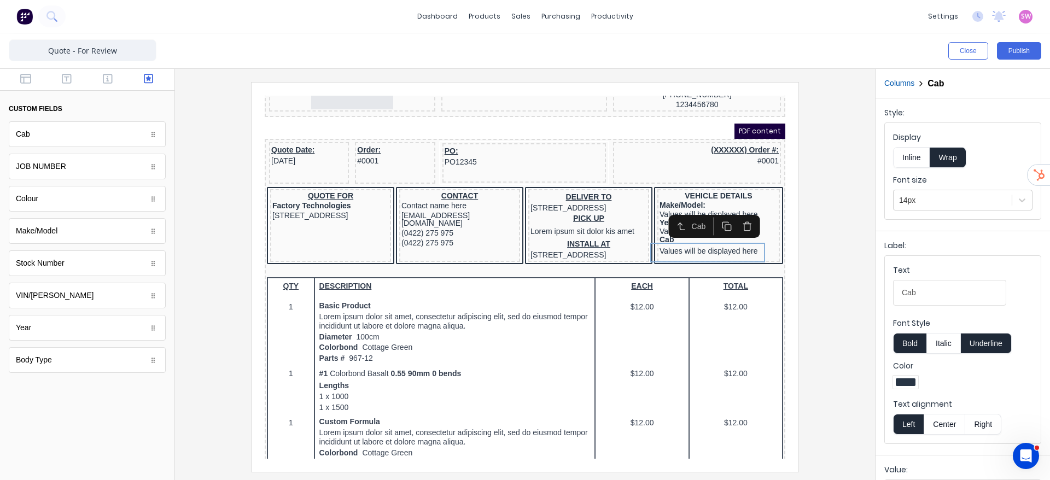
click at [916, 152] on button "Inline" at bounding box center [911, 157] width 37 height 21
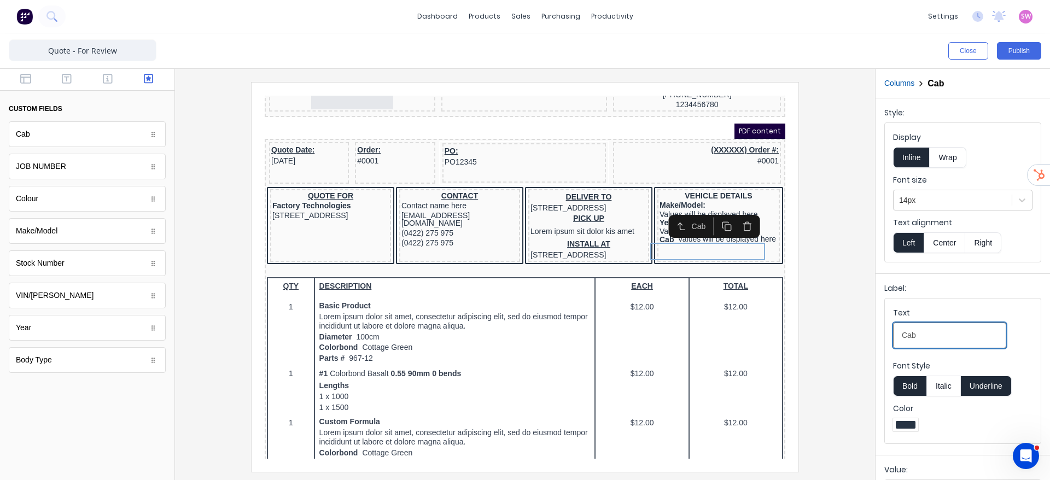
click at [960, 334] on input "Cab" at bounding box center [949, 336] width 113 height 26
type input "Cab:"
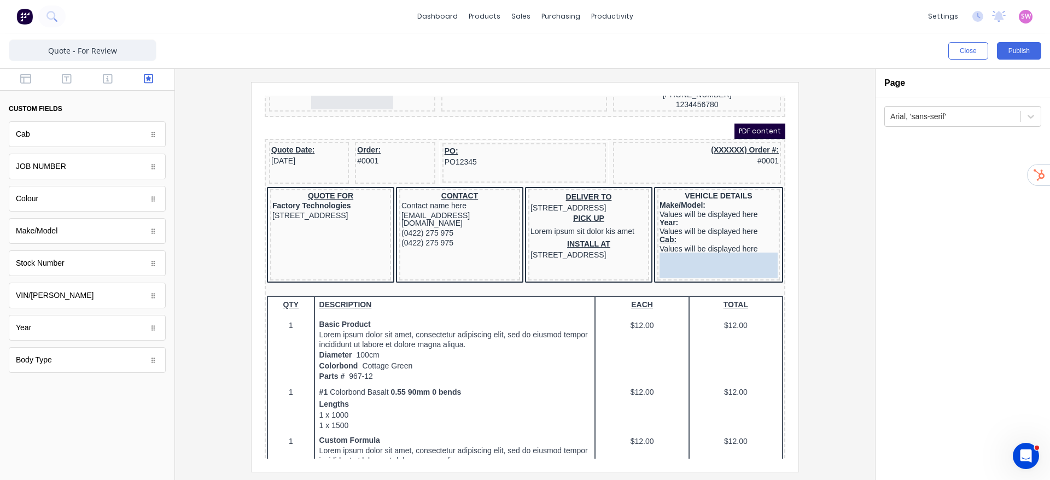
drag, startPoint x: 38, startPoint y: 367, endPoint x: 715, endPoint y: 264, distance: 684.4
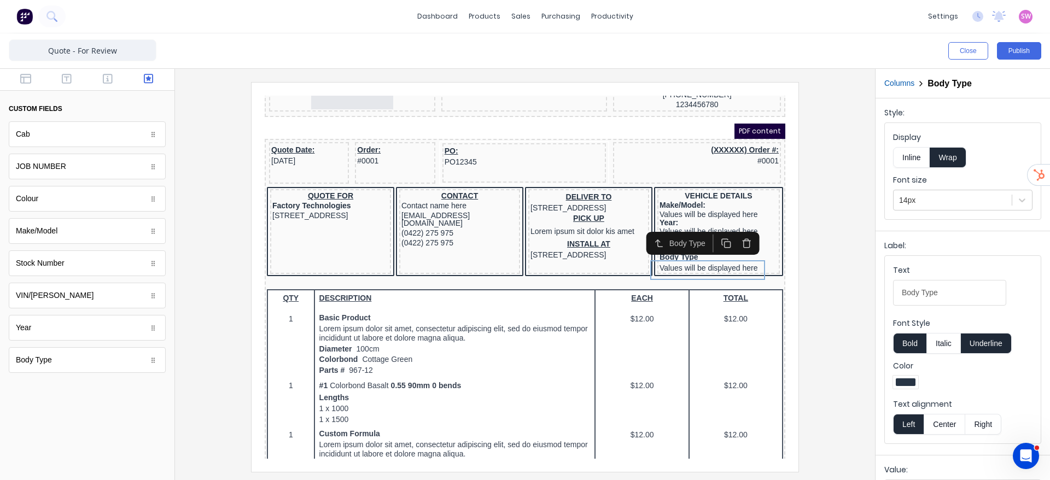
click at [990, 345] on button "Underline" at bounding box center [986, 343] width 51 height 21
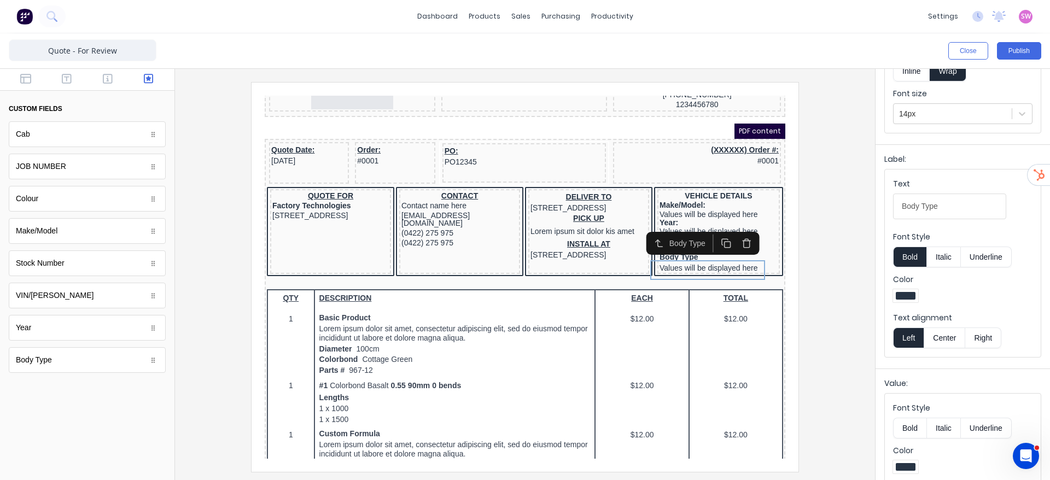
scroll to position [61, 0]
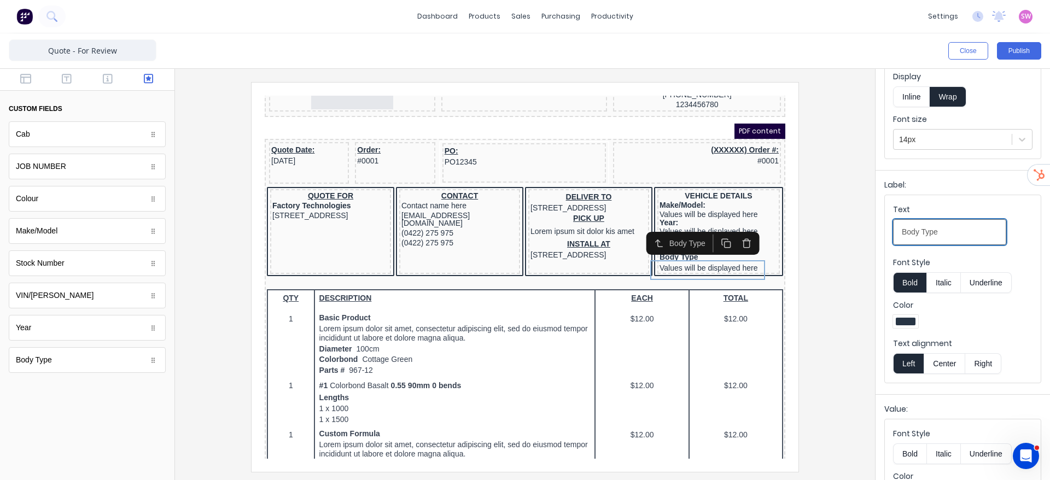
click at [974, 228] on Type-text4jovfsg6uy4uaivr2bo4v3quqsu6eekh10hjbccs6c2nteydqans6arz1a7t-ba441473-ba15-4b93-8771-7dc135f21b77_object_label_text "Body Type" at bounding box center [949, 232] width 113 height 26
type Type-text4jovfsg6uy4uaivr2bo4v3quqsu6eekh10hjbccs6c2nteydqans6arz1a7t-ba441473-ba15-4b93-8771-7dc135f21b77_object_label_text "Body Type:"
click at [813, 253] on div at bounding box center [525, 277] width 683 height 390
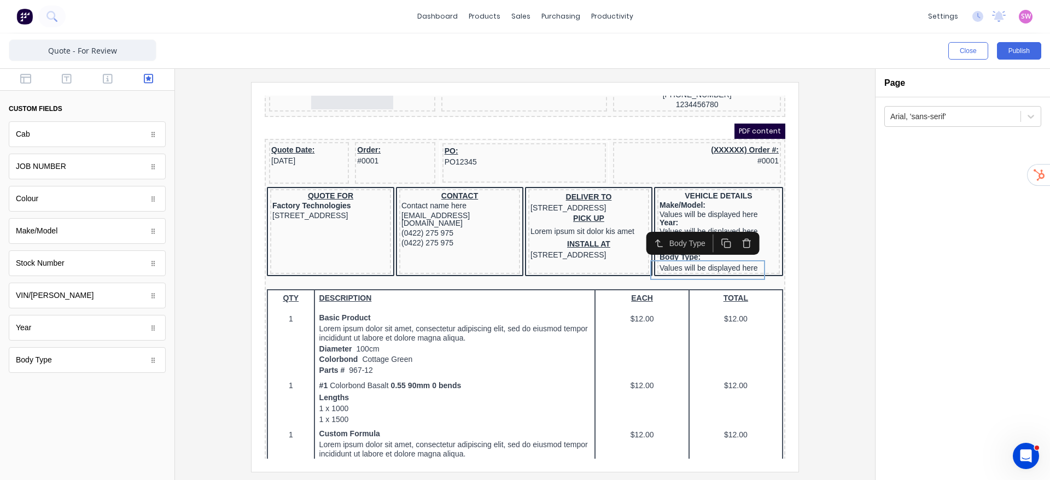
scroll to position [0, 0]
click at [695, 233] on div "Cab: Values will be displayed here" at bounding box center [706, 231] width 118 height 18
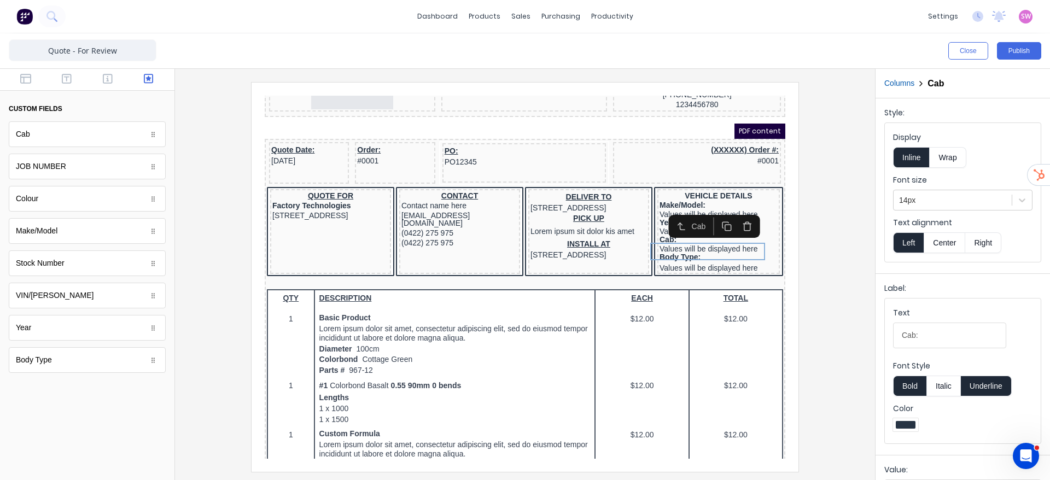
click at [983, 391] on button "Underline" at bounding box center [986, 386] width 51 height 21
click at [850, 334] on div at bounding box center [525, 277] width 683 height 390
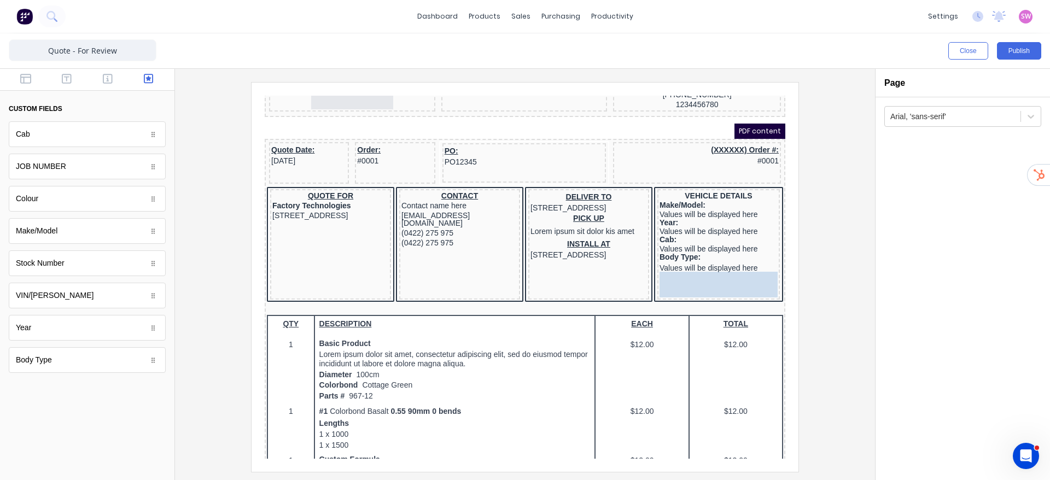
drag, startPoint x: 54, startPoint y: 202, endPoint x: 713, endPoint y: 289, distance: 665.0
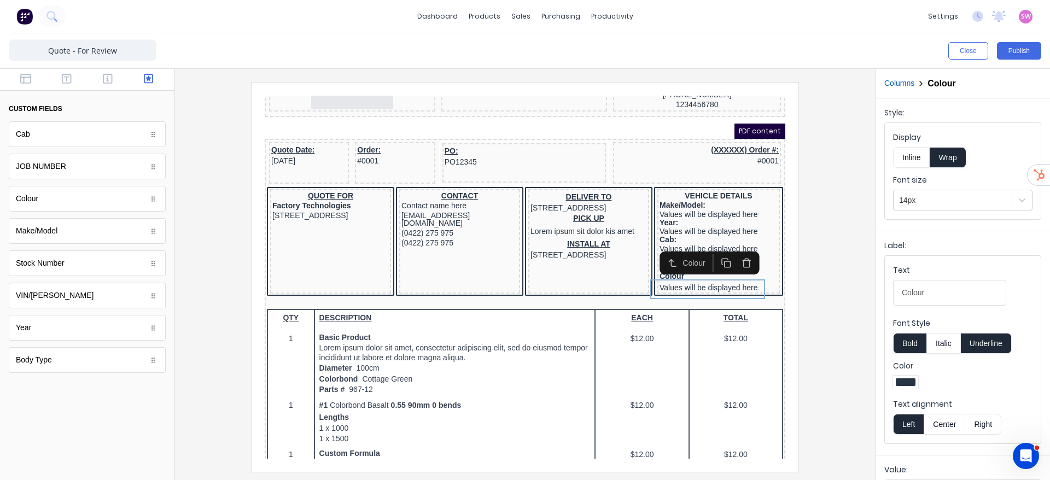
click at [976, 346] on button "Underline" at bounding box center [986, 343] width 51 height 21
click at [951, 292] on input "Colour" at bounding box center [949, 293] width 113 height 26
type input "Colour:"
click at [841, 243] on div at bounding box center [525, 277] width 683 height 390
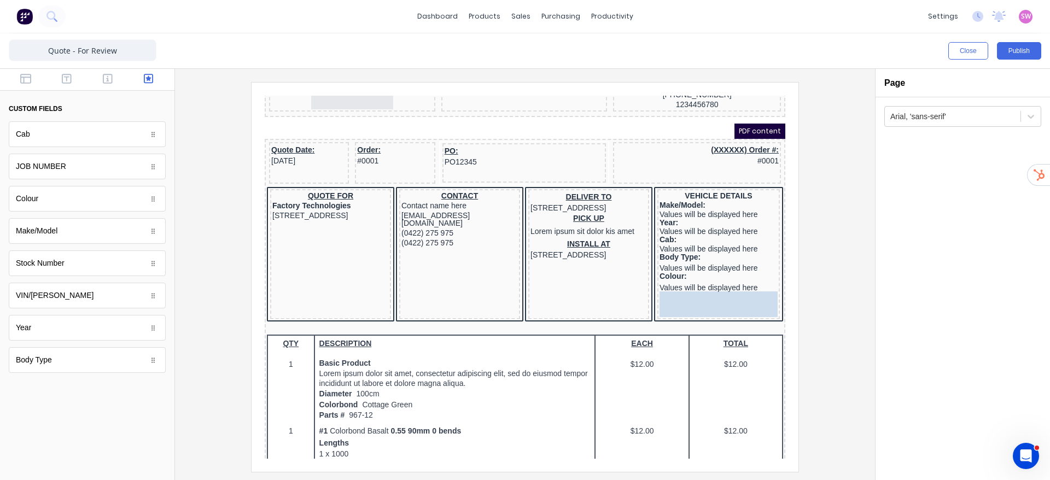
drag, startPoint x: 83, startPoint y: 295, endPoint x: 432, endPoint y: 212, distance: 358.9
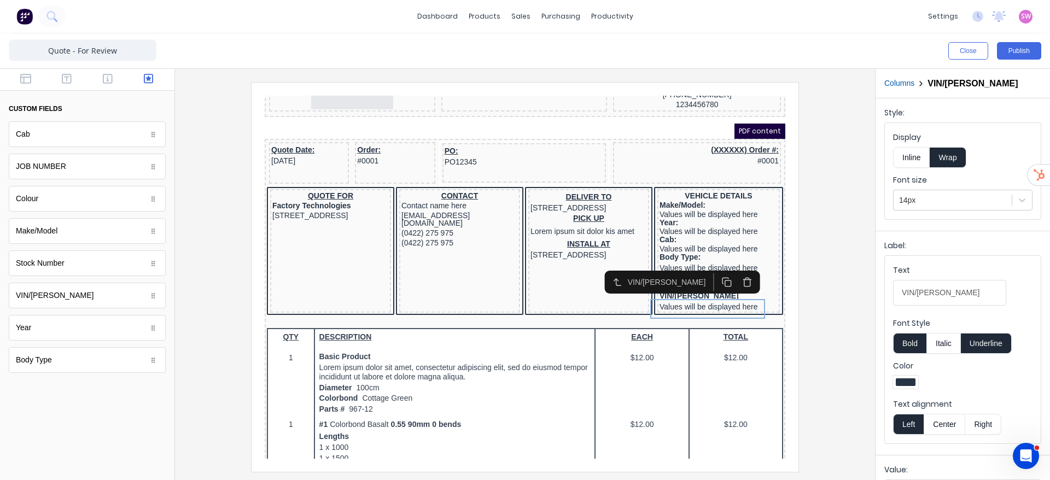
click at [977, 345] on button "Underline" at bounding box center [986, 343] width 51 height 21
click at [974, 294] on input "VIN/[PERSON_NAME]" at bounding box center [949, 293] width 113 height 26
type input "VIN/[PERSON_NAME]:"
click at [818, 319] on div at bounding box center [525, 277] width 683 height 390
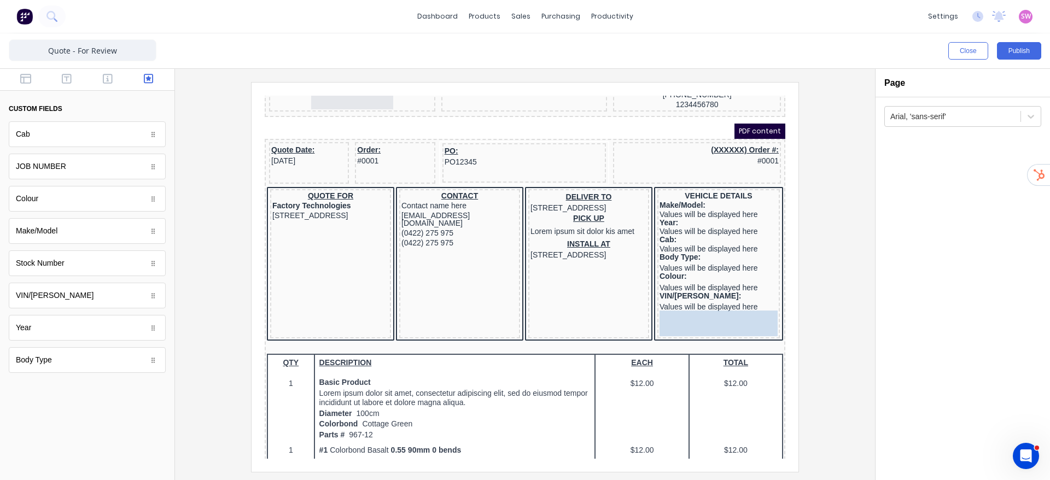
drag, startPoint x: 61, startPoint y: 262, endPoint x: 693, endPoint y: 319, distance: 634.4
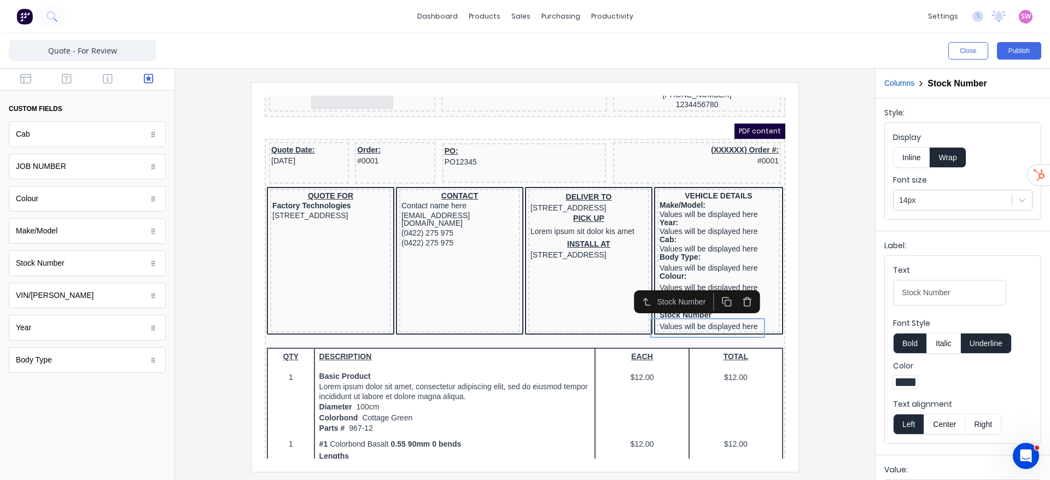
click at [971, 344] on button "Underline" at bounding box center [986, 343] width 51 height 21
click at [969, 294] on Number-numberyszb4xuqapnmrkt3v6inlloowq14qtstoxd0djechiu3bjk79jgno0dq7tzw-309c99b6-4e18-4a7d-9578-576b0d11dc4c_object_label_text "Stock Number" at bounding box center [949, 293] width 113 height 26
type Number-numberyszb4xuqapnmrkt3v6inlloowq14qtstoxd0djechiu3bjk79jgno0dq7tzw-309c99b6-4e18-4a7d-9578-576b0d11dc4c_object_label_text "Stock Number:"
click at [849, 230] on div at bounding box center [525, 277] width 683 height 390
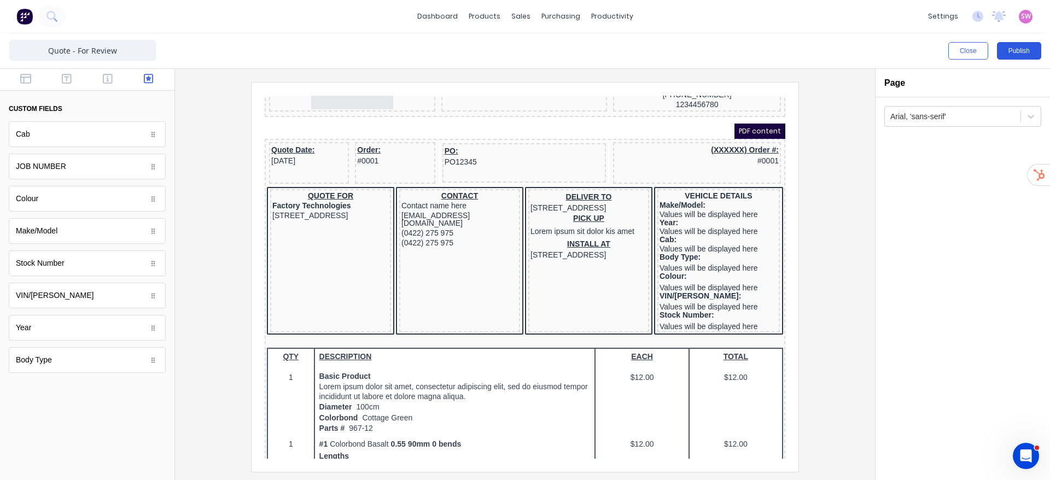
click at [1018, 57] on button "Publish" at bounding box center [1019, 51] width 44 height 18
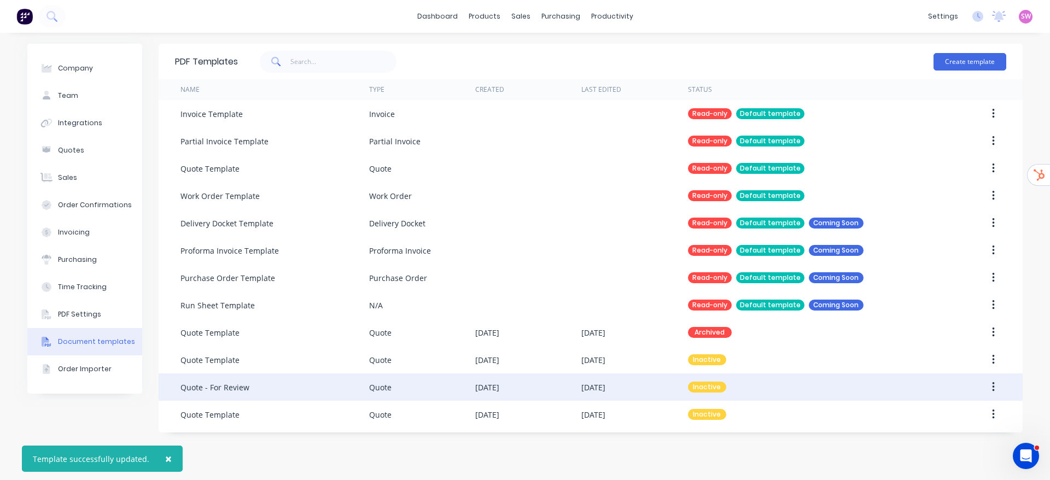
click at [717, 388] on div "Inactive" at bounding box center [707, 387] width 38 height 11
click at [996, 387] on button "button" at bounding box center [994, 387] width 26 height 20
click at [948, 440] on div "Make default" at bounding box center [955, 438] width 84 height 16
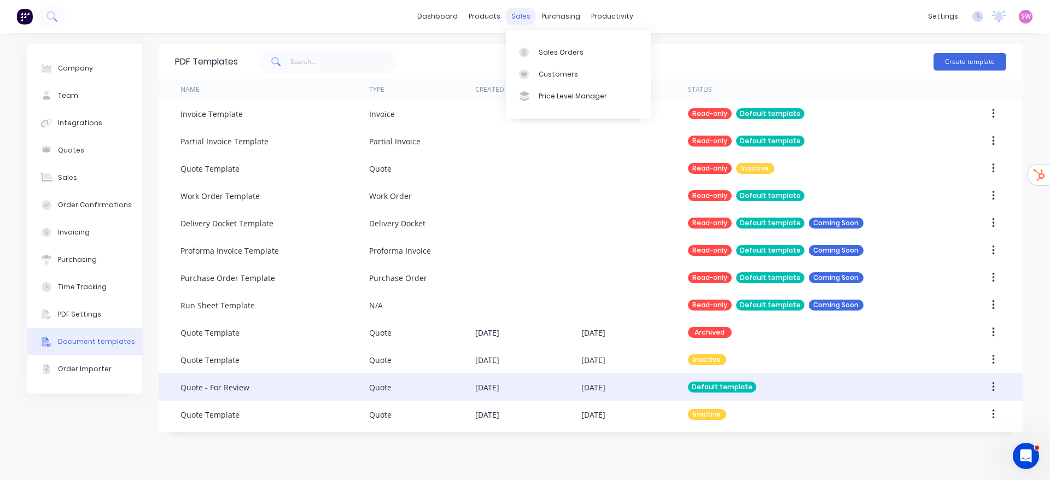
click at [517, 24] on div "sales" at bounding box center [521, 16] width 30 height 16
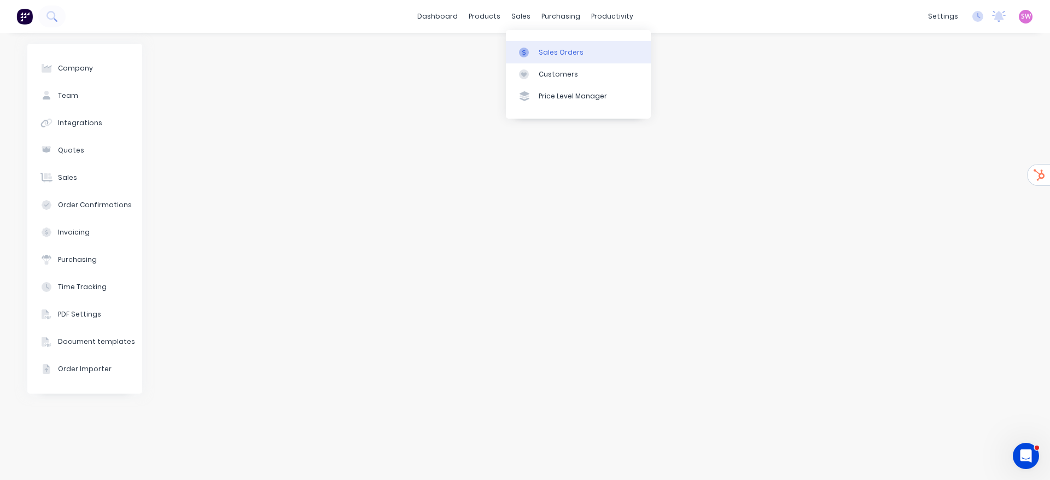
click at [553, 54] on div "Sales Orders" at bounding box center [561, 53] width 45 height 10
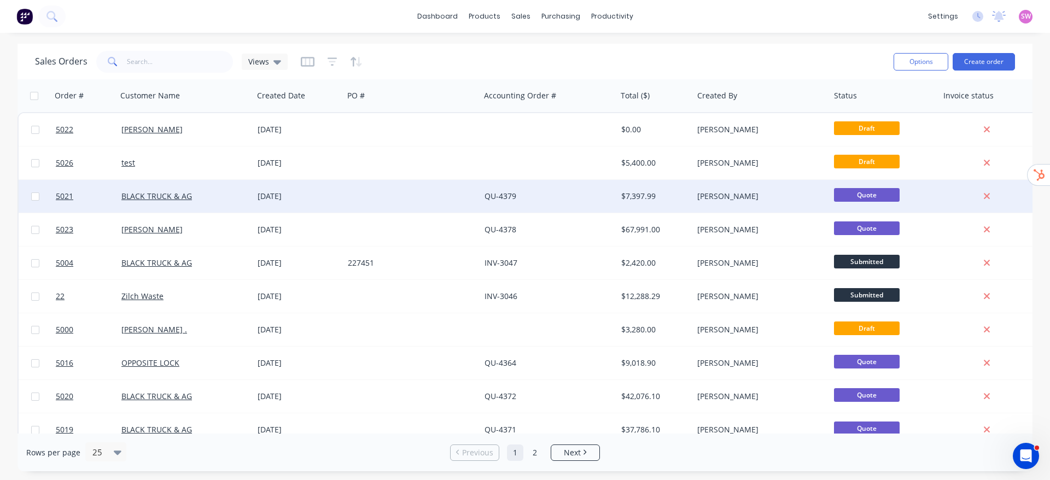
click at [571, 189] on div "QU-4379" at bounding box center [548, 196] width 137 height 33
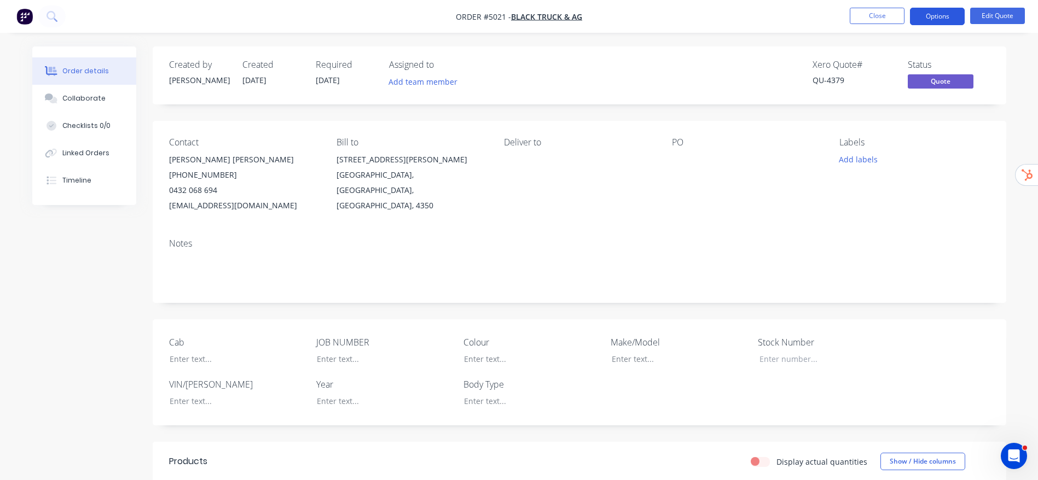
click at [946, 19] on button "Options" at bounding box center [937, 17] width 55 height 18
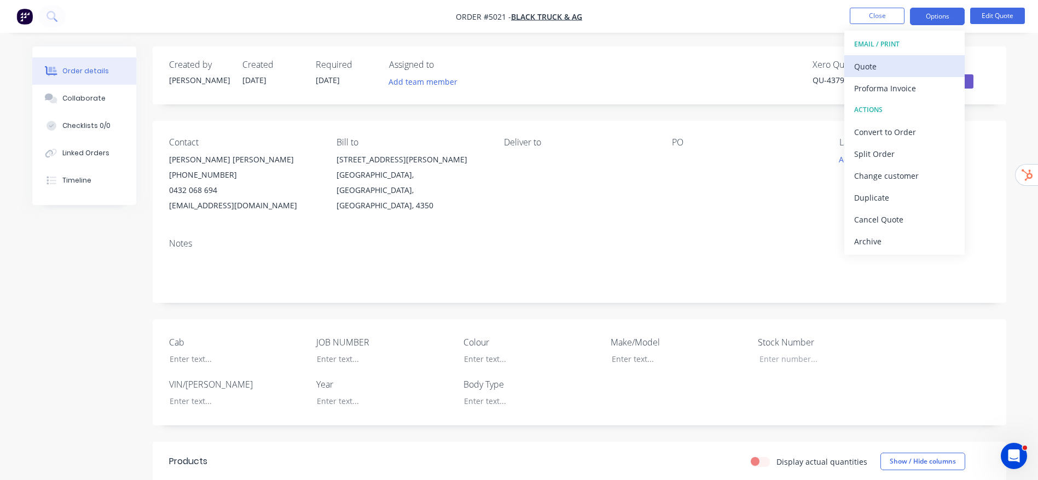
click at [918, 62] on div "Quote" at bounding box center [904, 67] width 101 height 16
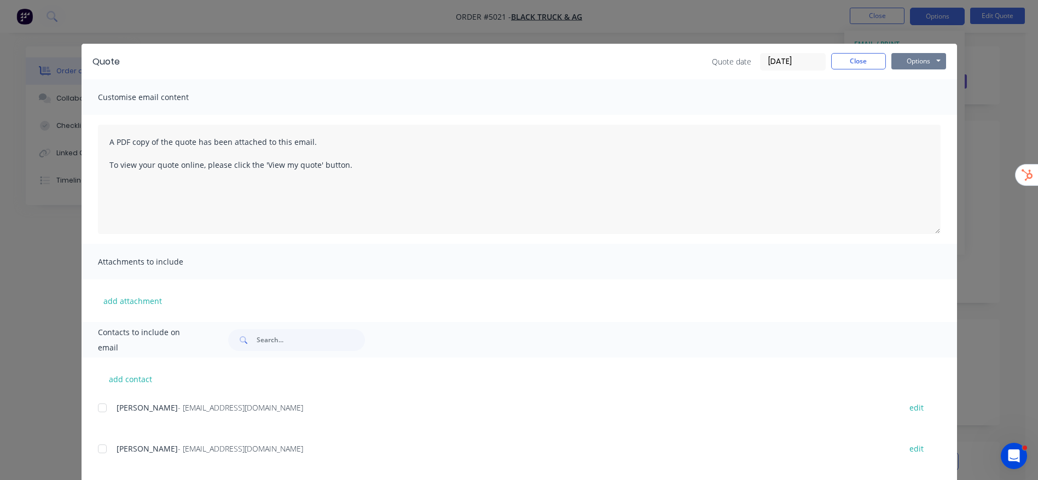
click at [916, 59] on button "Options" at bounding box center [918, 61] width 55 height 16
click at [919, 81] on button "Preview" at bounding box center [926, 81] width 70 height 18
click at [846, 62] on button "Close" at bounding box center [858, 61] width 55 height 16
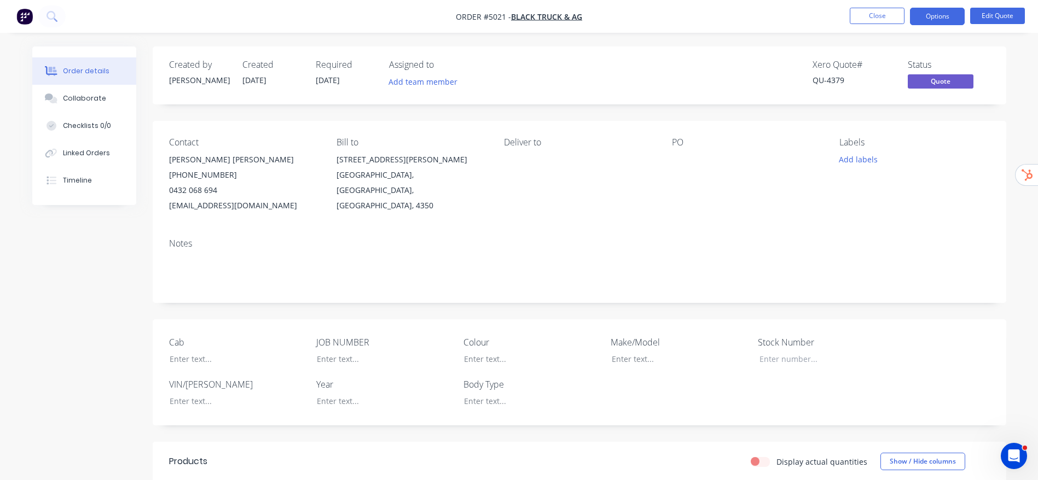
scroll to position [82, 0]
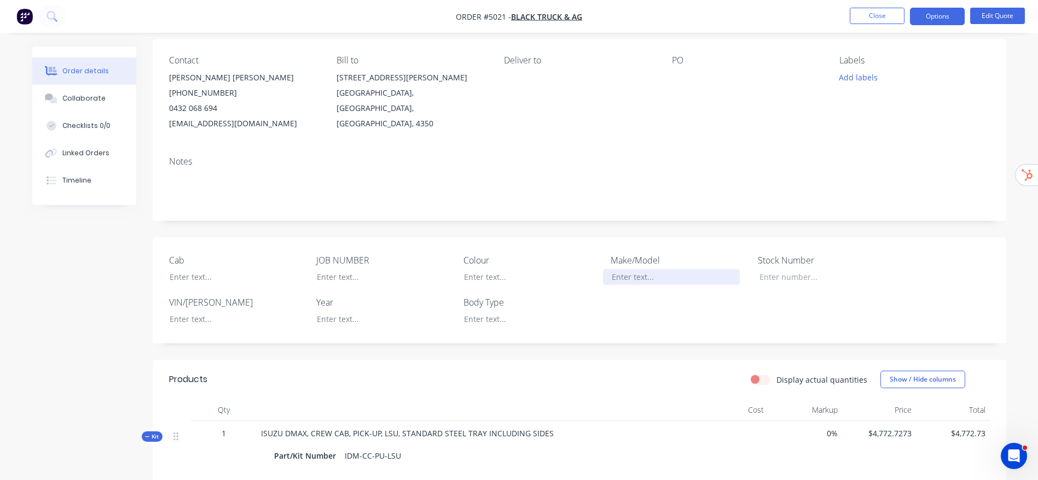
click at [664, 279] on div at bounding box center [671, 277] width 137 height 16
paste div
click at [380, 317] on div at bounding box center [376, 319] width 137 height 16
click at [181, 273] on div at bounding box center [229, 277] width 137 height 16
click at [479, 315] on div at bounding box center [523, 319] width 137 height 16
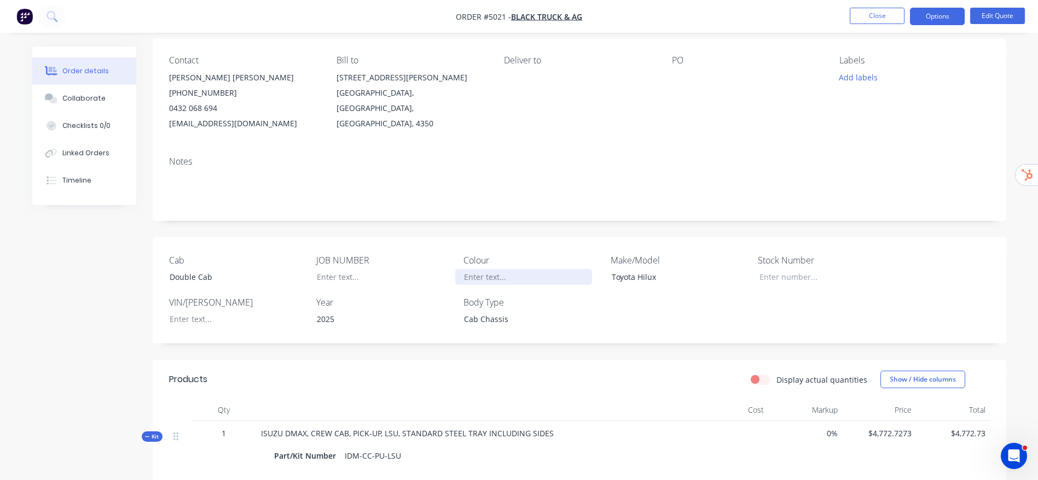
click at [494, 279] on div at bounding box center [523, 277] width 137 height 16
paste div
click at [198, 321] on div at bounding box center [229, 319] width 137 height 16
paste div
click at [789, 281] on input "Cab" at bounding box center [822, 277] width 144 height 16
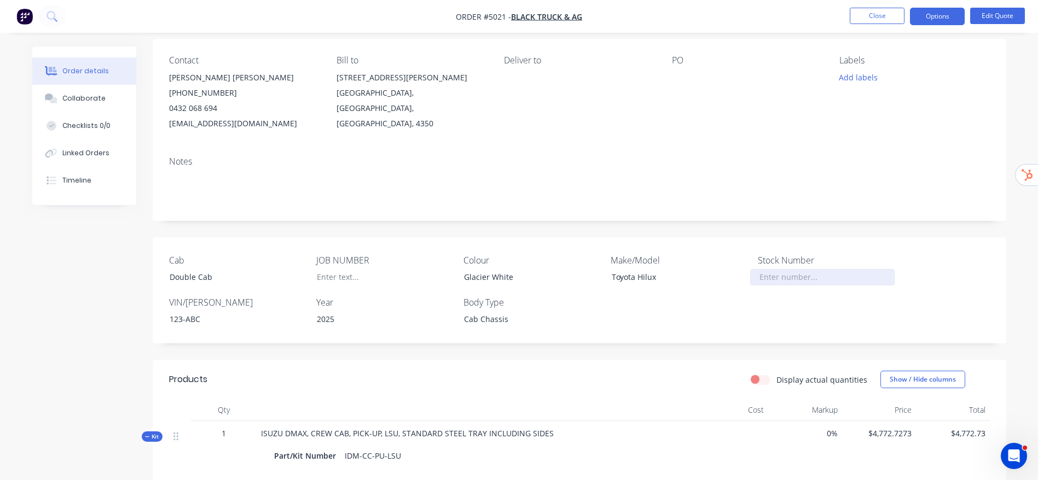
paste input "12345678"
type input "12,345,678"
click at [946, 319] on div "Cab Double Cab JOB NUMBER Colour Glacier White Make/Model Toyota Hilux Stock Nu…" at bounding box center [579, 290] width 853 height 106
click at [951, 15] on button "Options" at bounding box center [937, 17] width 55 height 18
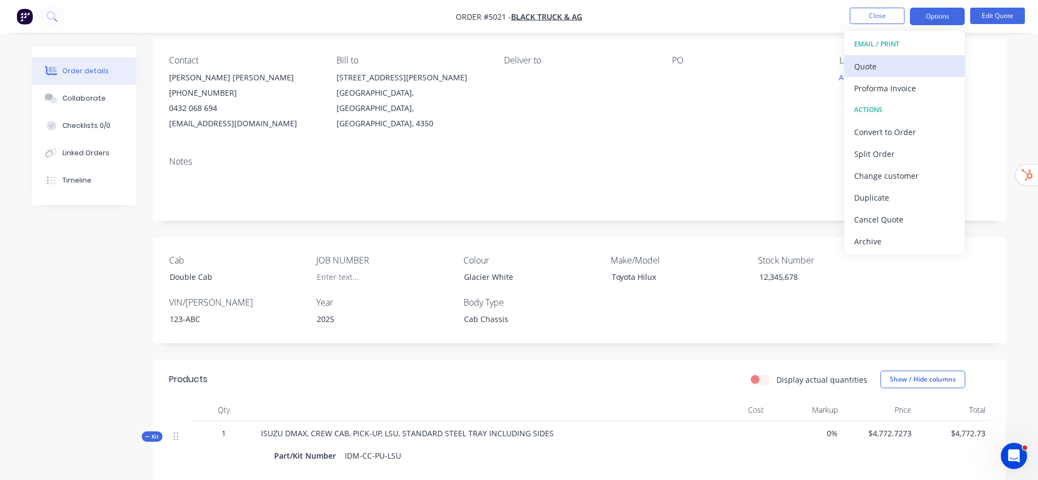
click at [905, 69] on div "Quote" at bounding box center [904, 67] width 101 height 16
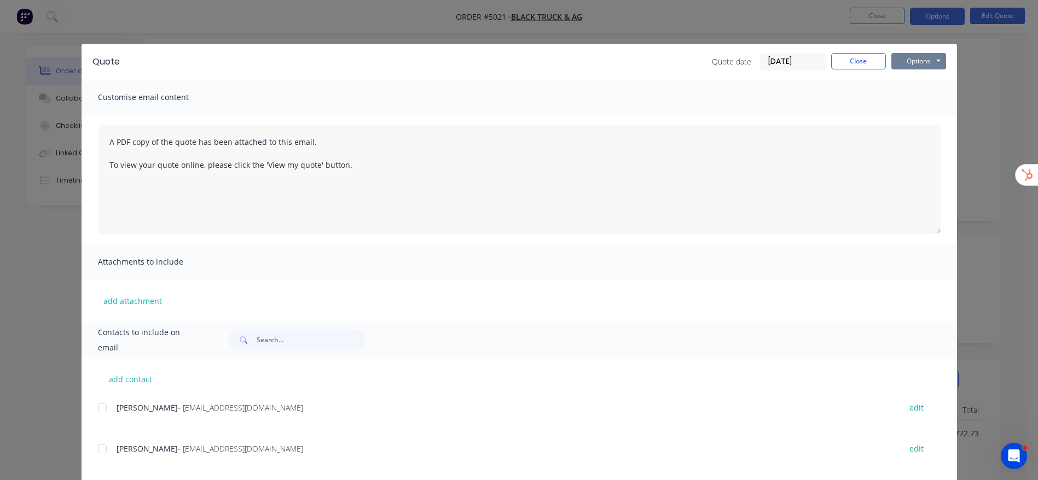
click at [917, 57] on button "Options" at bounding box center [918, 61] width 55 height 16
click at [923, 82] on button "Preview" at bounding box center [926, 81] width 70 height 18
click at [879, 61] on button "Close" at bounding box center [858, 61] width 55 height 16
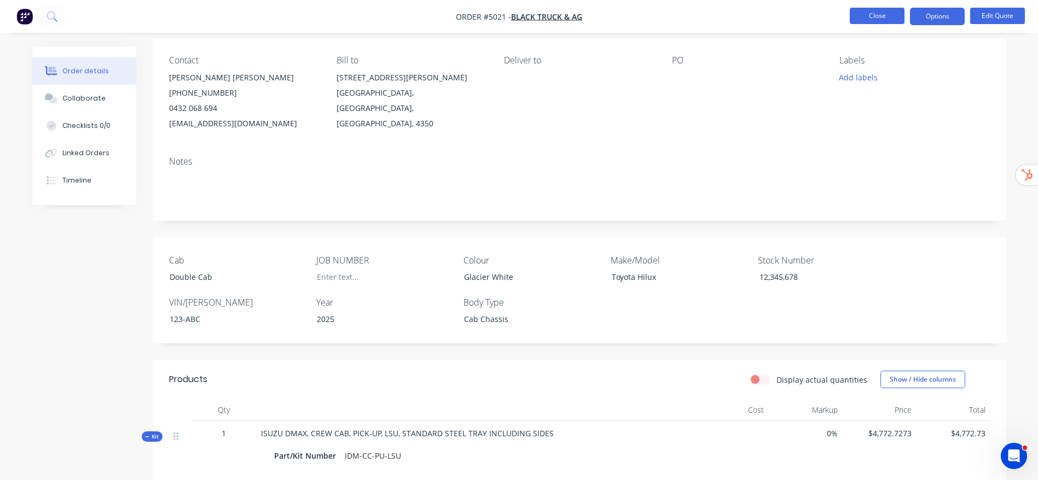
click at [874, 22] on button "Close" at bounding box center [877, 16] width 55 height 16
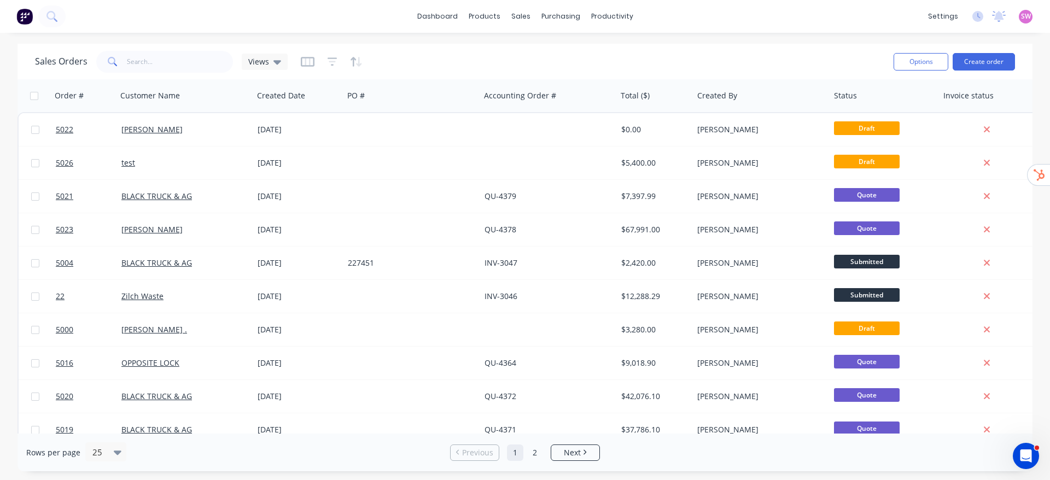
scroll to position [0, 585]
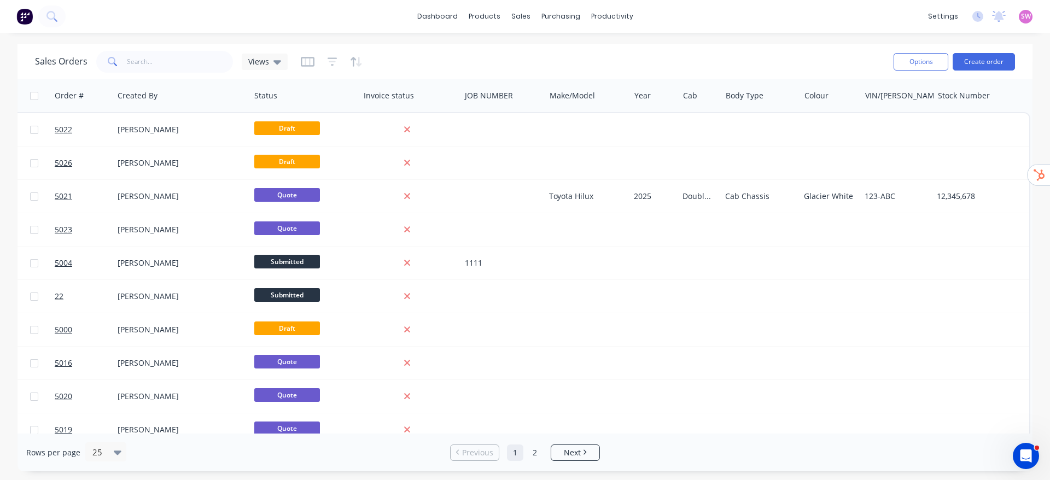
drag, startPoint x: 625, startPoint y: 430, endPoint x: 24, endPoint y: 7, distance: 735.5
click at [970, 123] on button "Edit" at bounding box center [974, 118] width 82 height 22
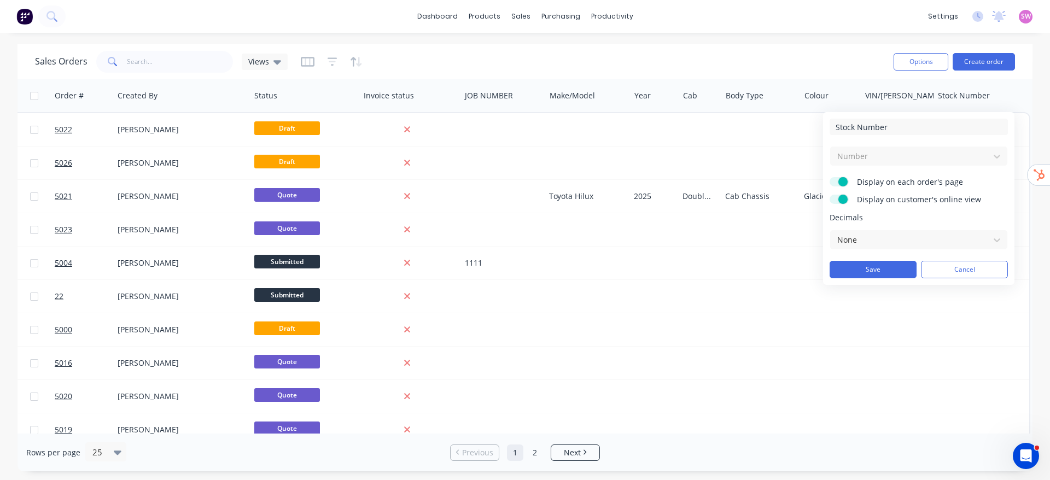
click at [921, 157] on div "Number" at bounding box center [919, 156] width 178 height 20
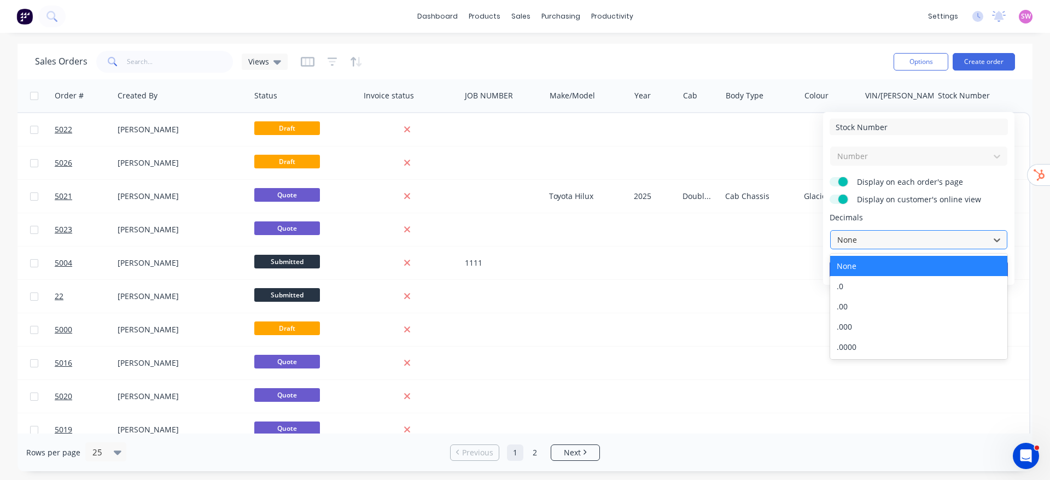
click at [953, 239] on div at bounding box center [911, 240] width 148 height 14
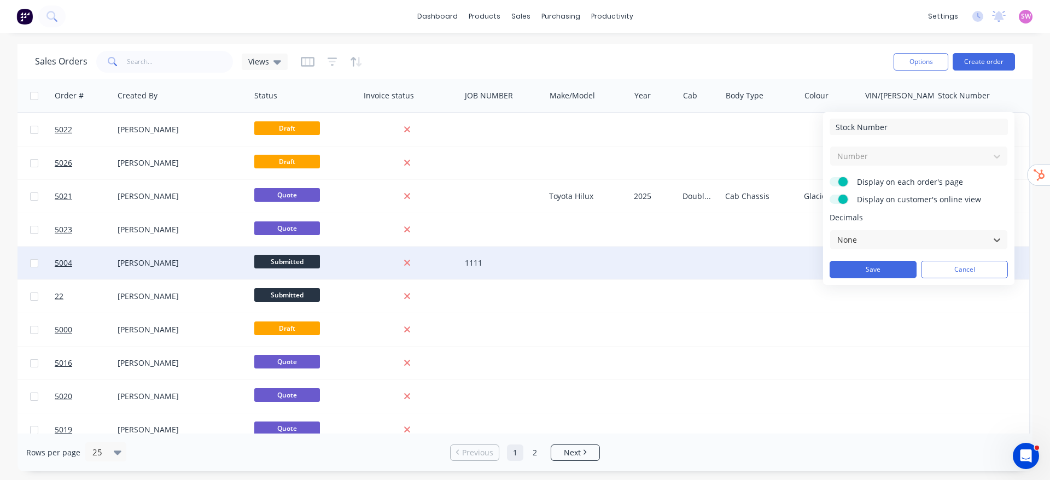
click at [952, 263] on button "Cancel" at bounding box center [964, 270] width 87 height 18
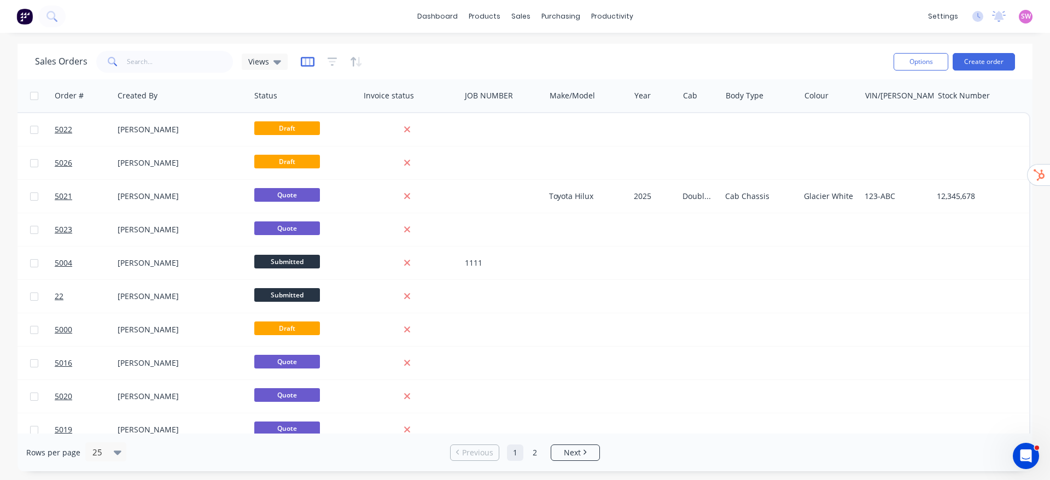
click at [307, 63] on icon "button" at bounding box center [307, 61] width 5 height 7
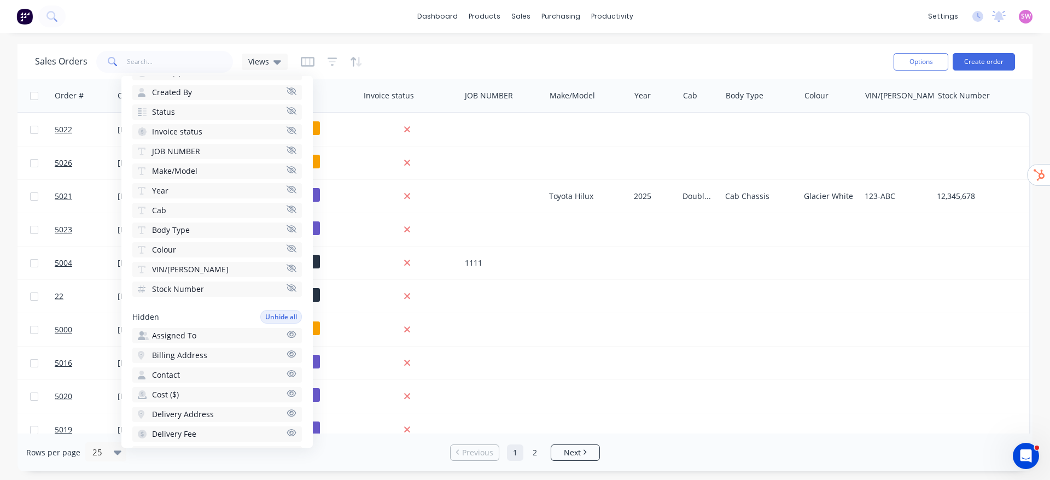
scroll to position [246, 0]
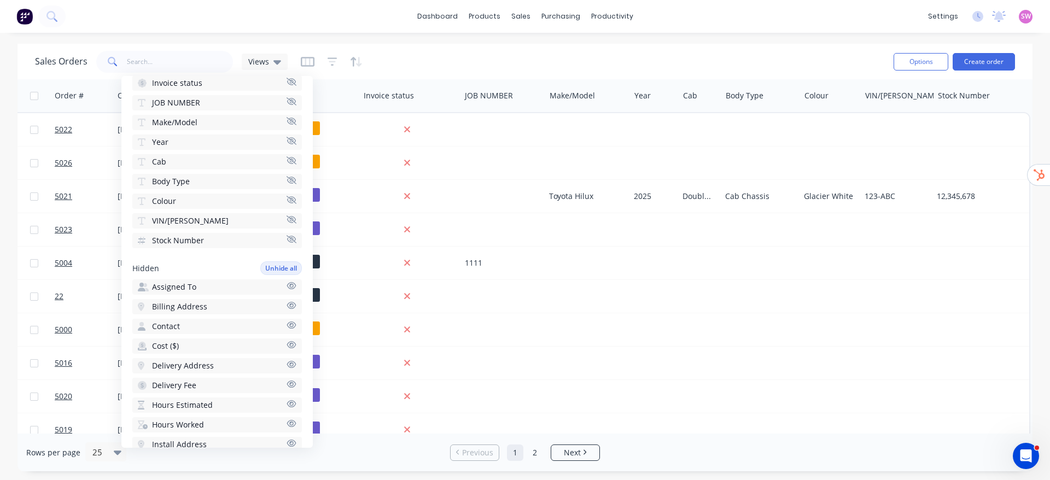
drag, startPoint x: 224, startPoint y: 242, endPoint x: 193, endPoint y: 241, distance: 31.2
click at [193, 241] on span "Stock Number" at bounding box center [178, 240] width 52 height 11
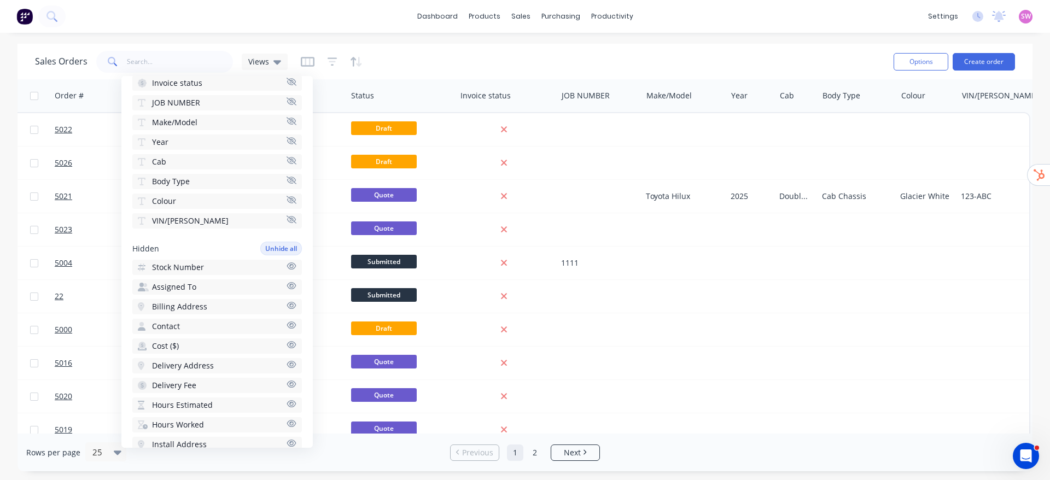
scroll to position [0, 0]
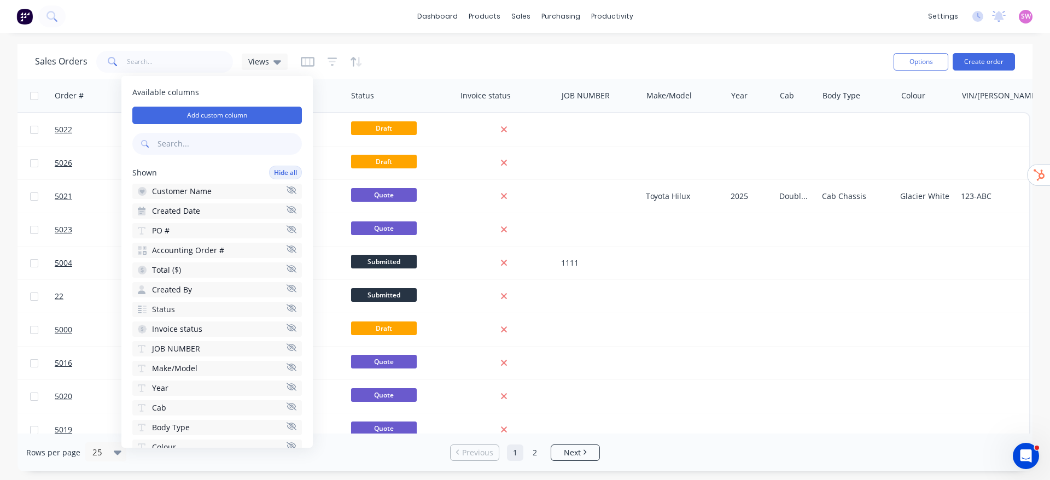
click at [221, 148] on input "text" at bounding box center [230, 144] width 144 height 22
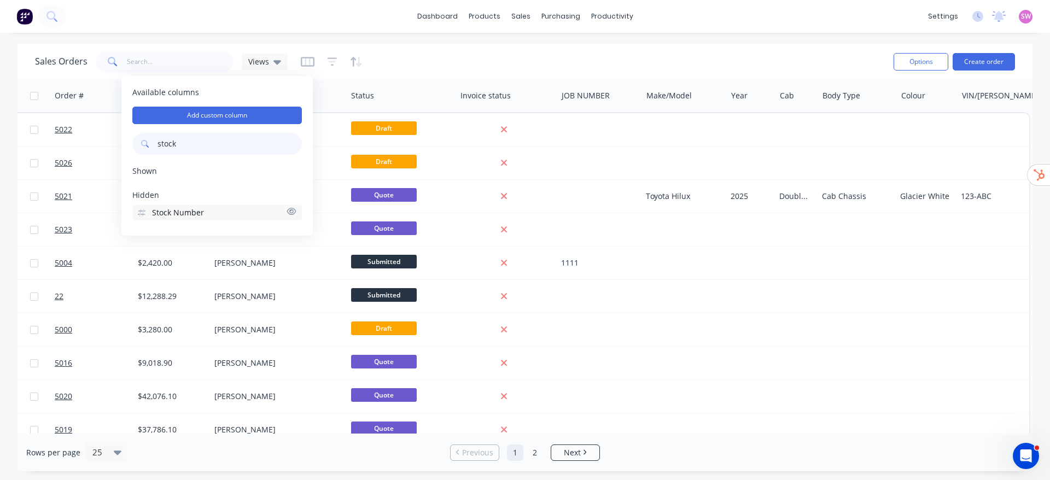
type input "stock"
click at [202, 208] on span "Stock Number" at bounding box center [178, 212] width 52 height 11
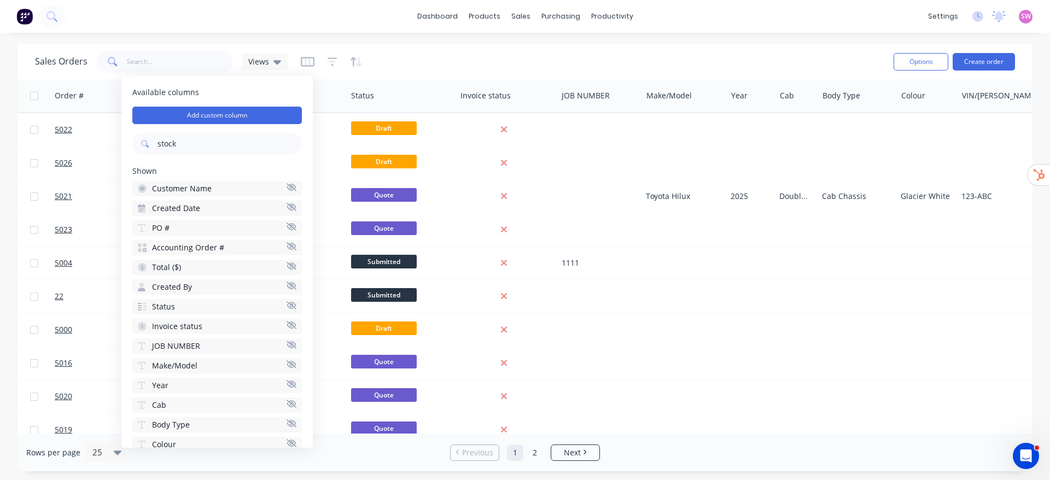
scroll to position [0, 585]
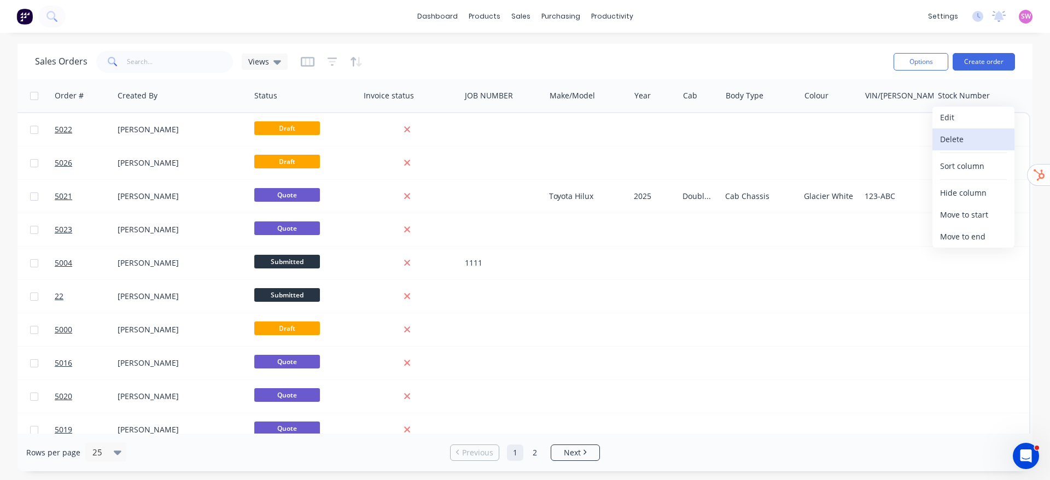
click at [964, 136] on button "Delete" at bounding box center [974, 140] width 82 height 22
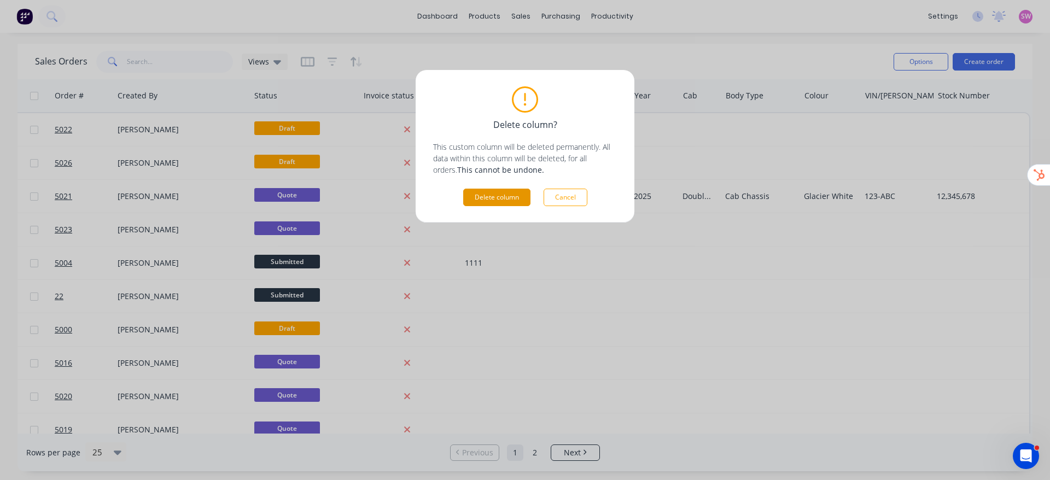
click at [503, 201] on button "Delete column" at bounding box center [496, 198] width 67 height 18
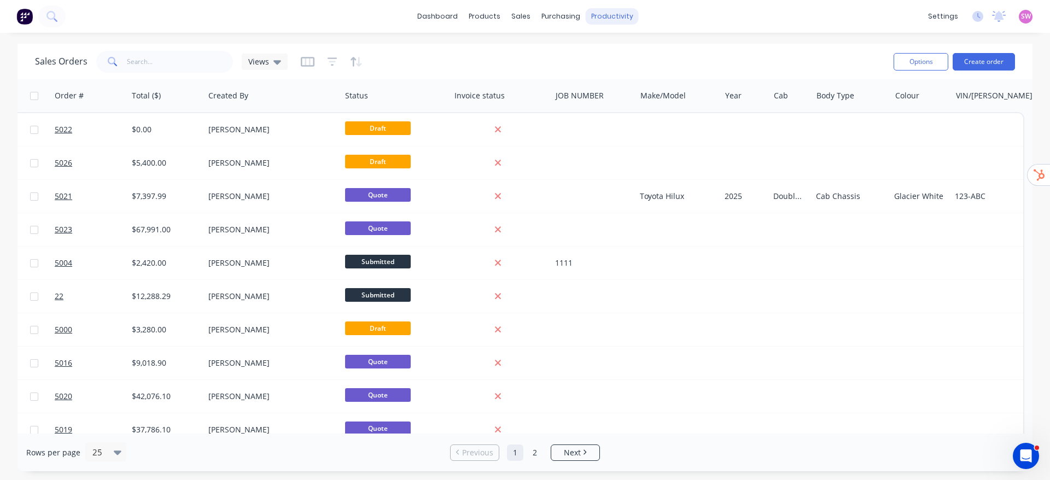
scroll to position [0, 483]
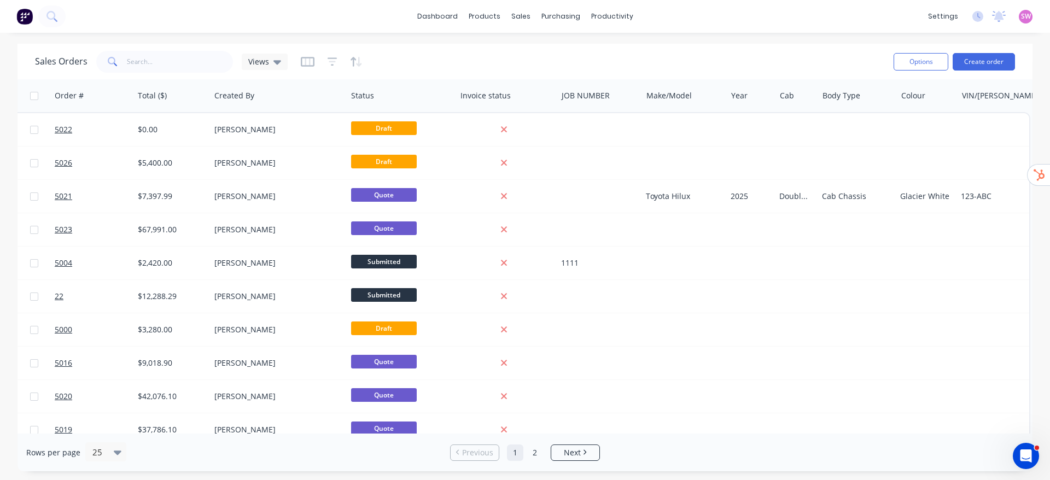
click at [305, 55] on button "button" at bounding box center [308, 62] width 14 height 18
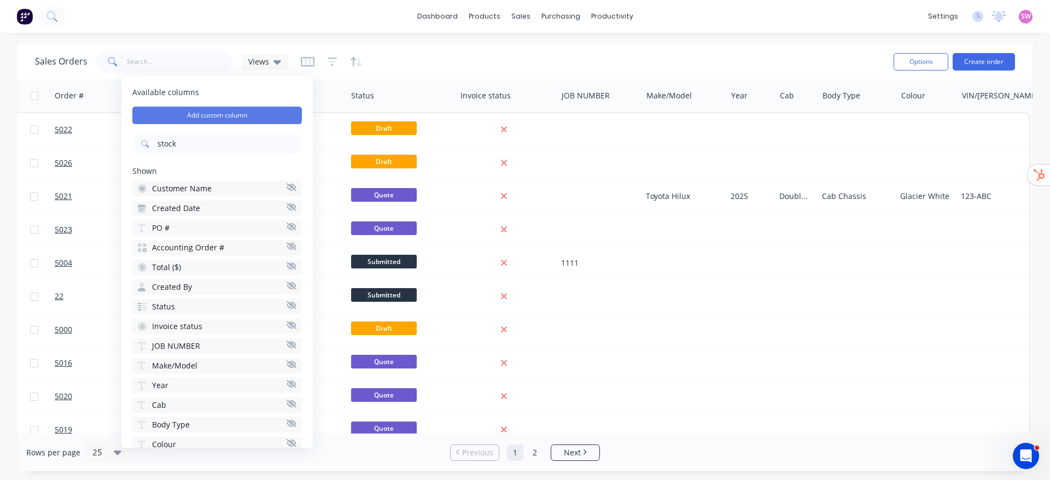
click at [245, 117] on button "Add custom column" at bounding box center [217, 116] width 170 height 18
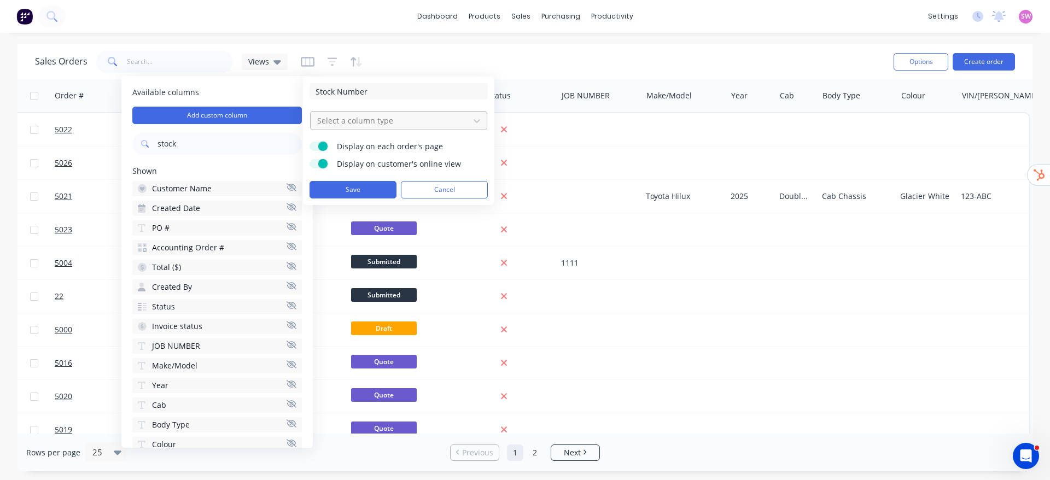
type input "Stock Number"
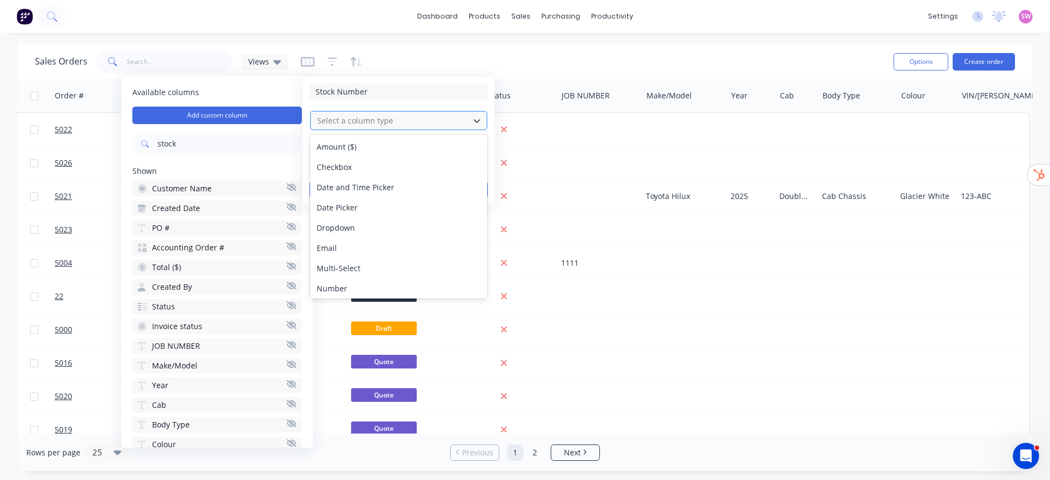
click at [452, 122] on div at bounding box center [390, 121] width 148 height 14
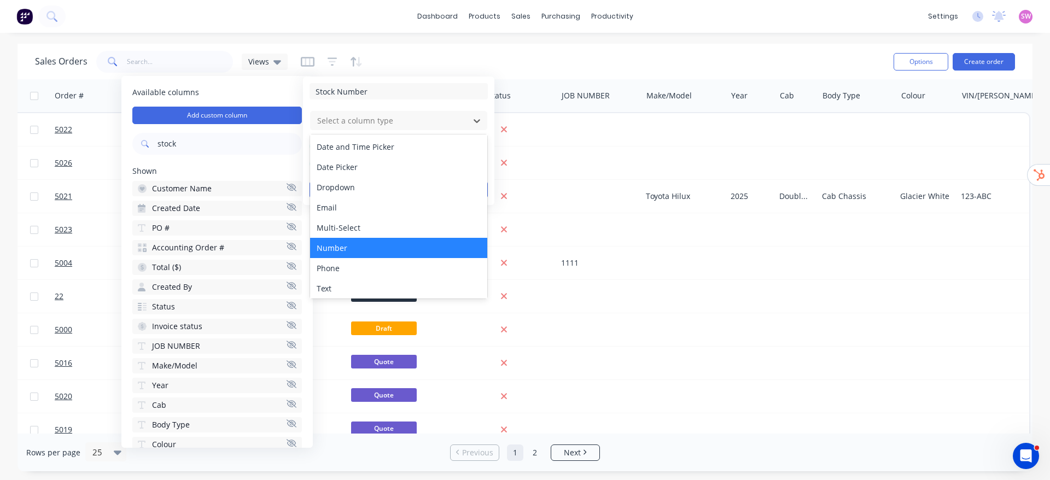
scroll to position [63, 0]
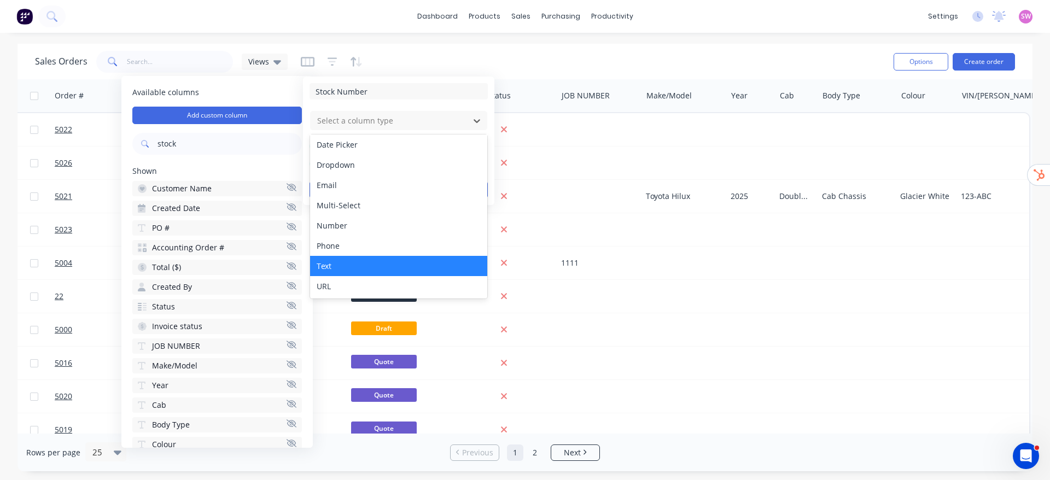
click at [367, 269] on div "Text" at bounding box center [398, 266] width 177 height 20
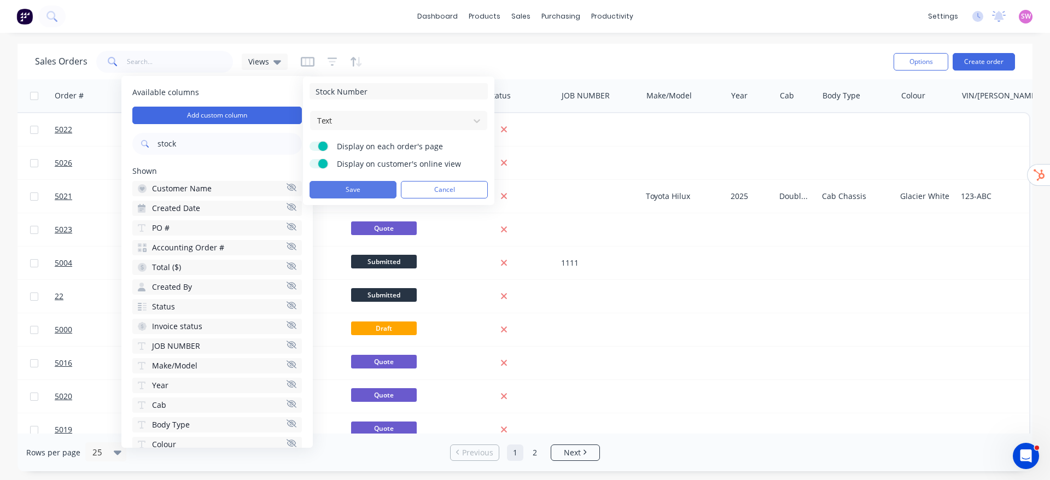
click at [368, 190] on button "Save" at bounding box center [353, 190] width 87 height 18
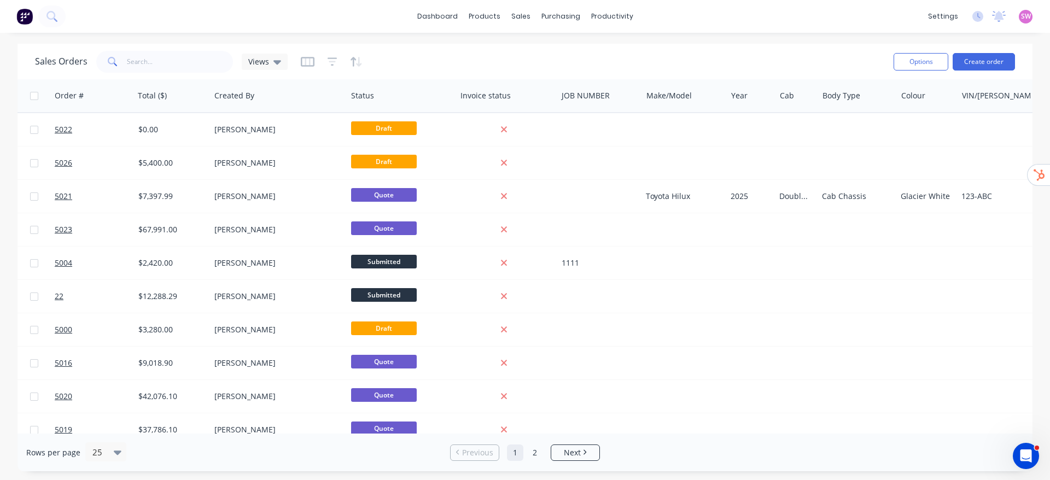
scroll to position [0, 585]
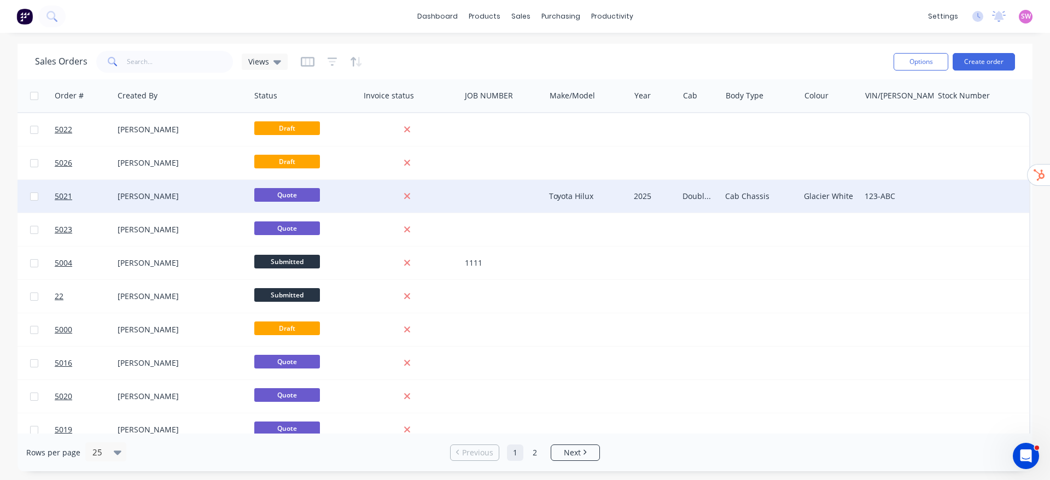
click at [952, 195] on div at bounding box center [981, 196] width 97 height 33
click at [952, 195] on div at bounding box center [981, 188] width 95 height 15
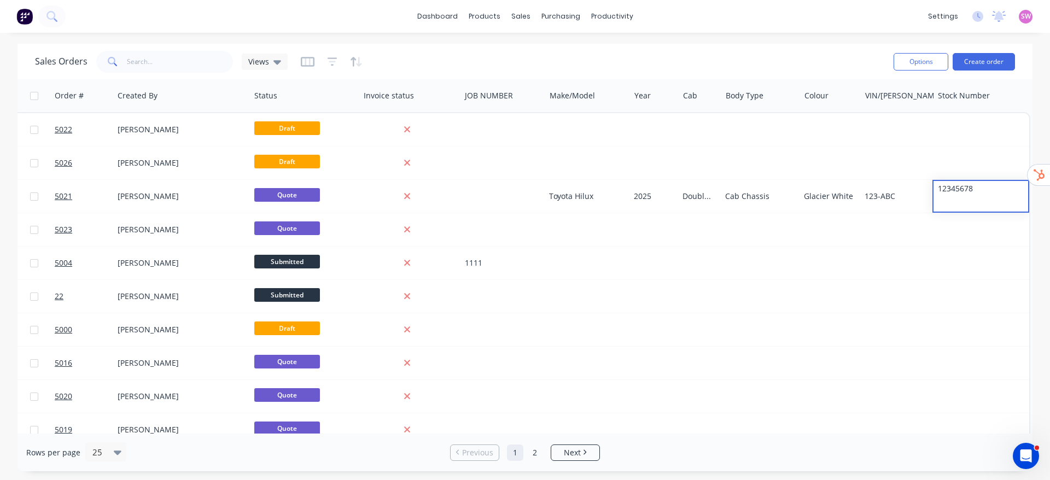
click at [803, 67] on div "Sales Orders Views" at bounding box center [460, 61] width 850 height 27
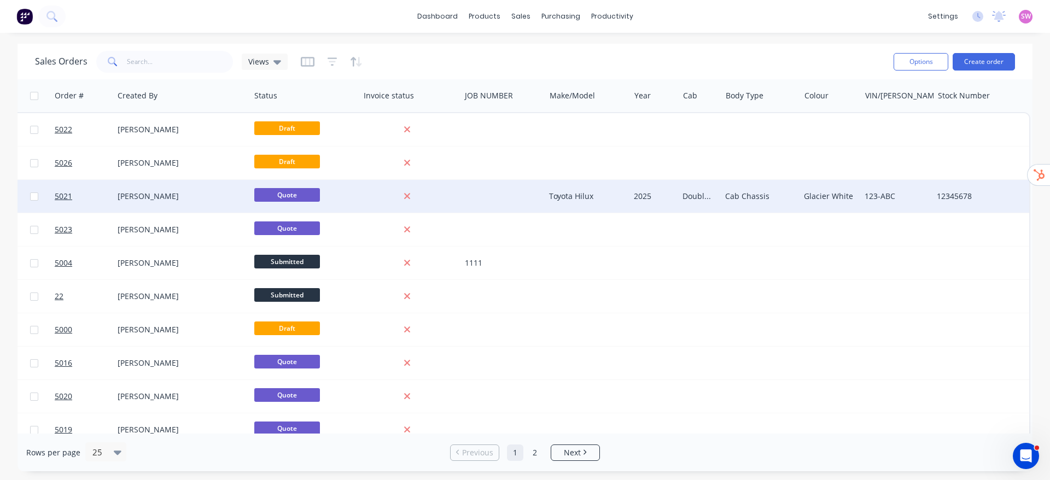
click at [445, 199] on div at bounding box center [408, 196] width 88 height 10
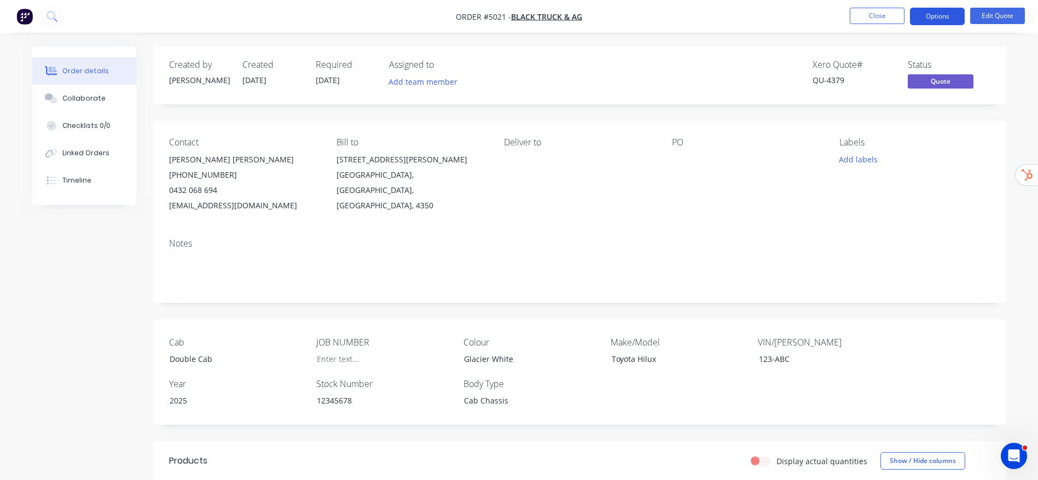
click at [943, 9] on button "Options" at bounding box center [937, 17] width 55 height 18
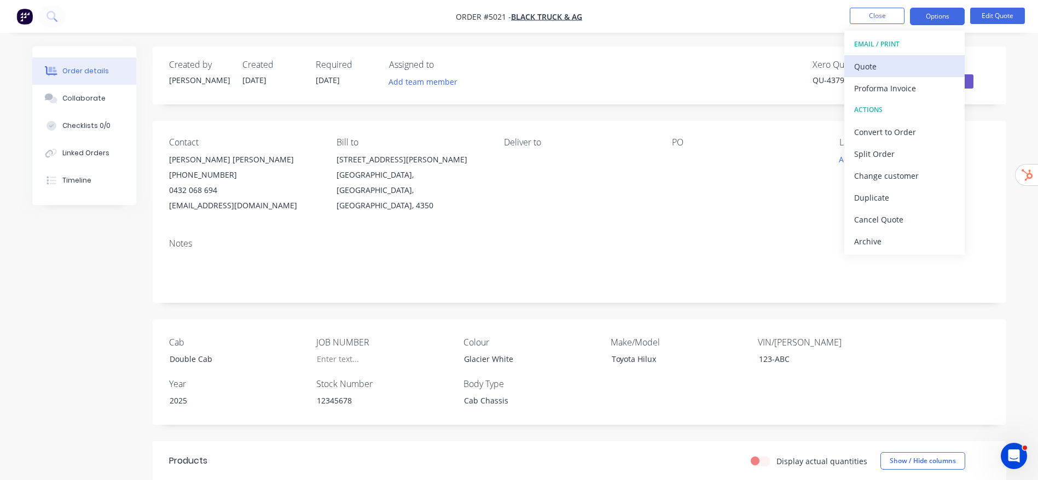
click at [885, 62] on div "Quote" at bounding box center [904, 67] width 101 height 16
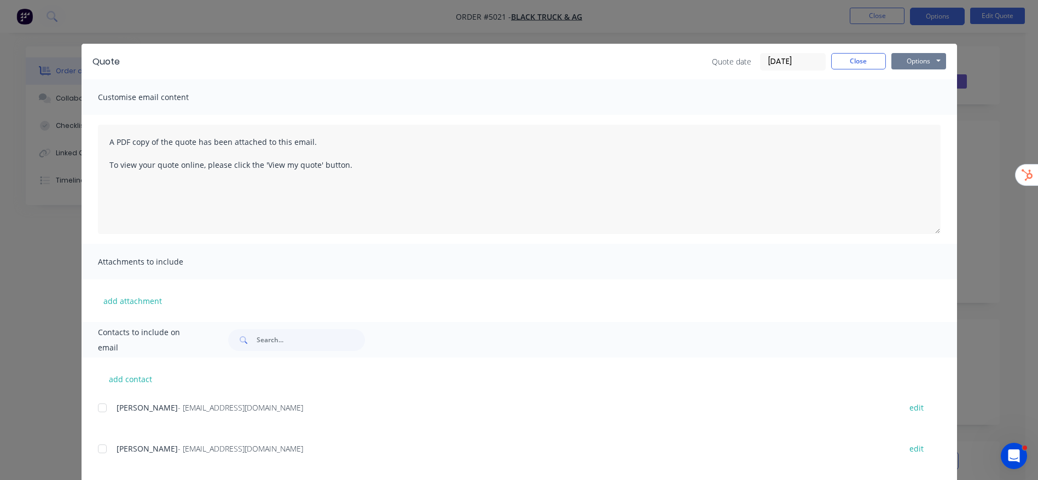
click at [904, 61] on button "Options" at bounding box center [918, 61] width 55 height 16
click at [934, 80] on button "Preview" at bounding box center [926, 81] width 70 height 18
click at [854, 61] on button "Close" at bounding box center [858, 61] width 55 height 16
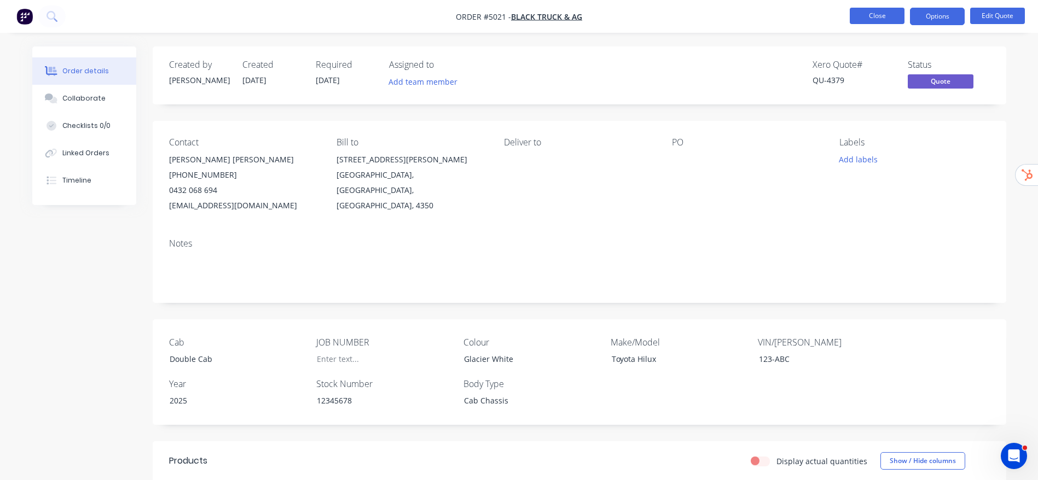
click at [879, 16] on button "Close" at bounding box center [877, 16] width 55 height 16
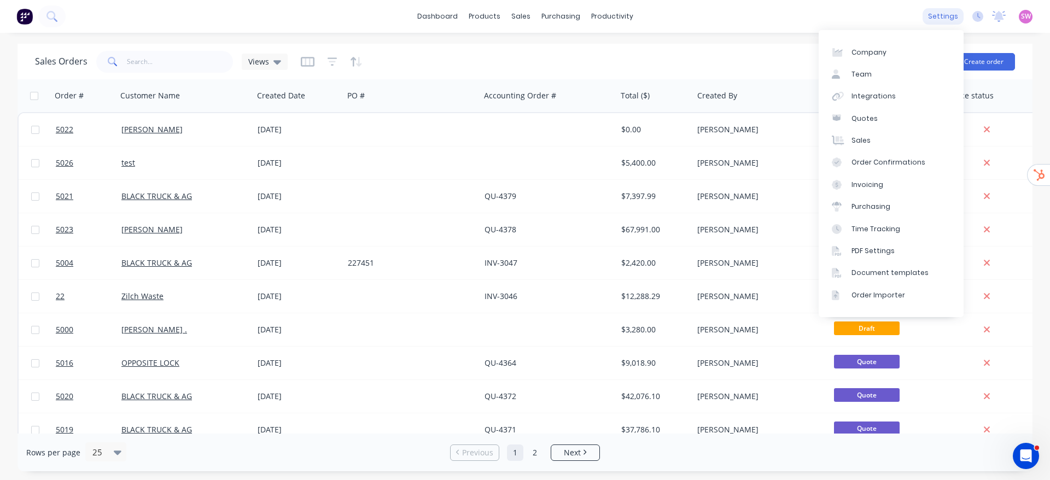
click at [946, 18] on div "settings" at bounding box center [943, 16] width 41 height 16
click at [904, 273] on div "Document templates" at bounding box center [890, 273] width 77 height 10
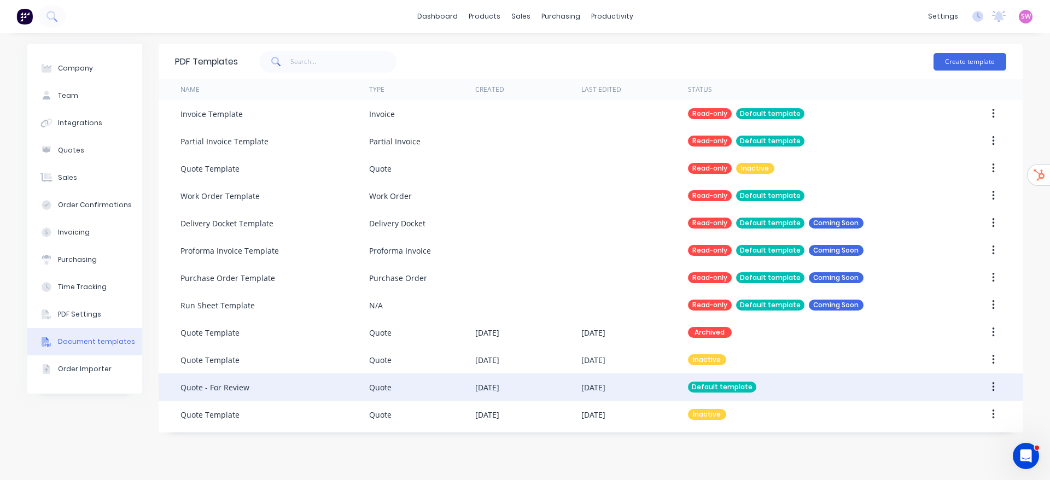
click at [815, 381] on div "Default template" at bounding box center [812, 387] width 248 height 27
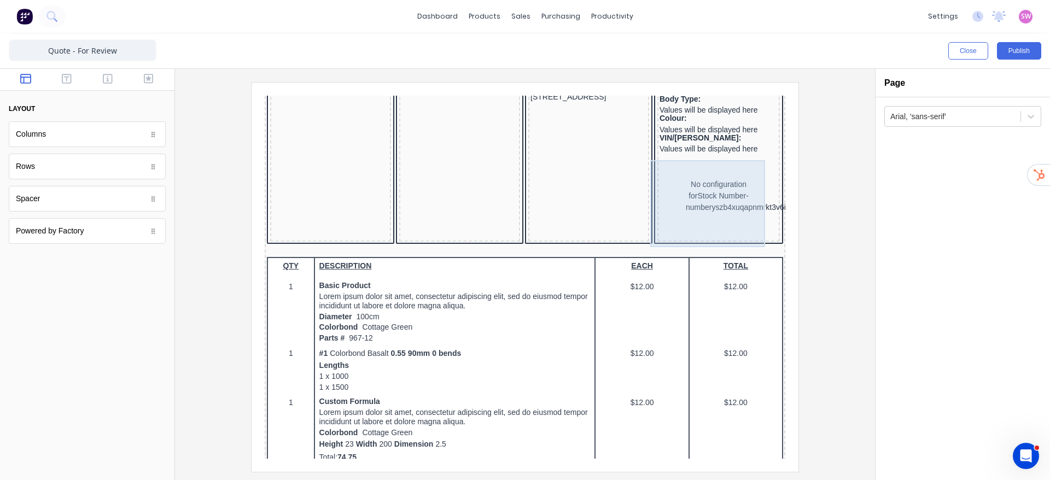
scroll to position [246, 0]
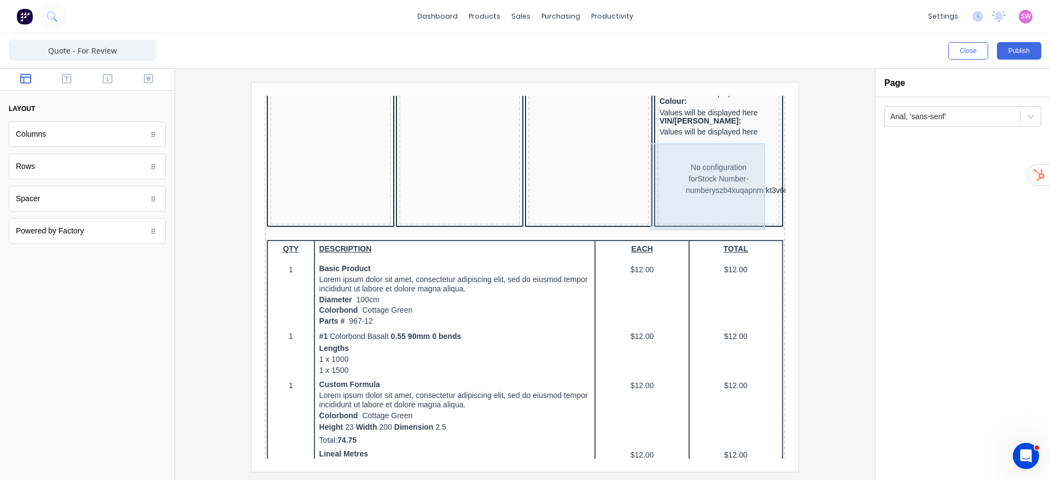
click at [696, 155] on div "No configuration for Stock Number-numberyszb4xuqapnmrkt3v6inlloowq14qtstoxd0dje…" at bounding box center [706, 166] width 118 height 87
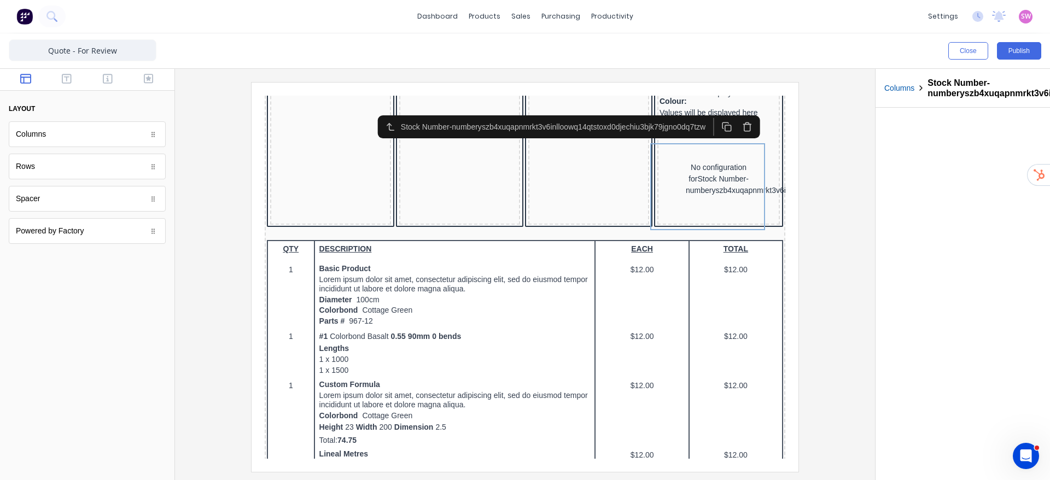
click at [729, 108] on icon "button" at bounding box center [734, 113] width 10 height 10
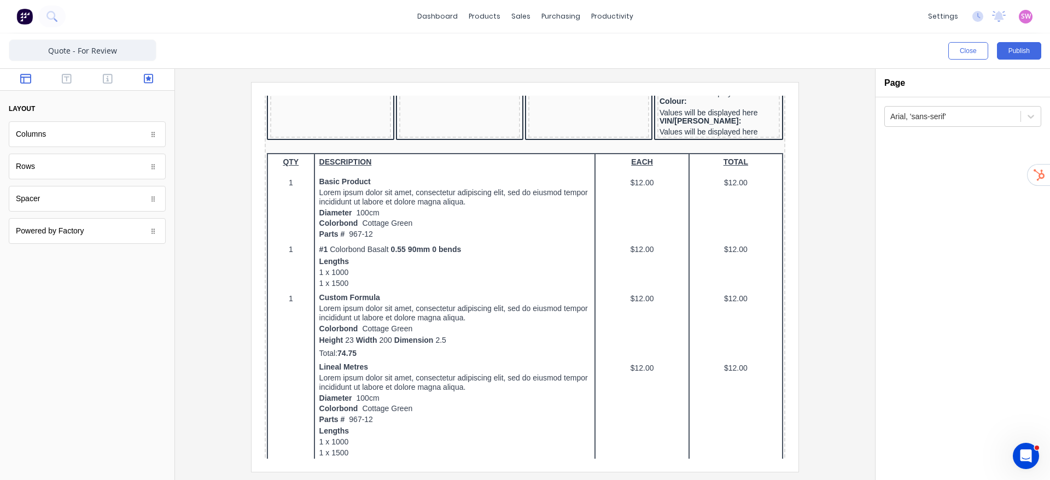
click at [154, 81] on button "button" at bounding box center [148, 79] width 34 height 13
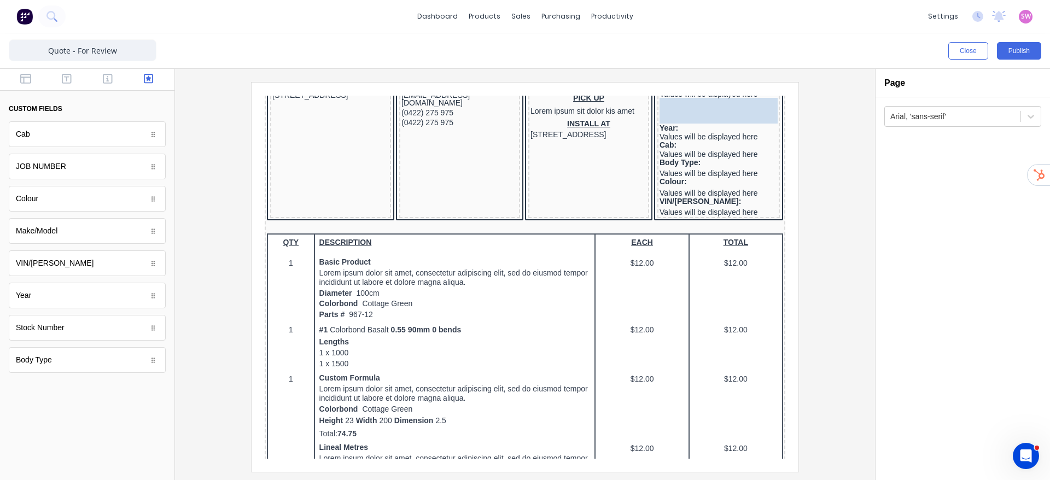
scroll to position [120, 0]
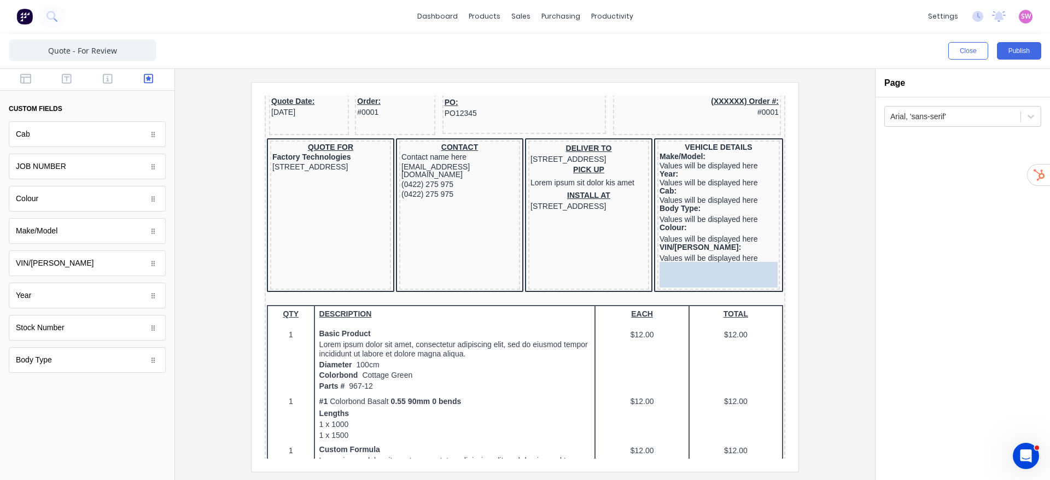
drag, startPoint x: 80, startPoint y: 331, endPoint x: 695, endPoint y: 276, distance: 616.8
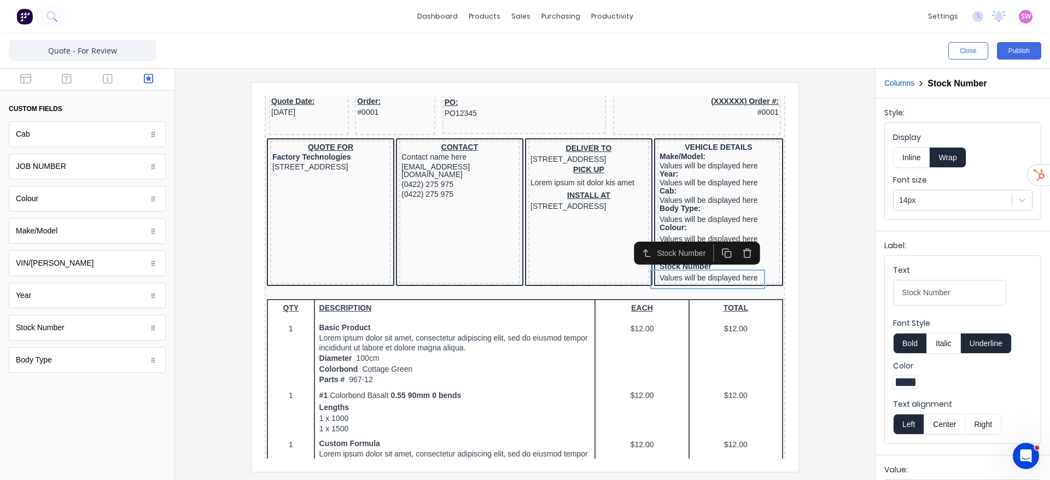
click at [983, 336] on button "Underline" at bounding box center [986, 343] width 51 height 21
click at [915, 156] on button "Inline" at bounding box center [911, 157] width 37 height 21
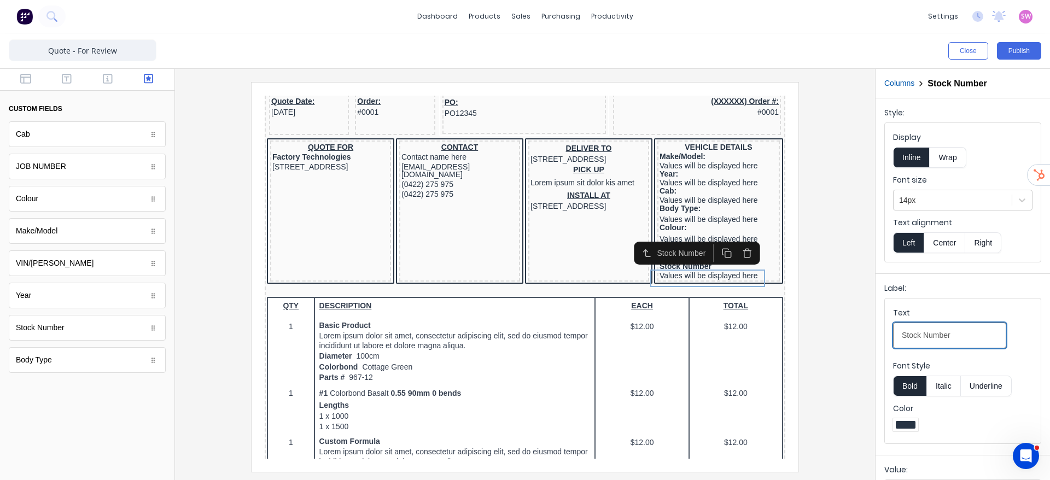
click at [985, 334] on Number-text7efwarkn5p1p94j0h7wbrf0hyfiantx9jt5xnc9w3t9vox1693cuq4tw5rek-9ffd7d83-5e43-4ab7-8578-2a421e591113_object_label_text "Stock Number" at bounding box center [949, 336] width 113 height 26
type Number-text7efwarkn5p1p94j0h7wbrf0hyfiantx9jt5xnc9w3t9vox1693cuq4tw5rek-9ffd7d83-5e43-4ab7-8578-2a421e591113_object_label_text "Stock Number:"
click at [1016, 53] on button "Publish" at bounding box center [1019, 51] width 44 height 18
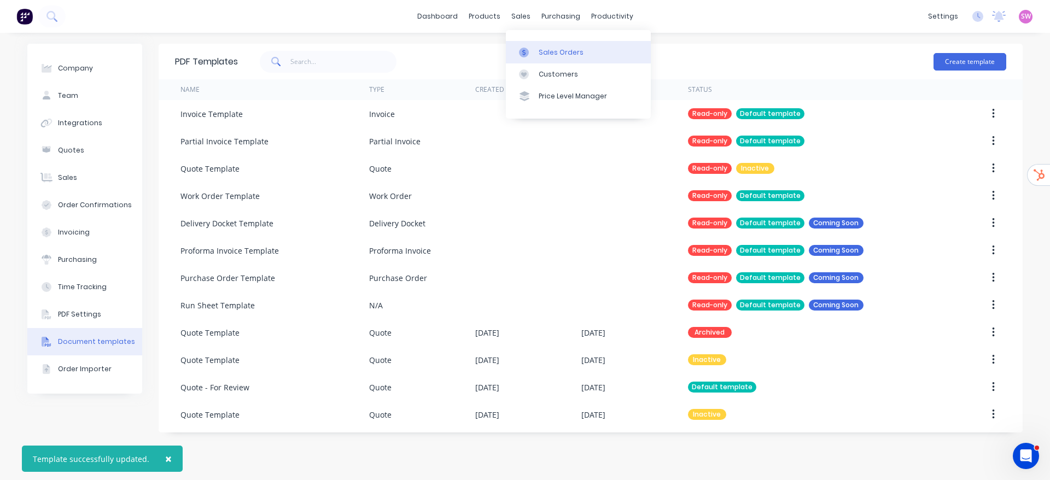
click at [567, 51] on div "Sales Orders" at bounding box center [561, 53] width 45 height 10
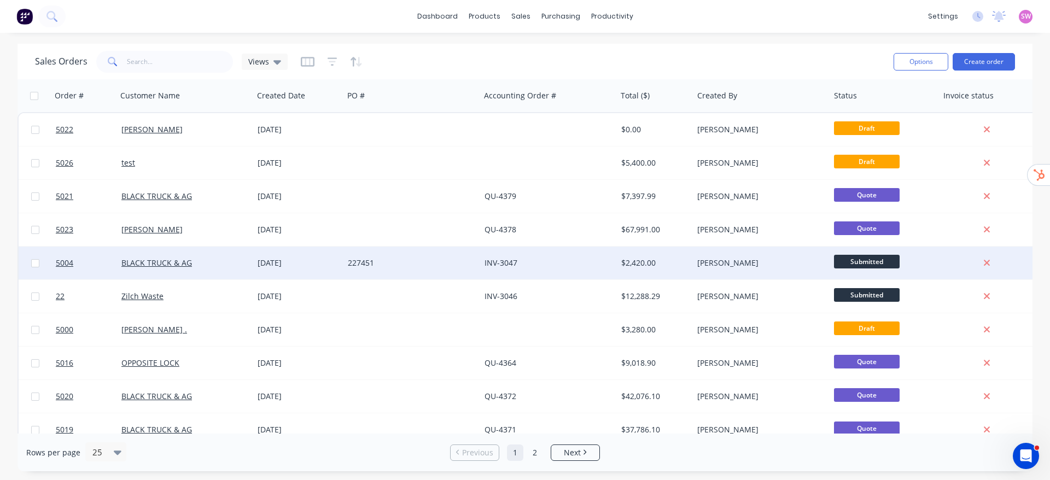
scroll to position [0, 399]
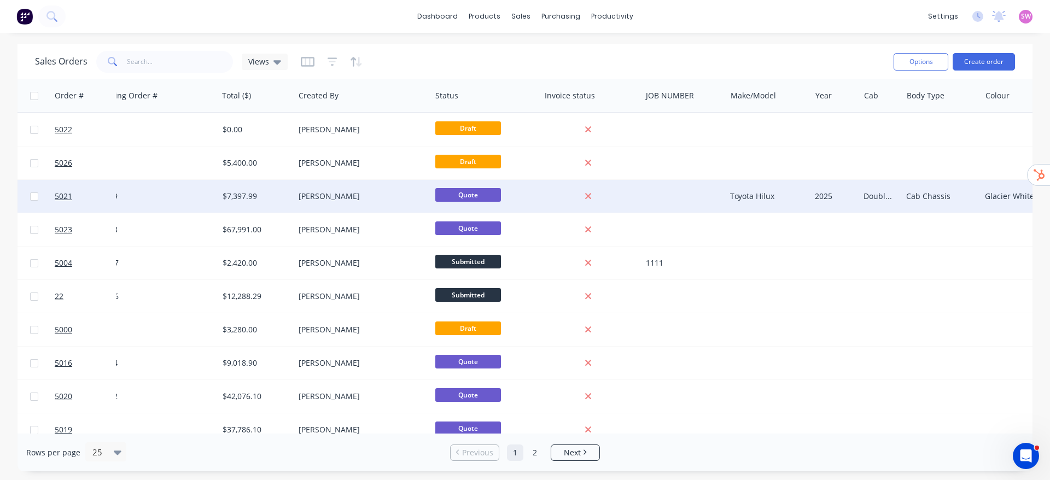
click at [668, 188] on div at bounding box center [684, 196] width 85 height 33
click at [614, 195] on div at bounding box center [589, 196] width 88 height 10
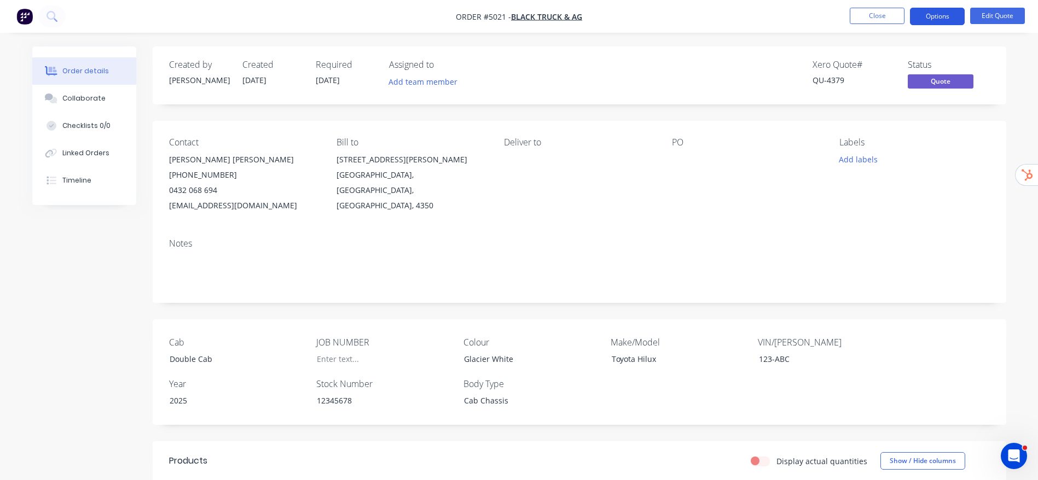
click at [945, 16] on button "Options" at bounding box center [937, 17] width 55 height 18
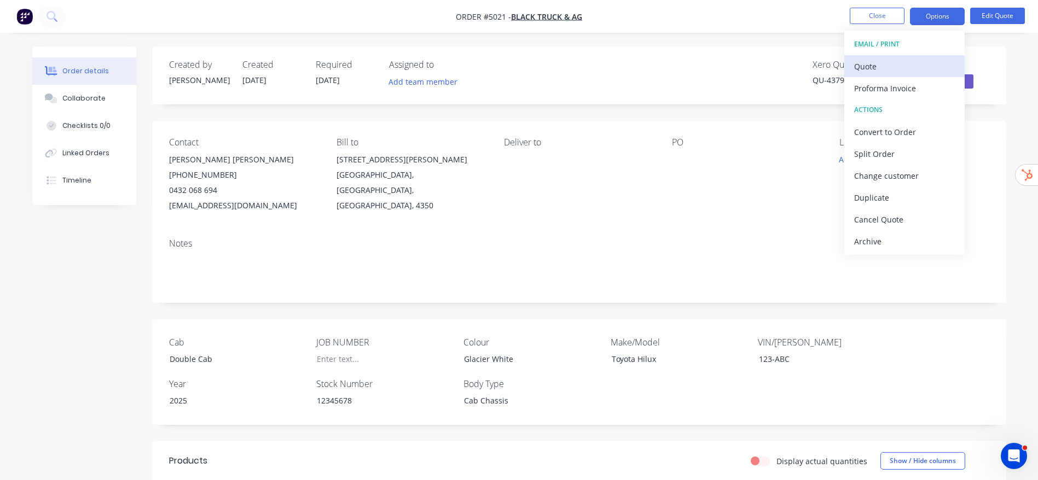
click at [867, 67] on div "Quote" at bounding box center [904, 67] width 101 height 16
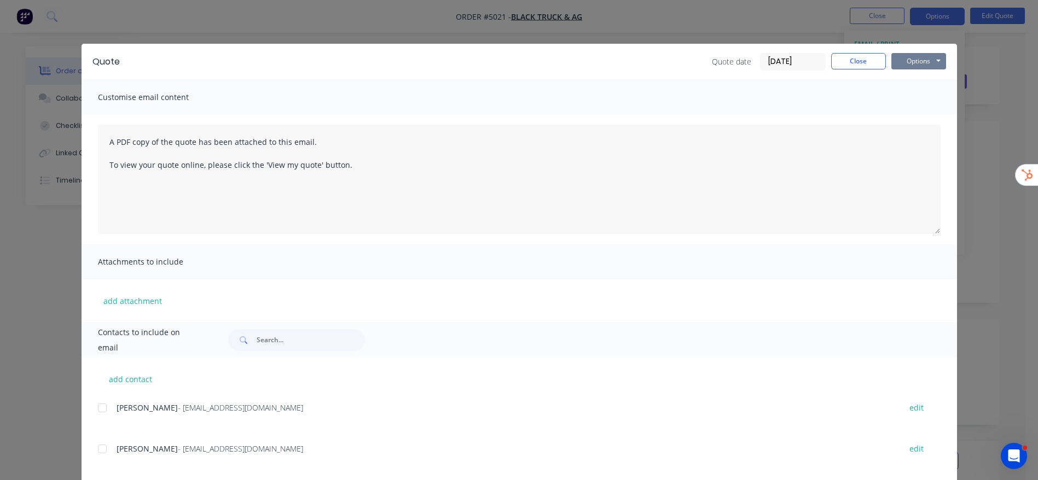
click at [914, 63] on button "Options" at bounding box center [918, 61] width 55 height 16
click at [918, 83] on button "Preview" at bounding box center [926, 81] width 70 height 18
click at [838, 61] on button "Close" at bounding box center [858, 61] width 55 height 16
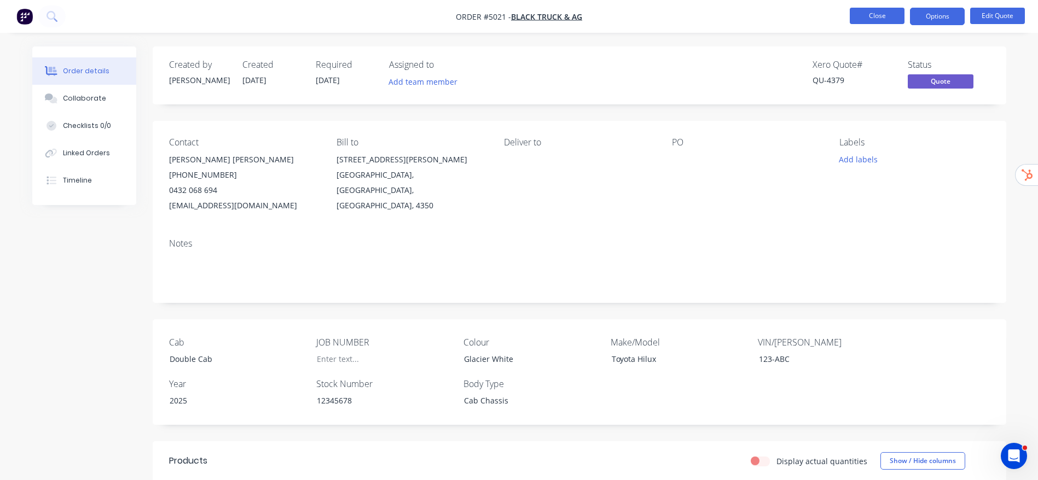
click at [898, 16] on button "Close" at bounding box center [877, 16] width 55 height 16
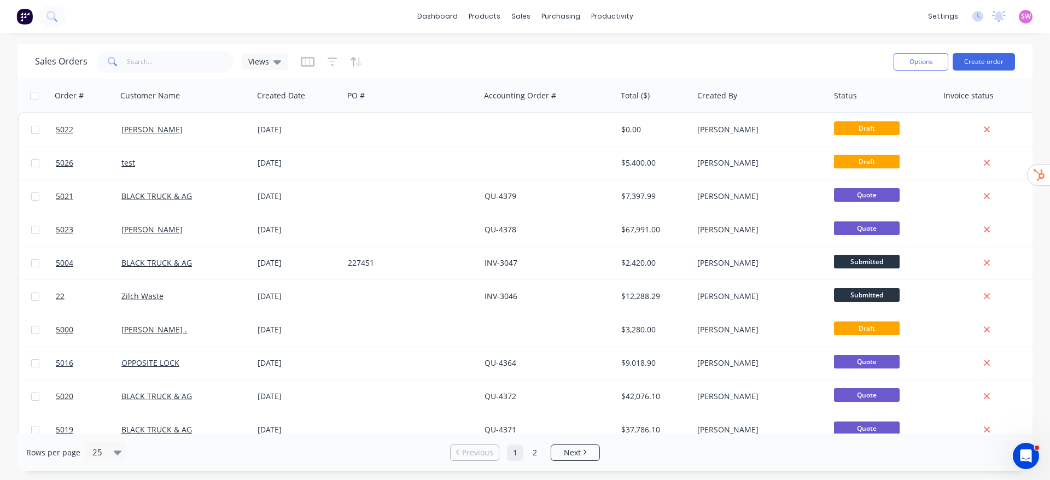
drag, startPoint x: 940, startPoint y: 18, endPoint x: 940, endPoint y: 27, distance: 8.8
click at [940, 18] on div "settings" at bounding box center [943, 16] width 41 height 16
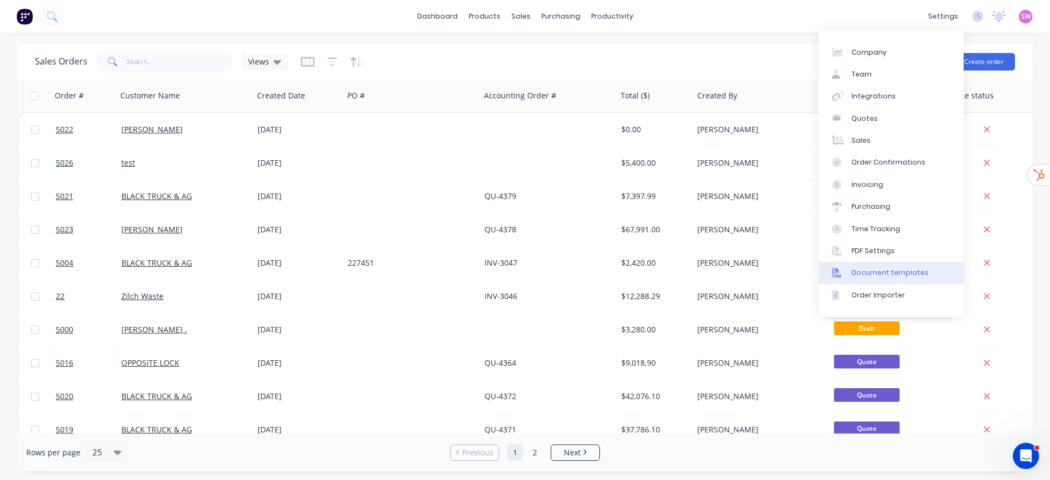
click at [911, 275] on div "Document templates" at bounding box center [890, 273] width 77 height 10
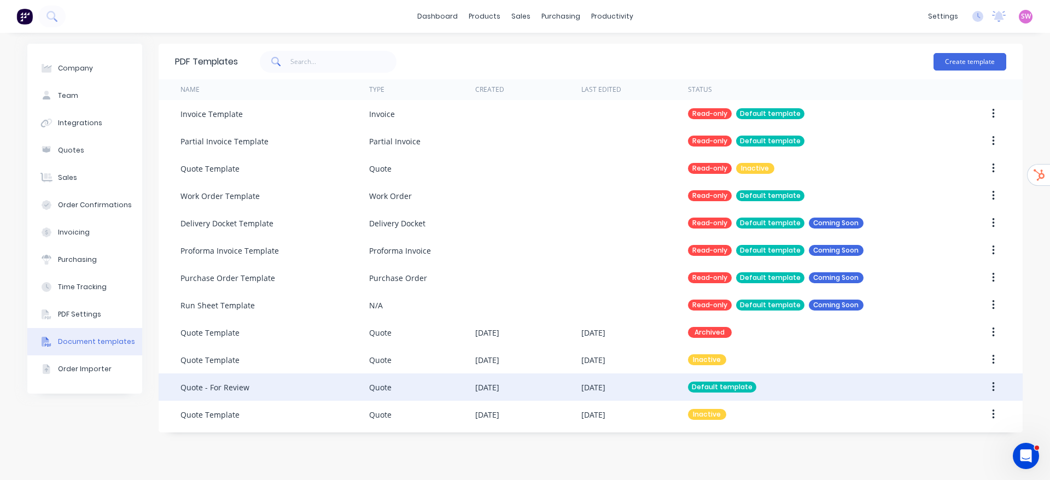
click at [759, 381] on div "Default template" at bounding box center [812, 387] width 248 height 27
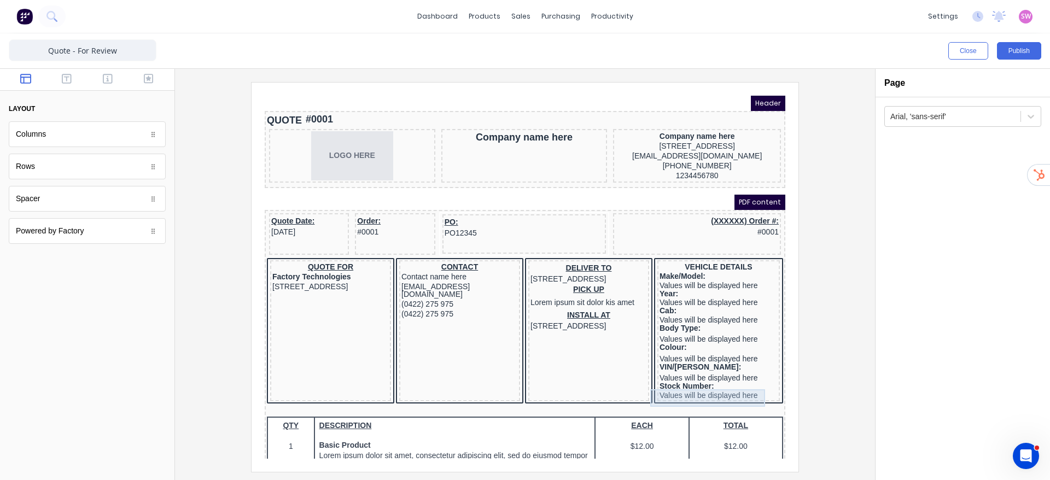
click at [686, 386] on div "Stock Number: Values will be displayed here" at bounding box center [706, 378] width 118 height 18
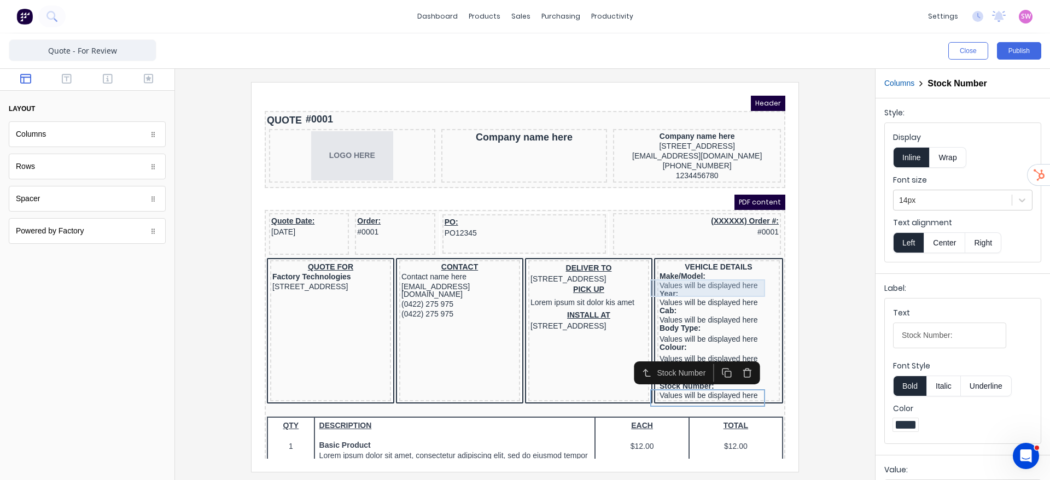
click at [716, 272] on div "Make/Model: Values will be displayed here" at bounding box center [706, 268] width 118 height 18
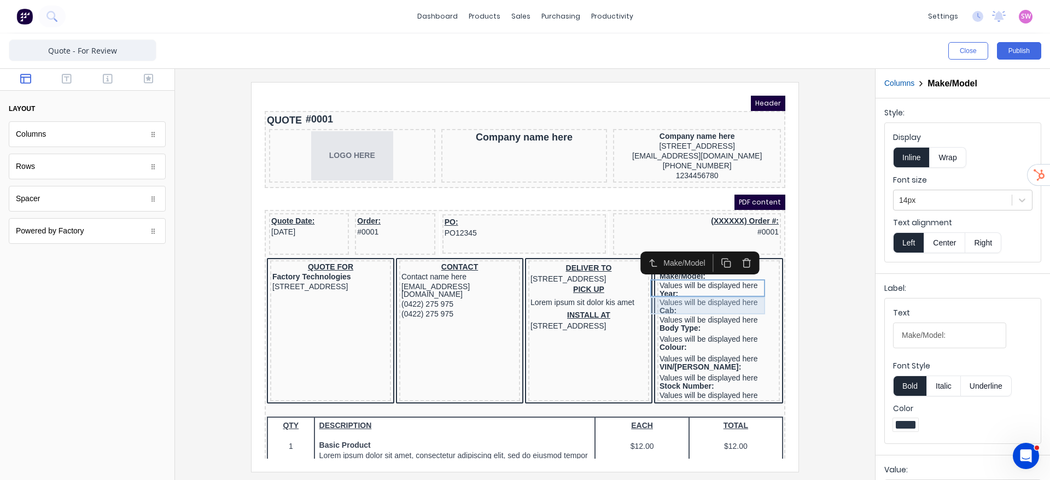
click at [690, 294] on div "Year: Values will be displayed here" at bounding box center [706, 285] width 118 height 18
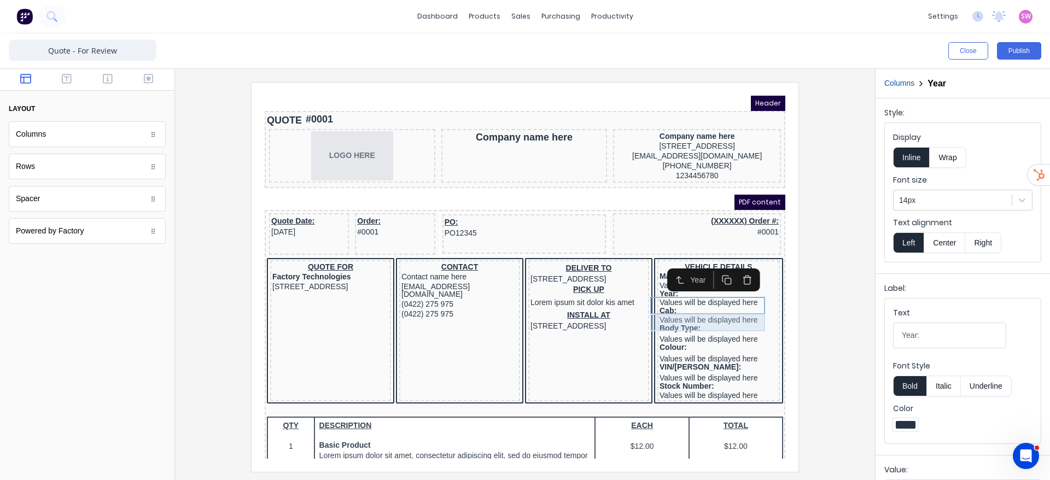
click at [683, 310] on div "Cab: Values will be displayed here" at bounding box center [706, 302] width 118 height 18
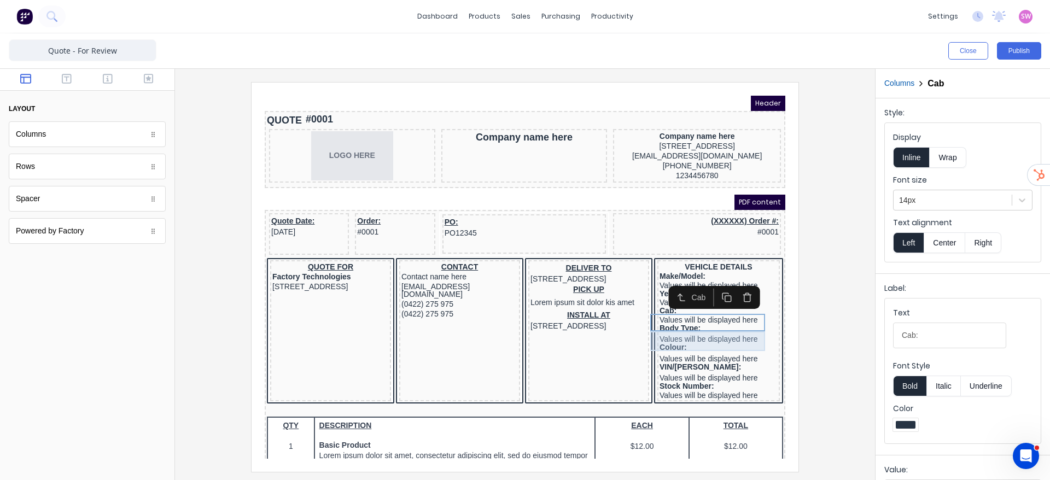
click at [676, 330] on div "Body Type: Values will be displayed here" at bounding box center [706, 321] width 118 height 20
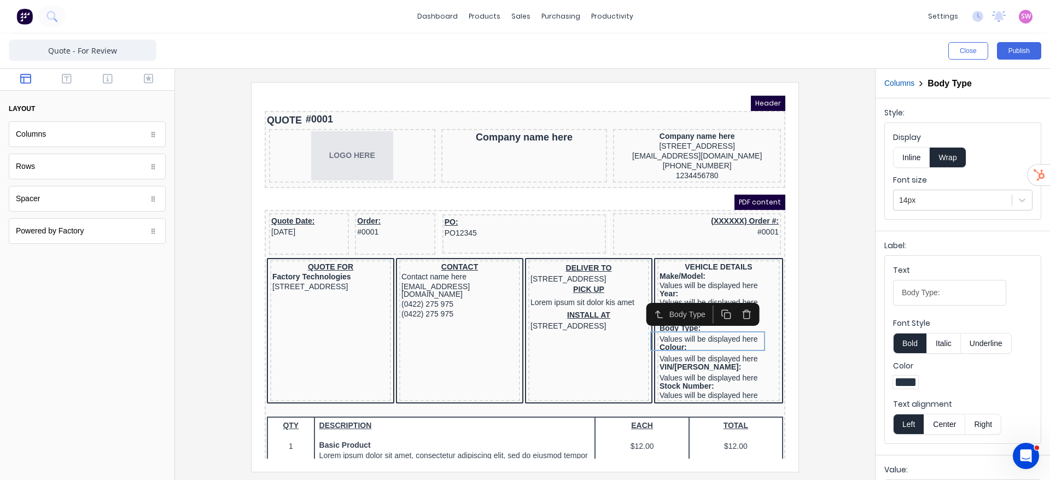
click at [919, 158] on button "Inline" at bounding box center [911, 157] width 37 height 21
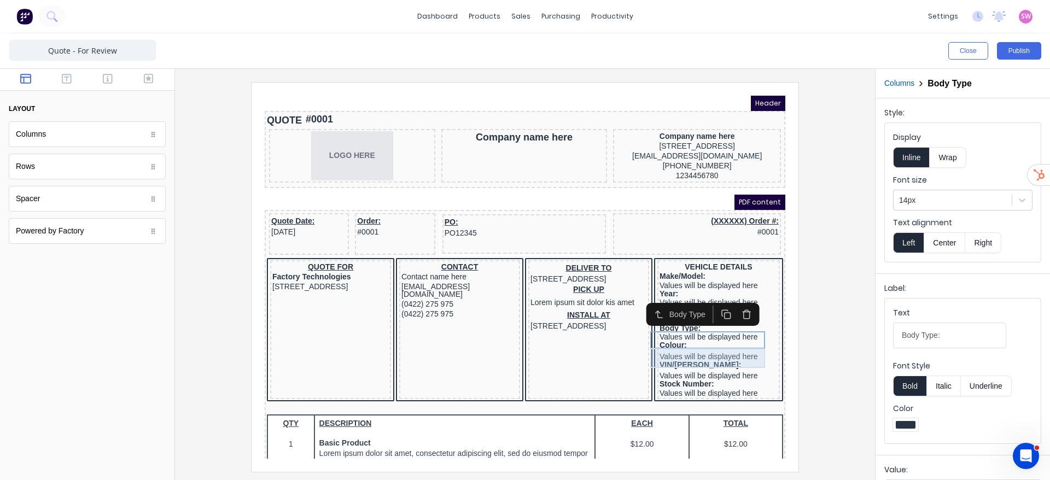
click at [673, 345] on div "Colour: Values will be displayed here" at bounding box center [706, 338] width 118 height 20
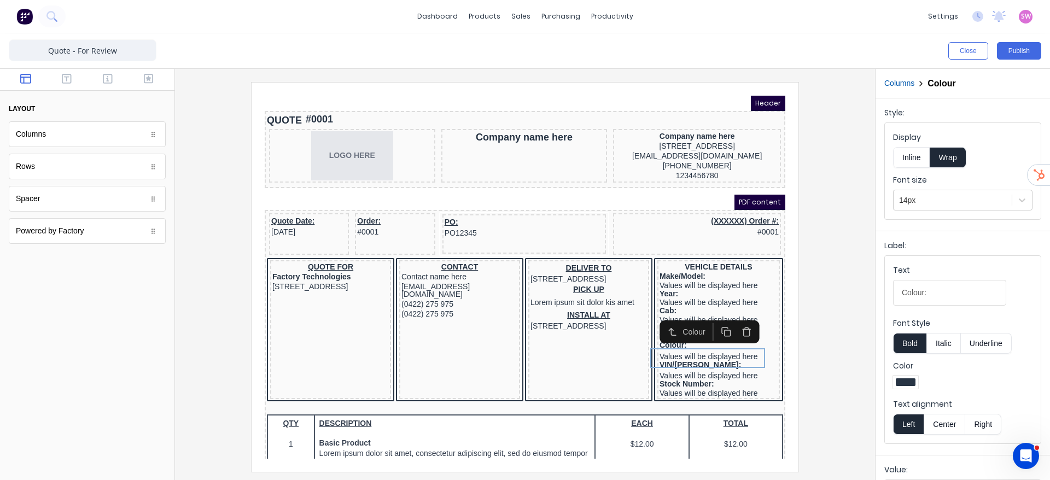
click at [907, 154] on button "Inline" at bounding box center [911, 157] width 37 height 21
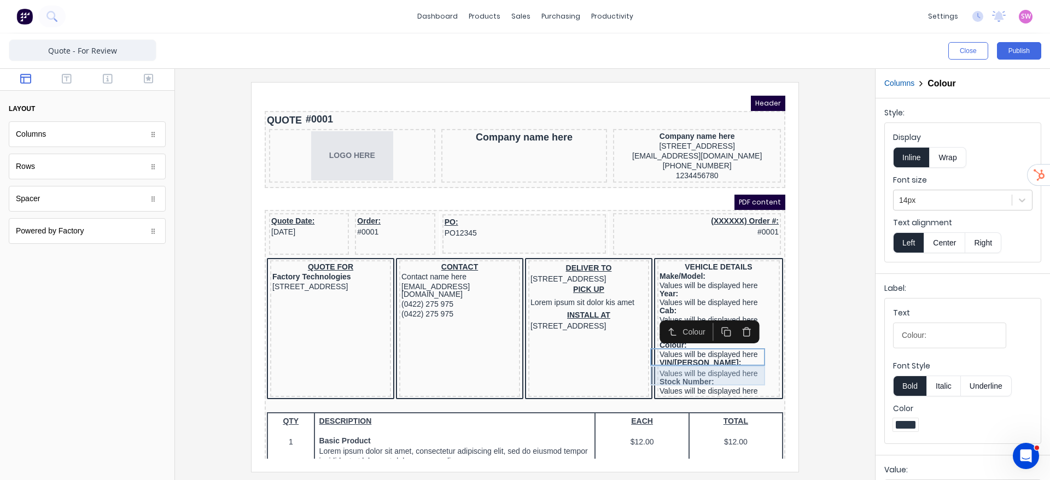
click at [695, 362] on div "VIN/[PERSON_NAME]: Values will be displayed here" at bounding box center [706, 355] width 118 height 20
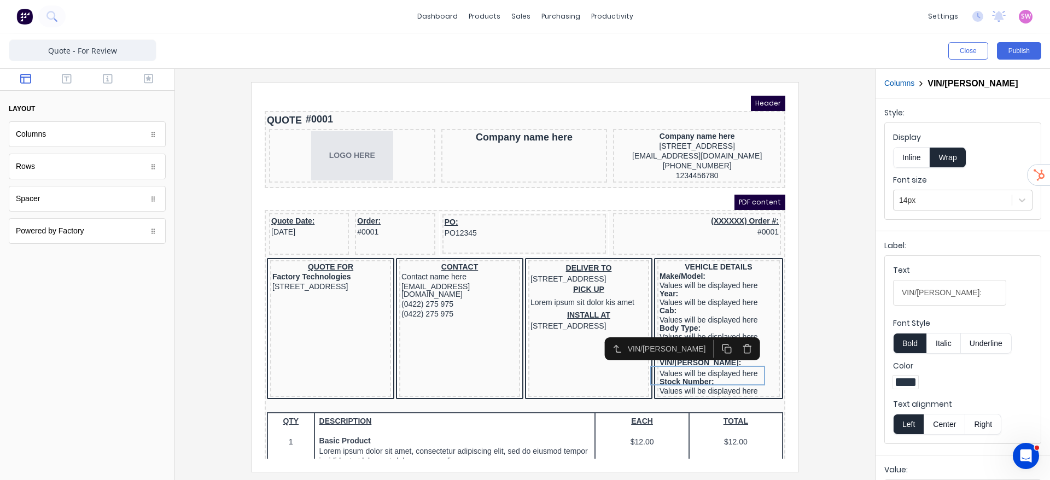
click at [917, 155] on button "Inline" at bounding box center [911, 157] width 37 height 21
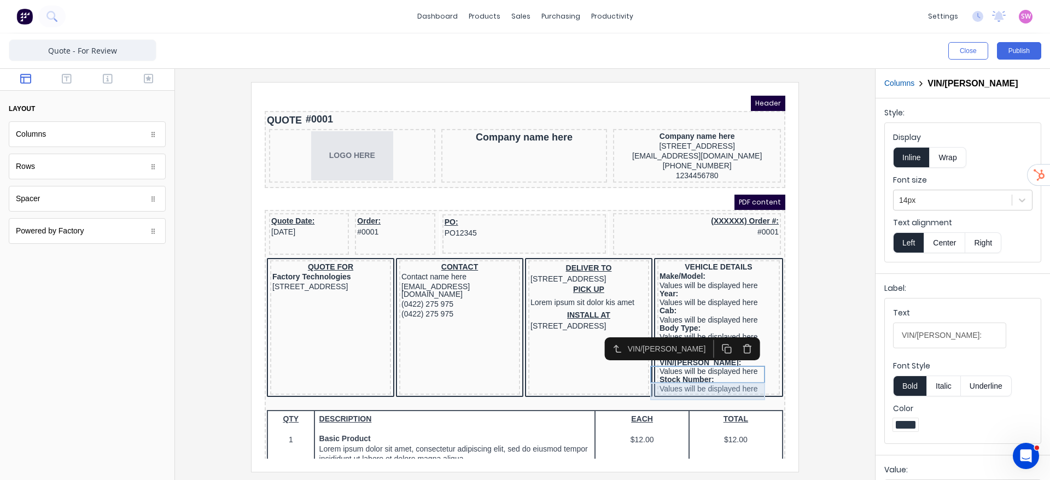
click at [707, 379] on div "Stock Number: Values will be displayed here" at bounding box center [706, 371] width 118 height 18
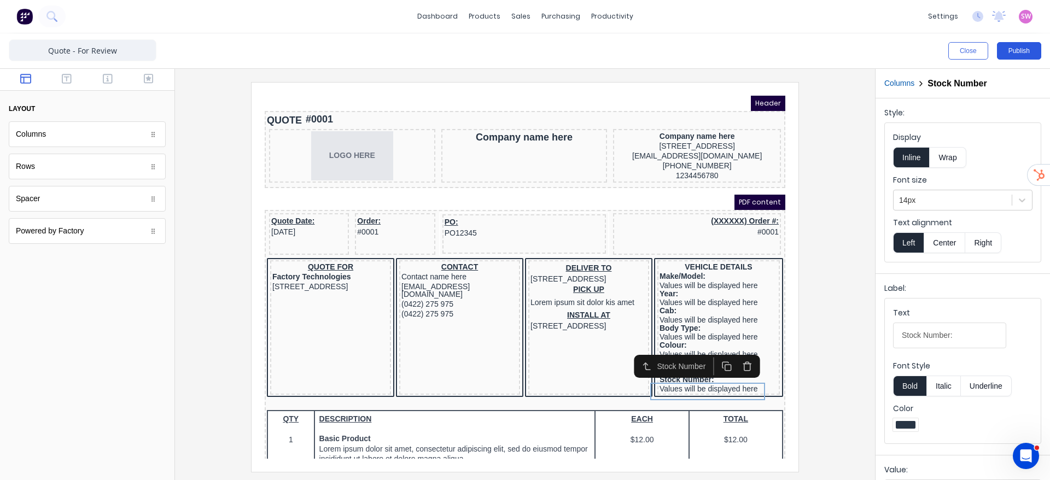
click at [1016, 49] on button "Publish" at bounding box center [1019, 51] width 44 height 18
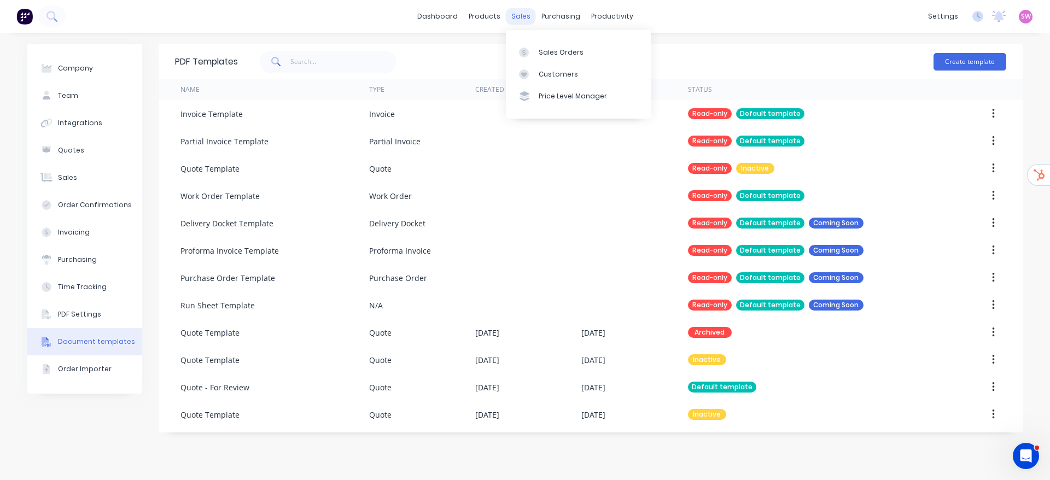
click at [521, 14] on div "sales" at bounding box center [521, 16] width 30 height 16
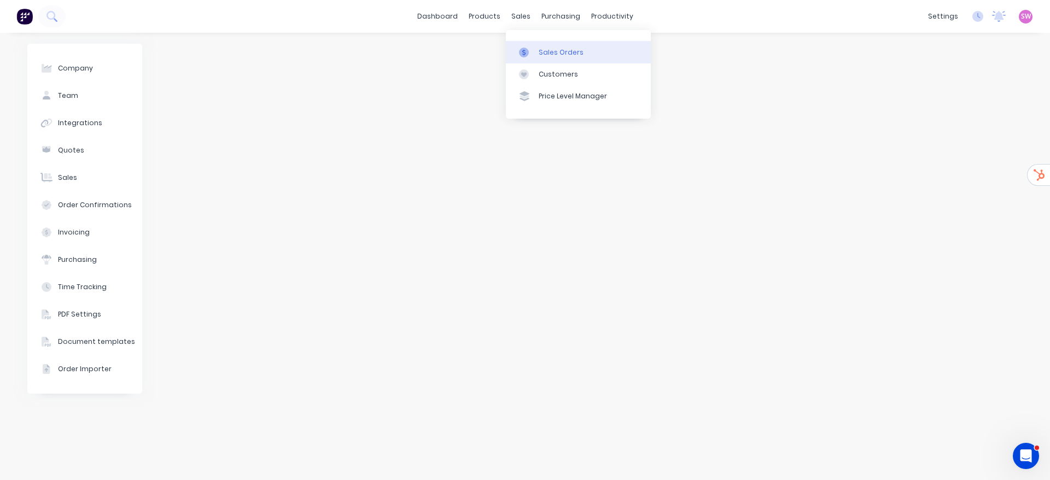
click at [615, 60] on link "Sales Orders" at bounding box center [578, 52] width 145 height 22
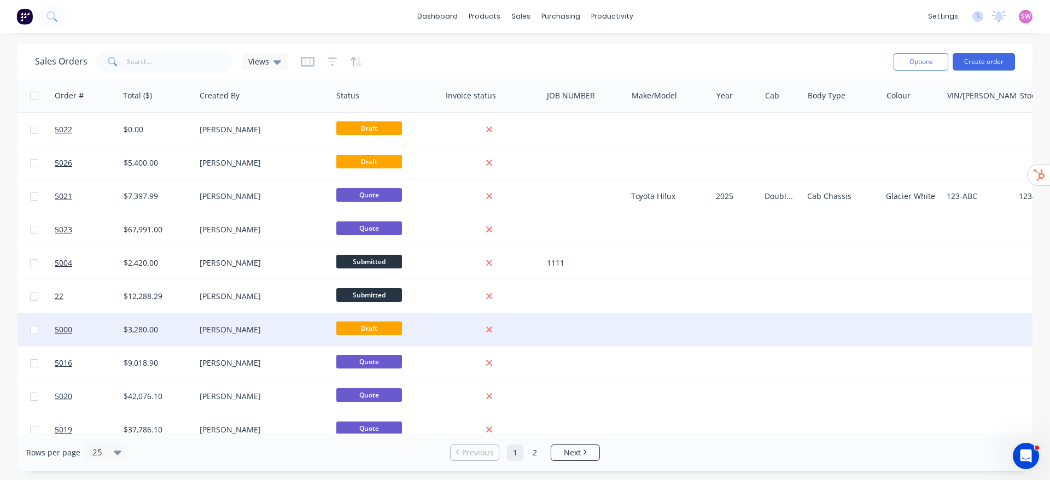
scroll to position [0, 499]
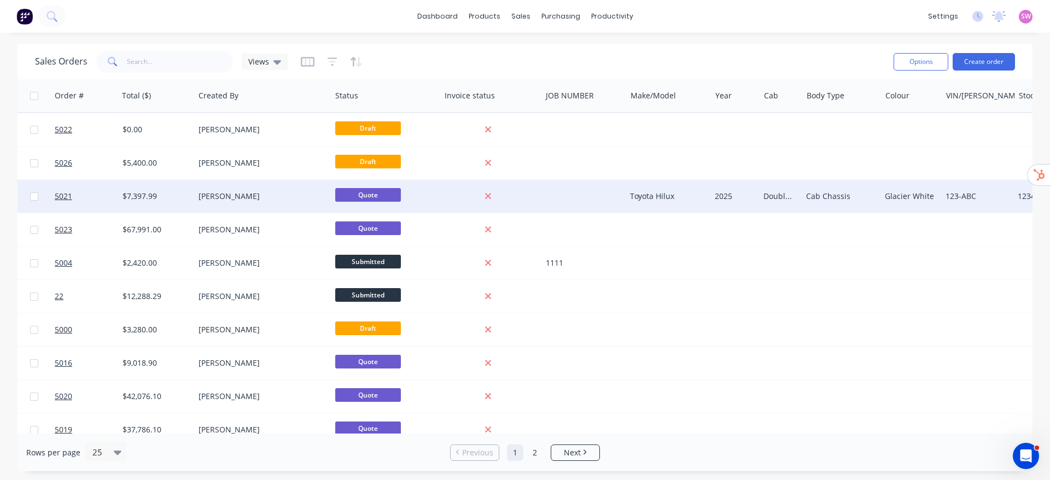
click at [297, 201] on div "[PERSON_NAME]" at bounding box center [259, 196] width 121 height 11
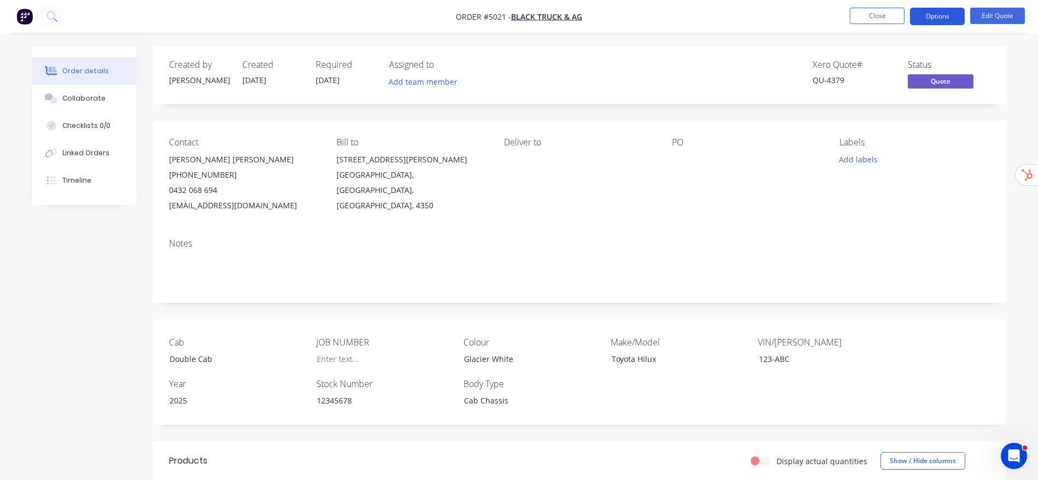
click at [938, 8] on button "Options" at bounding box center [937, 17] width 55 height 18
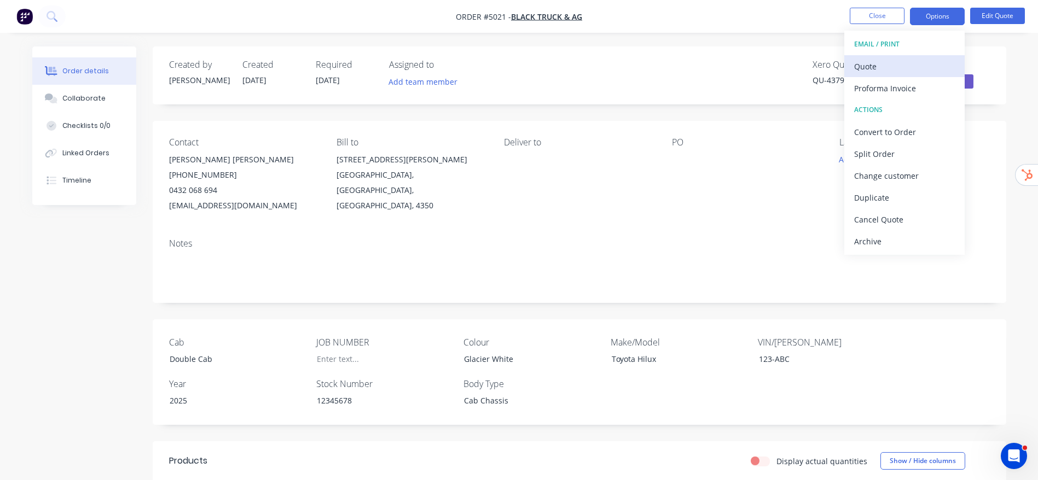
click at [890, 63] on div "Quote" at bounding box center [904, 67] width 101 height 16
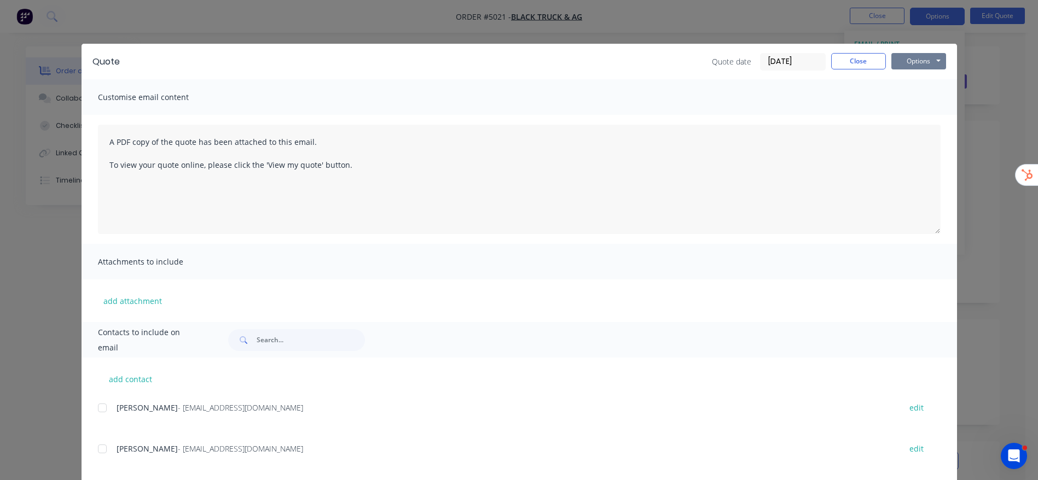
click at [920, 61] on button "Options" at bounding box center [918, 61] width 55 height 16
click at [936, 83] on button "Preview" at bounding box center [926, 81] width 70 height 18
